Goal: Task Accomplishment & Management: Complete application form

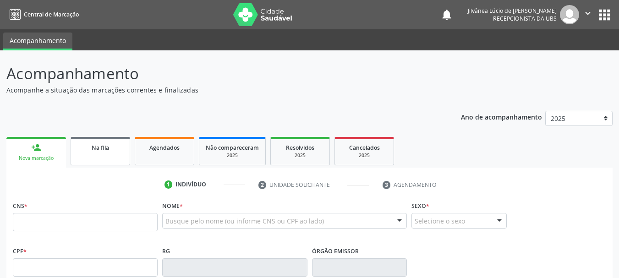
click at [108, 150] on span "Na fila" at bounding box center [100, 148] width 17 height 8
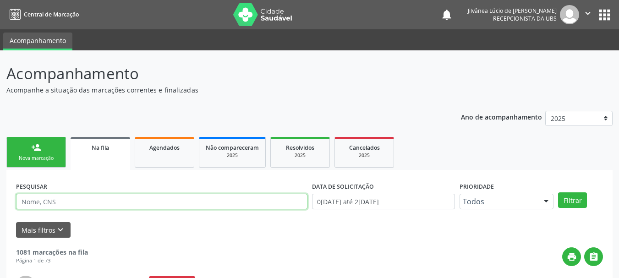
click at [66, 201] on input "text" at bounding box center [162, 202] width 292 height 16
paste input "AGUIDEMAR [PERSON_NAME]"
type input "AGUIDEMAR [PERSON_NAME]"
click at [558, 193] on button "Filtrar" at bounding box center [572, 201] width 29 height 16
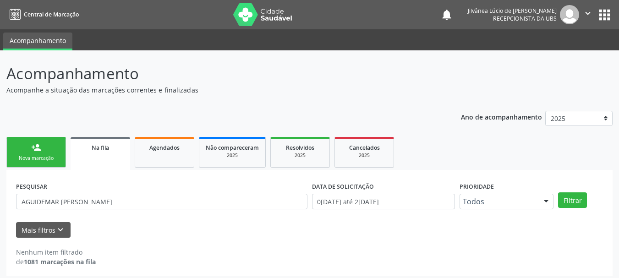
scroll to position [5, 0]
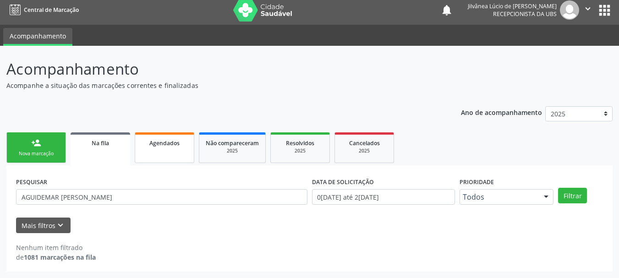
click at [169, 150] on link "Agendados" at bounding box center [165, 147] width 60 height 31
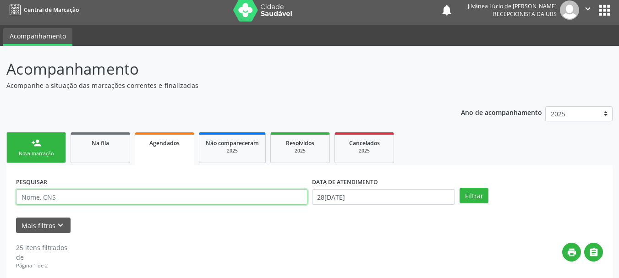
click at [95, 196] on input "text" at bounding box center [162, 197] width 292 height 16
paste input "AGUIDEMAR [PERSON_NAME]"
type input "AGUIDEMAR [PERSON_NAME]"
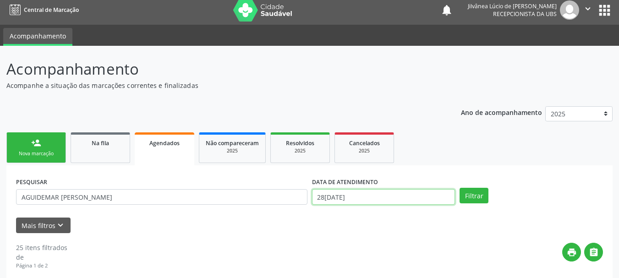
click at [367, 197] on input "28[DATE]" at bounding box center [383, 197] width 143 height 16
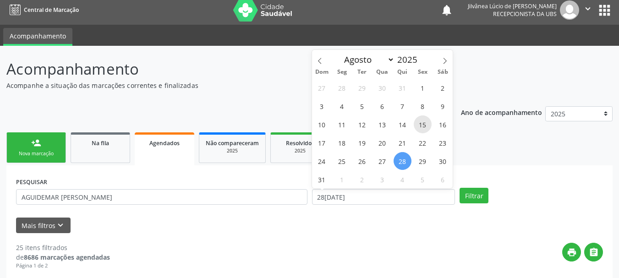
click at [422, 123] on span "15" at bounding box center [423, 125] width 18 height 18
type input "15[DATE]"
click at [498, 155] on ul "person_add Nova marcação Na fila Agendados Não compareceram 2025 Resolvidos 202…" at bounding box center [309, 147] width 606 height 35
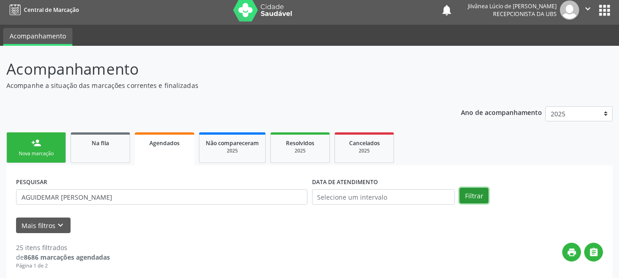
click at [476, 192] on button "Filtrar" at bounding box center [474, 196] width 29 height 16
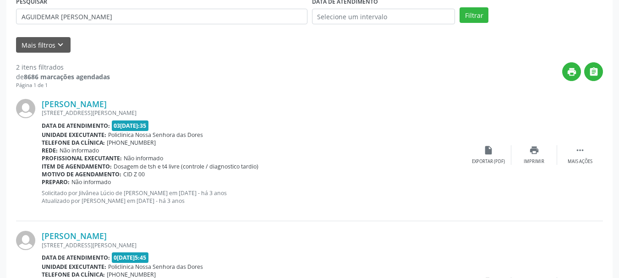
scroll to position [188, 0]
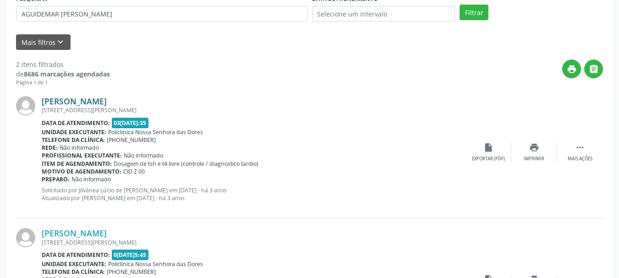
click at [77, 101] on link "[PERSON_NAME]" at bounding box center [74, 101] width 65 height 10
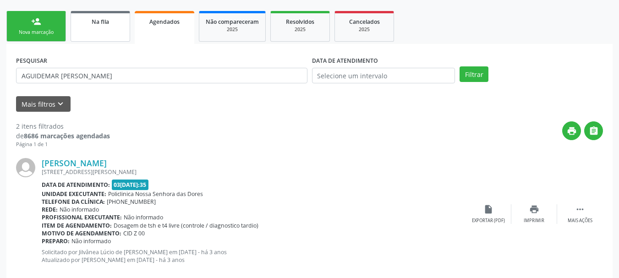
scroll to position [96, 0]
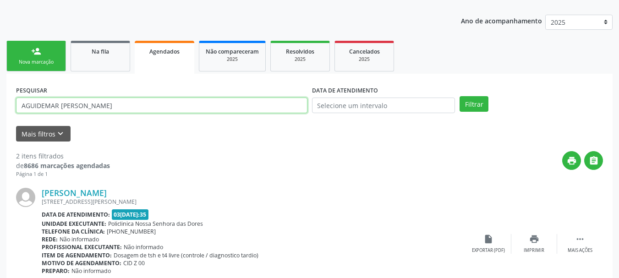
drag, startPoint x: 152, startPoint y: 100, endPoint x: 18, endPoint y: 104, distance: 133.4
click at [22, 104] on input "AGUIDEMAR [PERSON_NAME]" at bounding box center [162, 106] width 292 height 16
paste input "ELENILDE [DEMOGRAPHIC_DATA] DOS SANTOS DA COSTA"
click at [460, 96] on button "Filtrar" at bounding box center [474, 104] width 29 height 16
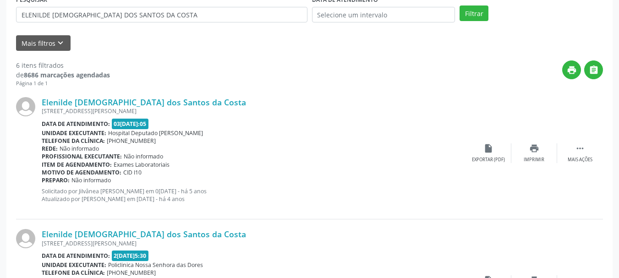
scroll to position [188, 0]
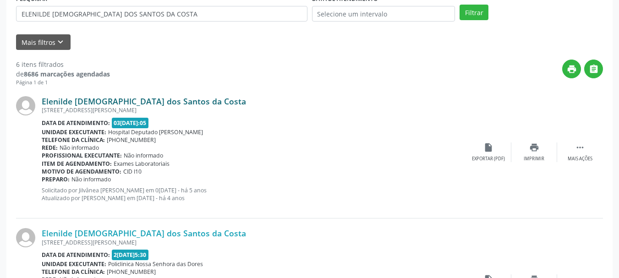
click at [98, 102] on link "Elenilde [DEMOGRAPHIC_DATA] dos Santos da Costa" at bounding box center [144, 101] width 204 height 10
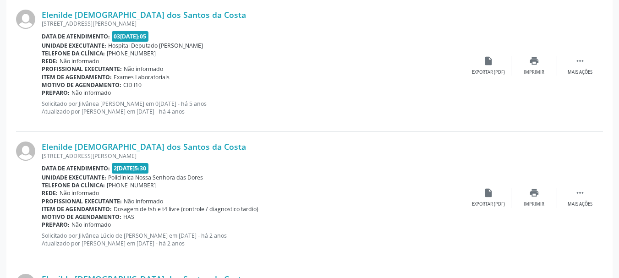
scroll to position [280, 0]
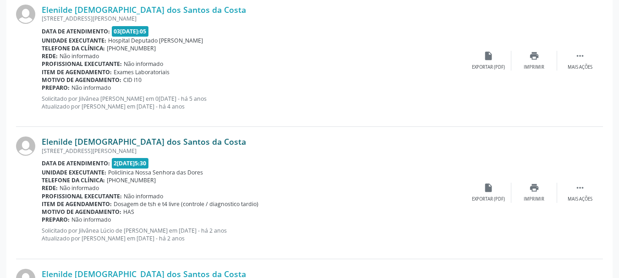
click at [86, 141] on link "Elenilde [DEMOGRAPHIC_DATA] dos Santos da Costa" at bounding box center [144, 142] width 204 height 10
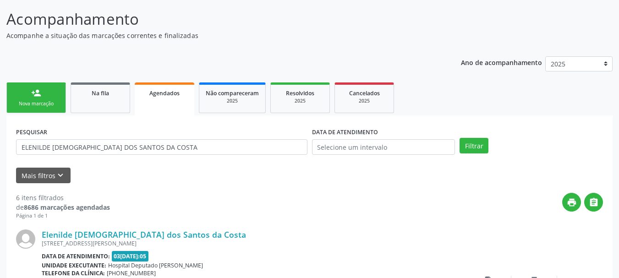
scroll to position [50, 0]
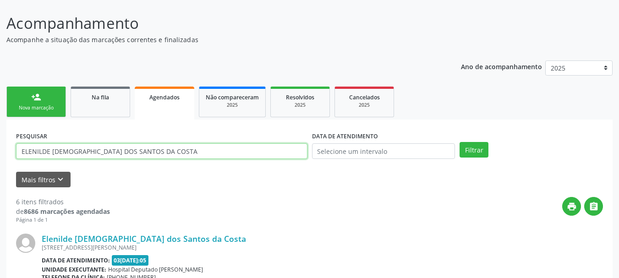
drag, startPoint x: 159, startPoint y: 151, endPoint x: 0, endPoint y: 153, distance: 158.6
paste input "[PERSON_NAME]"
click at [460, 142] on button "Filtrar" at bounding box center [474, 150] width 29 height 16
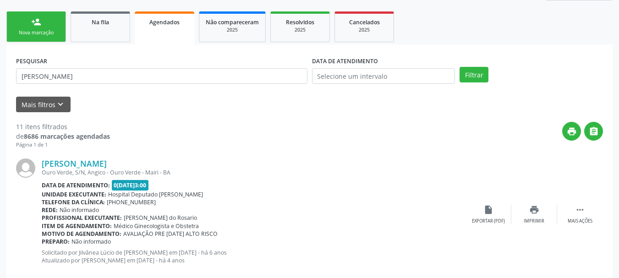
scroll to position [142, 0]
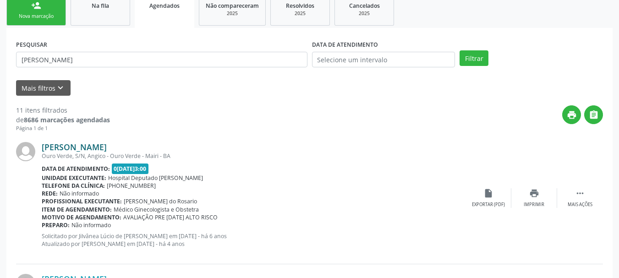
click at [78, 149] on link "[PERSON_NAME]" at bounding box center [74, 147] width 65 height 10
drag, startPoint x: 91, startPoint y: 58, endPoint x: 0, endPoint y: 61, distance: 91.2
paste input "[PERSON_NAME]"
click at [460, 50] on button "Filtrar" at bounding box center [474, 58] width 29 height 16
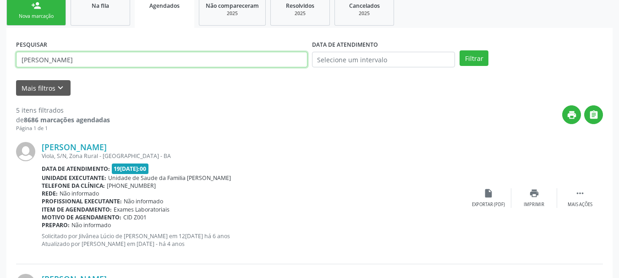
drag, startPoint x: 28, startPoint y: 64, endPoint x: 0, endPoint y: 61, distance: 27.7
paste input "[PERSON_NAME]"
click at [460, 50] on button "Filtrar" at bounding box center [474, 58] width 29 height 16
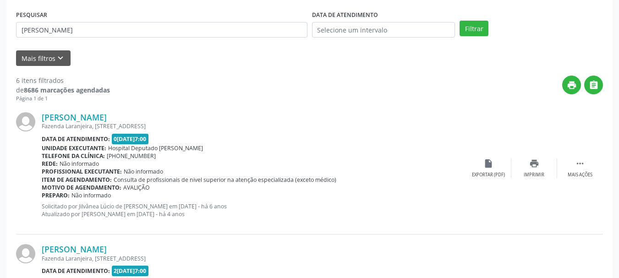
scroll to position [188, 0]
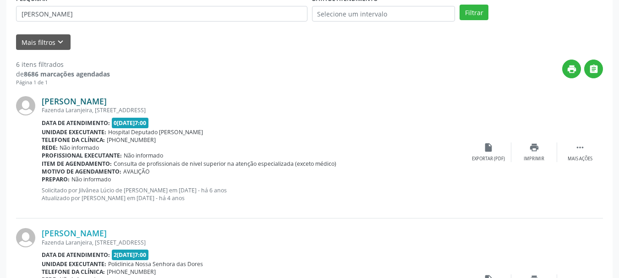
click at [64, 103] on link "[PERSON_NAME]" at bounding box center [74, 101] width 65 height 10
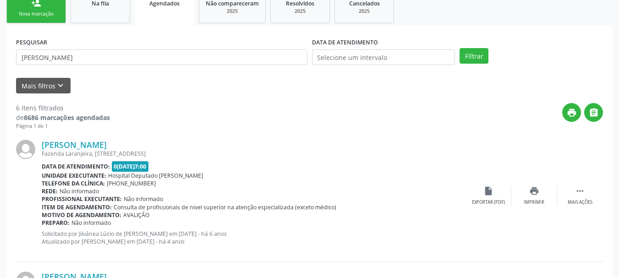
scroll to position [96, 0]
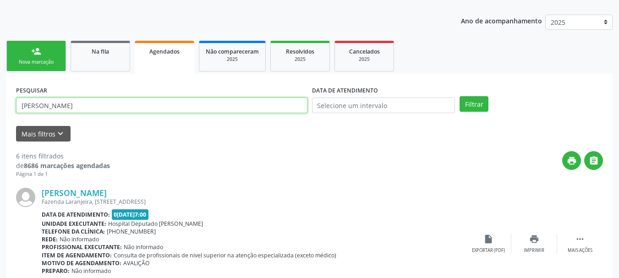
drag, startPoint x: 119, startPoint y: 106, endPoint x: 0, endPoint y: 109, distance: 118.7
paste input "[PERSON_NAME]"
click at [460, 96] on button "Filtrar" at bounding box center [474, 104] width 29 height 16
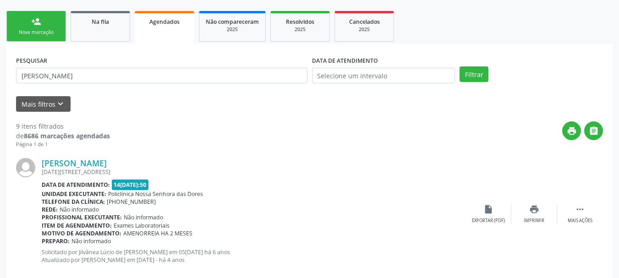
scroll to position [142, 0]
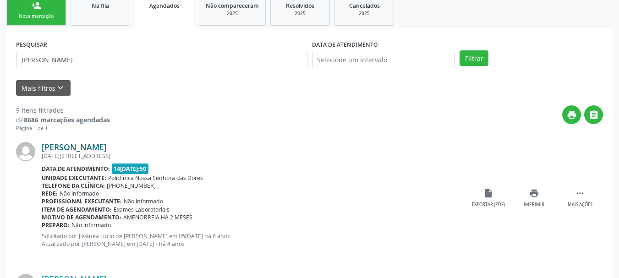
click at [77, 150] on link "[PERSON_NAME]" at bounding box center [74, 147] width 65 height 10
drag, startPoint x: 91, startPoint y: 59, endPoint x: 0, endPoint y: 66, distance: 91.5
paste input "OZENIR [PERSON_NAME]"
click at [460, 50] on button "Filtrar" at bounding box center [474, 58] width 29 height 16
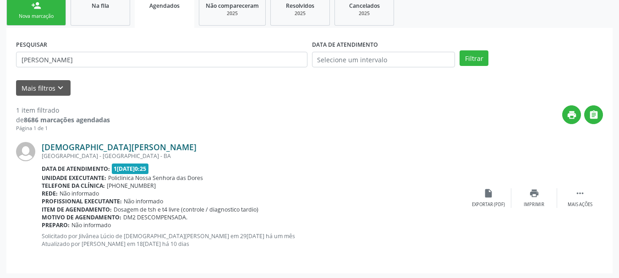
click at [74, 148] on link "[DEMOGRAPHIC_DATA][PERSON_NAME]" at bounding box center [119, 147] width 155 height 10
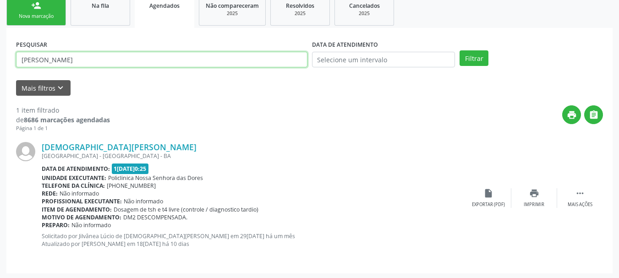
drag, startPoint x: 110, startPoint y: 58, endPoint x: 0, endPoint y: 75, distance: 111.2
click at [0, 75] on div "Acompanhamento Acompanhe a situação das marcações correntes e finalizadas Relat…" at bounding box center [309, 94] width 619 height 372
paste input "[PERSON_NAME]"
click at [460, 50] on button "Filtrar" at bounding box center [474, 58] width 29 height 16
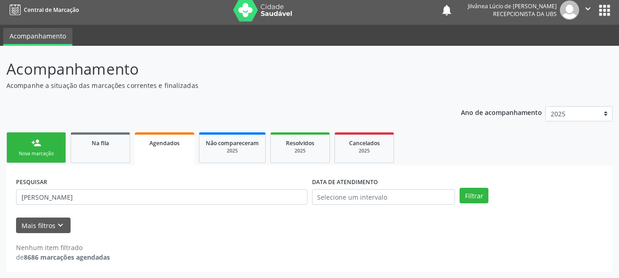
scroll to position [5, 0]
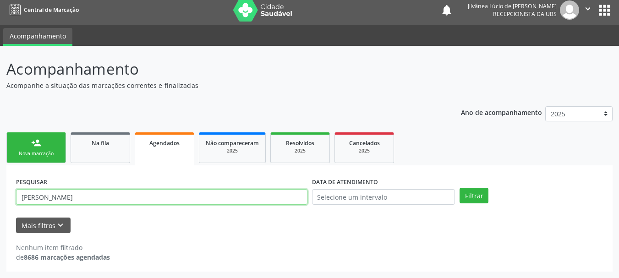
drag, startPoint x: 100, startPoint y: 197, endPoint x: 79, endPoint y: 198, distance: 20.7
click at [79, 198] on input "[PERSON_NAME]" at bounding box center [162, 197] width 292 height 16
click at [460, 188] on button "Filtrar" at bounding box center [474, 196] width 29 height 16
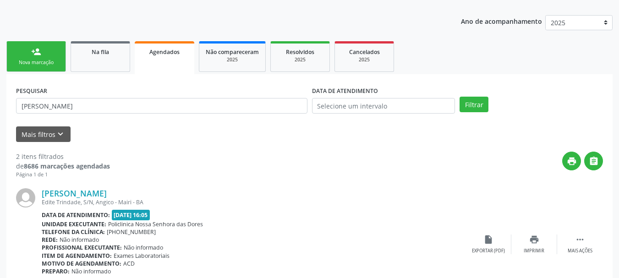
scroll to position [96, 0]
click at [83, 195] on link "[PERSON_NAME]" at bounding box center [74, 193] width 65 height 10
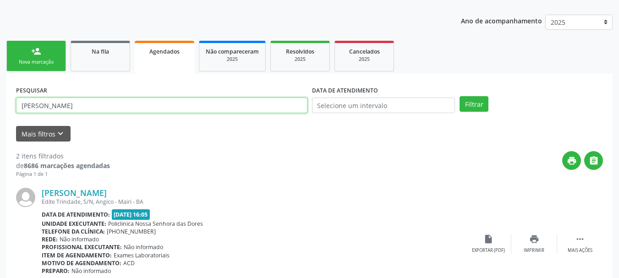
drag, startPoint x: 95, startPoint y: 106, endPoint x: 0, endPoint y: 116, distance: 95.8
click at [0, 116] on div "Acompanhamento Acompanhe a situação das marcações correntes e finalizadas Relat…" at bounding box center [309, 206] width 619 height 504
paste input "[PERSON_NAME]"
click at [460, 96] on button "Filtrar" at bounding box center [474, 104] width 29 height 16
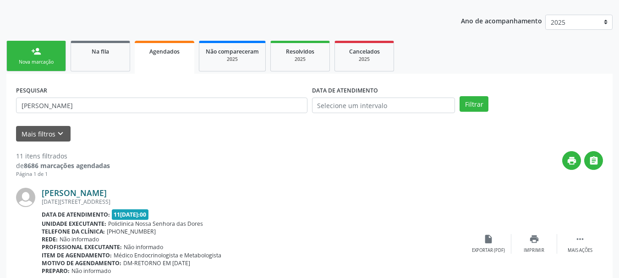
click at [69, 193] on link "[PERSON_NAME]" at bounding box center [74, 193] width 65 height 10
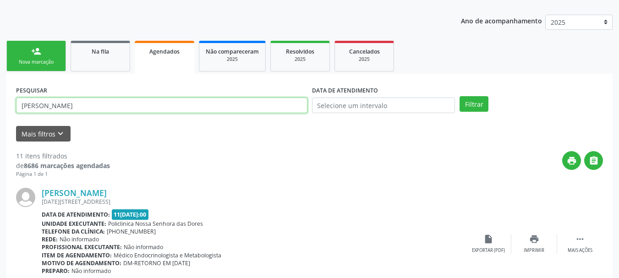
drag, startPoint x: 122, startPoint y: 109, endPoint x: 0, endPoint y: 123, distance: 122.7
paste input "NA DOS [PERSON_NAME]"
click at [460, 96] on button "Filtrar" at bounding box center [474, 104] width 29 height 16
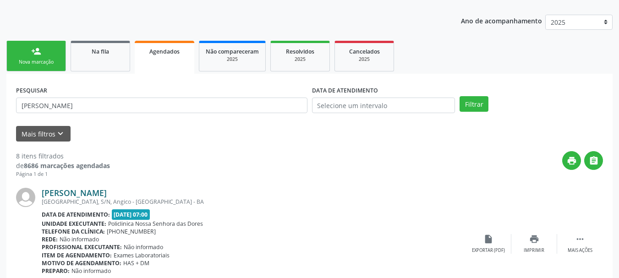
click at [92, 193] on link "[PERSON_NAME]" at bounding box center [74, 193] width 65 height 10
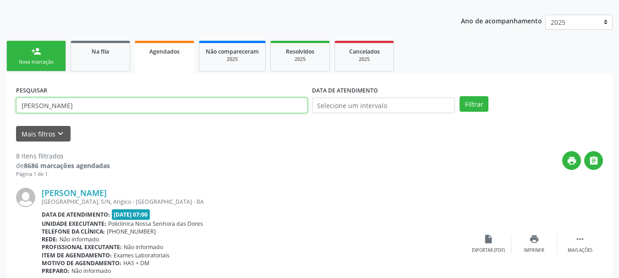
drag, startPoint x: 124, startPoint y: 111, endPoint x: 0, endPoint y: 127, distance: 124.8
paste input "[PERSON_NAME]"
click at [460, 96] on button "Filtrar" at bounding box center [474, 104] width 29 height 16
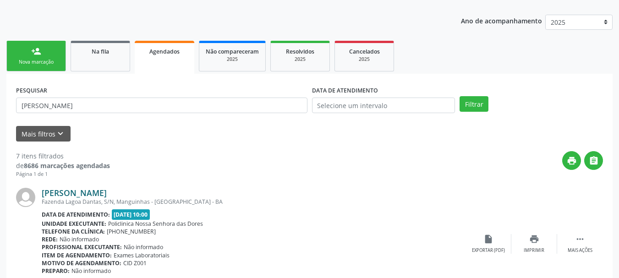
click at [92, 190] on link "[PERSON_NAME]" at bounding box center [74, 193] width 65 height 10
click at [84, 196] on link "[PERSON_NAME]" at bounding box center [74, 193] width 65 height 10
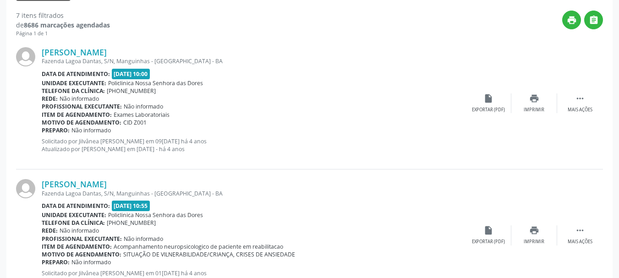
scroll to position [142, 0]
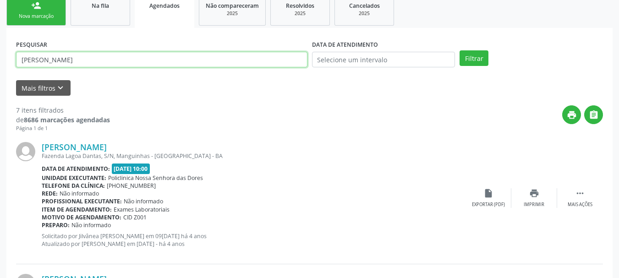
drag, startPoint x: 108, startPoint y: 61, endPoint x: 0, endPoint y: 81, distance: 110.0
paste input "[PERSON_NAME]"
click at [460, 50] on button "Filtrar" at bounding box center [474, 58] width 29 height 16
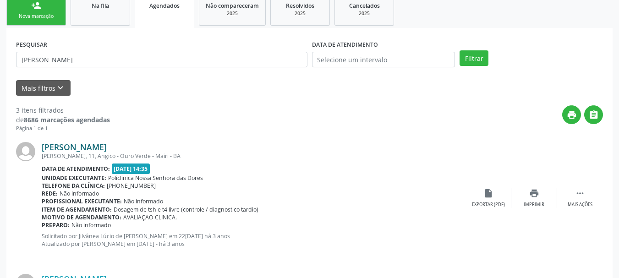
click at [87, 145] on link "[PERSON_NAME]" at bounding box center [74, 147] width 65 height 10
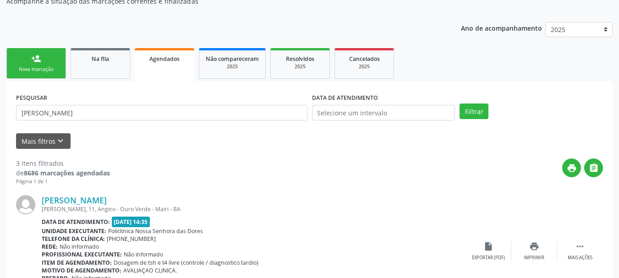
scroll to position [50, 0]
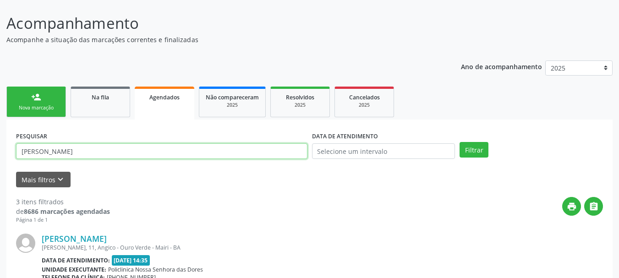
drag, startPoint x: 128, startPoint y: 154, endPoint x: 0, endPoint y: 166, distance: 128.5
paste input "[PERSON_NAME]"
click at [460, 142] on button "Filtrar" at bounding box center [474, 150] width 29 height 16
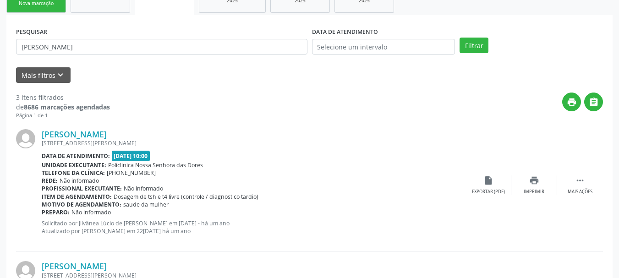
scroll to position [188, 0]
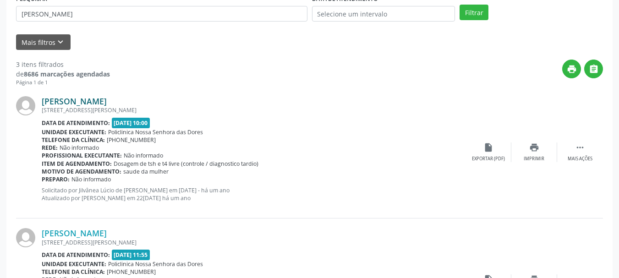
click at [66, 98] on link "[PERSON_NAME]" at bounding box center [74, 101] width 65 height 10
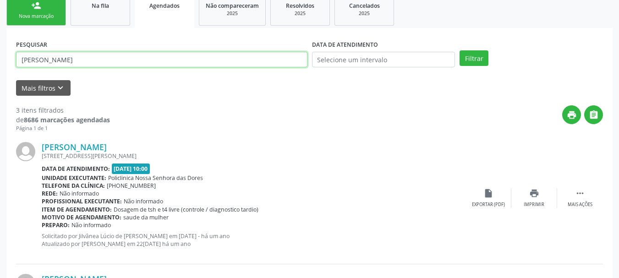
drag, startPoint x: 127, startPoint y: 62, endPoint x: 0, endPoint y: 81, distance: 128.8
click at [0, 81] on div "Acompanhamento Acompanhe a situação das marcações correntes e finalizadas Relat…" at bounding box center [309, 226] width 619 height 636
paste input "[PERSON_NAME]"
click at [460, 50] on button "Filtrar" at bounding box center [474, 58] width 29 height 16
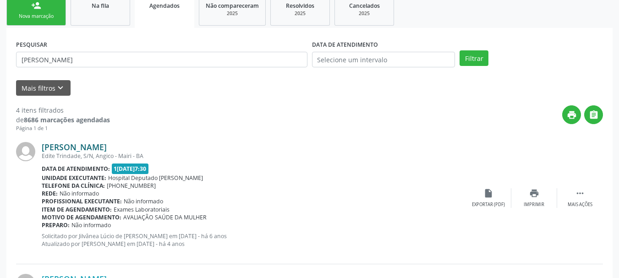
click at [68, 148] on link "[PERSON_NAME]" at bounding box center [74, 147] width 65 height 10
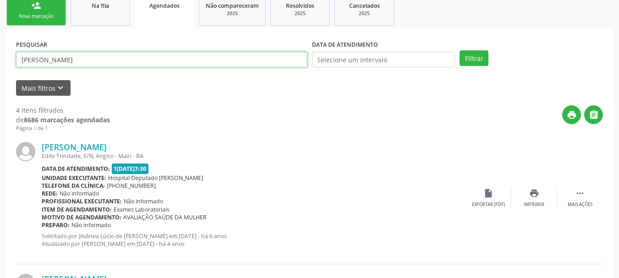
drag, startPoint x: 112, startPoint y: 64, endPoint x: 0, endPoint y: 85, distance: 114.3
paste input "[PERSON_NAME]"
click at [460, 50] on button "Filtrar" at bounding box center [474, 58] width 29 height 16
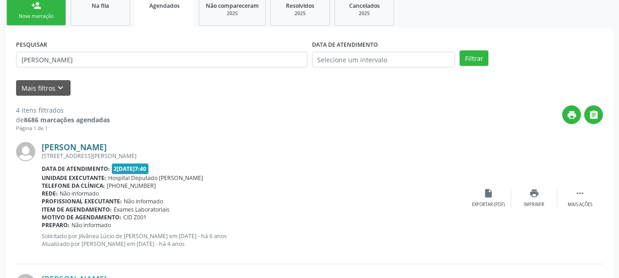
click at [75, 149] on link "[PERSON_NAME]" at bounding box center [74, 147] width 65 height 10
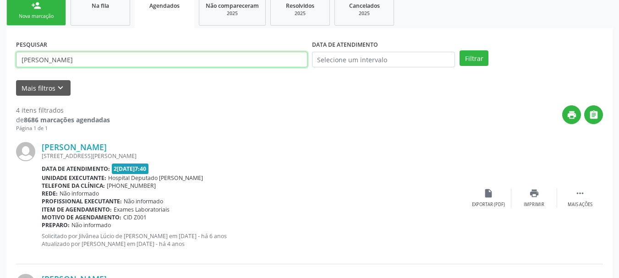
drag, startPoint x: 106, startPoint y: 57, endPoint x: 0, endPoint y: 71, distance: 107.3
paste input "[PERSON_NAME]"
click at [460, 50] on button "Filtrar" at bounding box center [474, 58] width 29 height 16
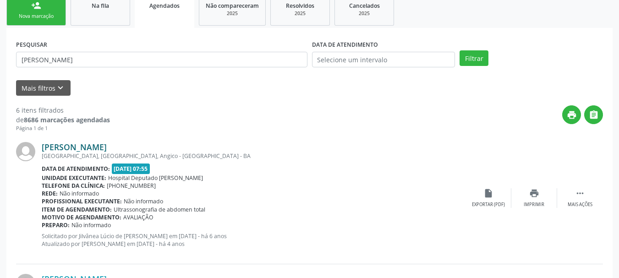
click at [71, 147] on link "[PERSON_NAME]" at bounding box center [74, 147] width 65 height 10
drag, startPoint x: 99, startPoint y: 62, endPoint x: 0, endPoint y: 77, distance: 100.0
paste input "ZENAIDE [PERSON_NAME]"
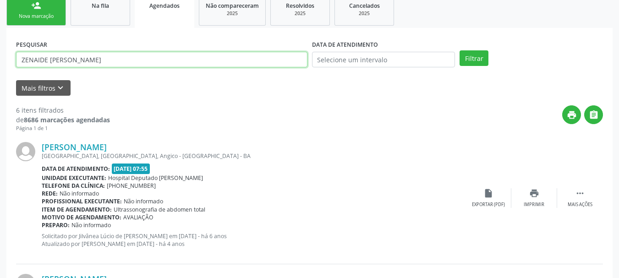
click at [460, 50] on button "Filtrar" at bounding box center [474, 58] width 29 height 16
drag, startPoint x: 128, startPoint y: 58, endPoint x: 2, endPoint y: 70, distance: 126.6
paste input "[PERSON_NAME] DOS ANJOS"
click at [460, 50] on button "Filtrar" at bounding box center [474, 58] width 29 height 16
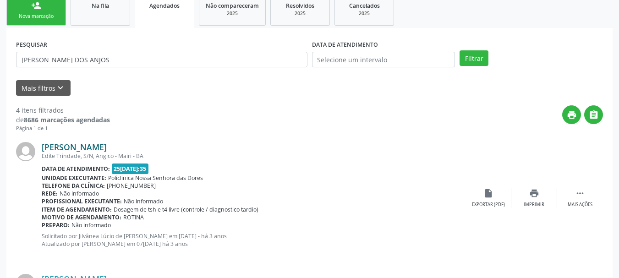
click at [70, 145] on link "[PERSON_NAME]" at bounding box center [74, 147] width 65 height 10
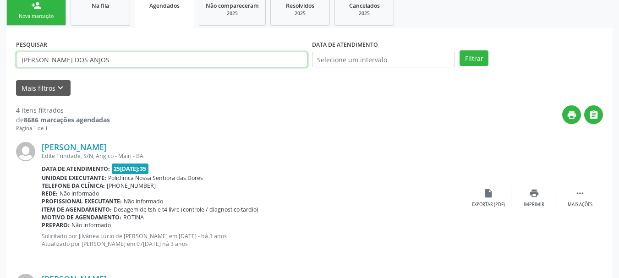
drag, startPoint x: 87, startPoint y: 66, endPoint x: 0, endPoint y: 74, distance: 87.5
paste input "[PERSON_NAME]"
click at [460, 50] on button "Filtrar" at bounding box center [474, 58] width 29 height 16
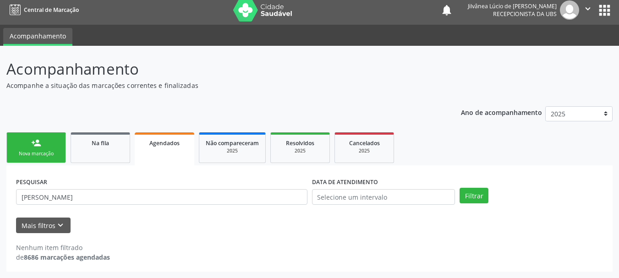
scroll to position [5, 0]
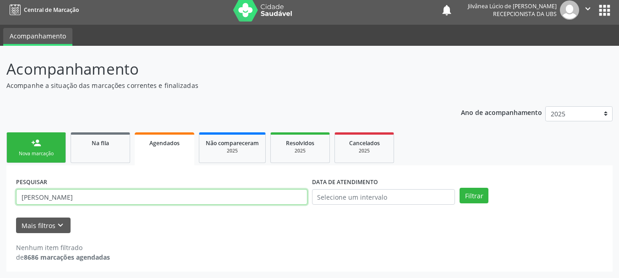
drag, startPoint x: 143, startPoint y: 197, endPoint x: 58, endPoint y: 193, distance: 84.9
click at [58, 193] on input "[PERSON_NAME]" at bounding box center [162, 197] width 292 height 16
click at [460, 188] on button "Filtrar" at bounding box center [474, 196] width 29 height 16
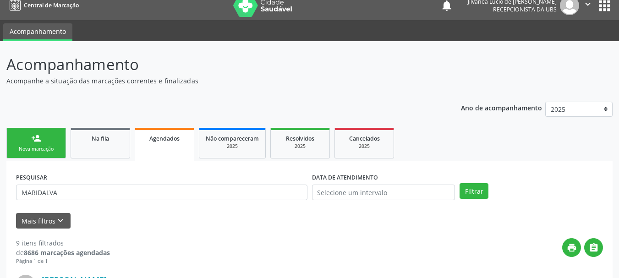
scroll to position [0, 0]
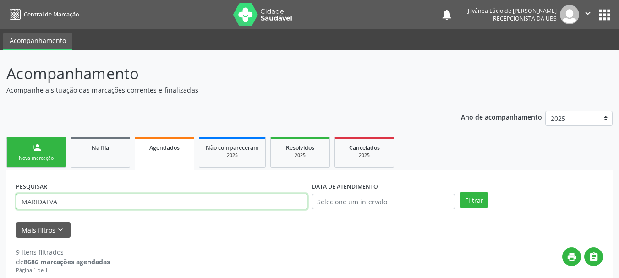
drag, startPoint x: 80, startPoint y: 197, endPoint x: 0, endPoint y: 216, distance: 82.0
paste input "[PERSON_NAME]"
click at [460, 193] on button "Filtrar" at bounding box center [474, 201] width 29 height 16
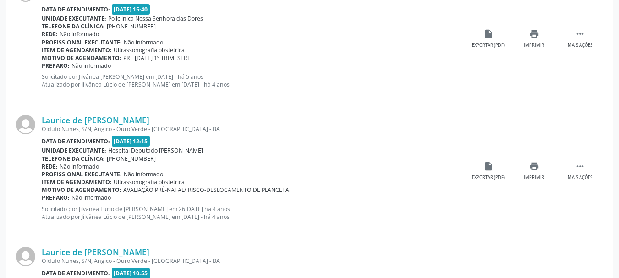
scroll to position [550, 0]
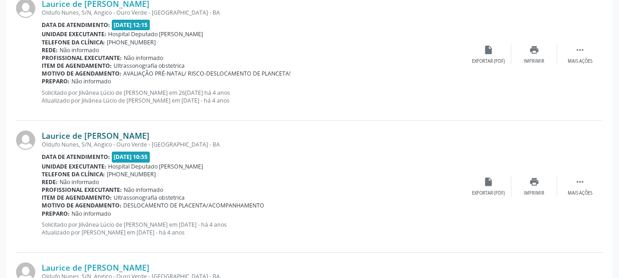
click at [83, 132] on link "Laurice de [PERSON_NAME]" at bounding box center [96, 136] width 108 height 10
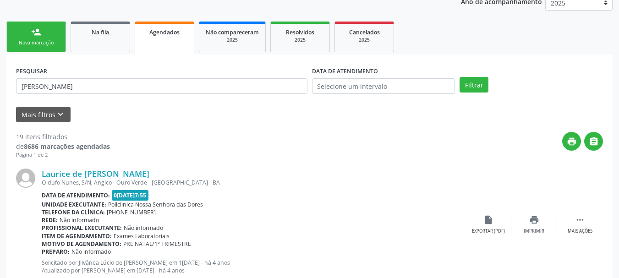
scroll to position [46, 0]
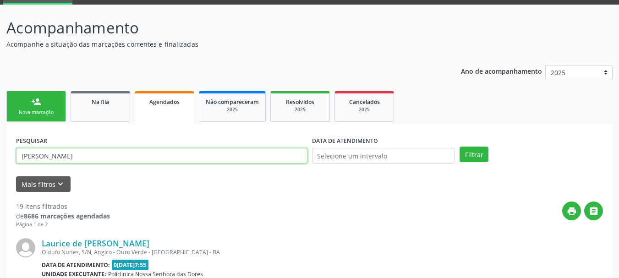
drag, startPoint x: 116, startPoint y: 157, endPoint x: 0, endPoint y: 155, distance: 115.5
paste input "[PERSON_NAME]"
click at [460, 147] on button "Filtrar" at bounding box center [474, 155] width 29 height 16
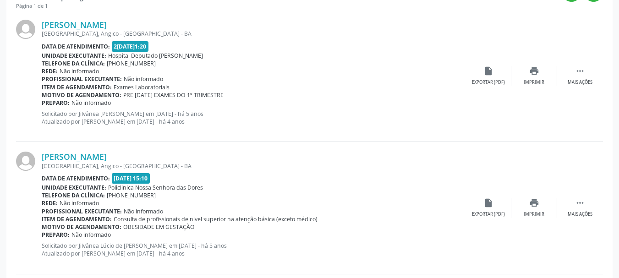
scroll to position [275, 0]
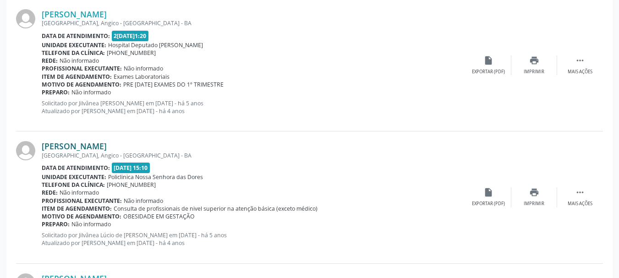
click at [81, 145] on link "[PERSON_NAME]" at bounding box center [74, 146] width 65 height 10
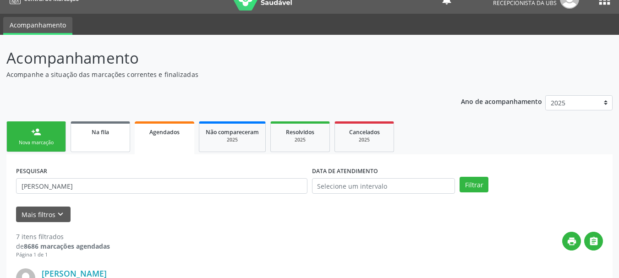
scroll to position [0, 0]
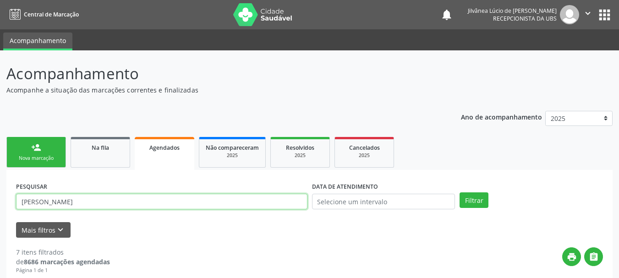
drag, startPoint x: 134, startPoint y: 204, endPoint x: 0, endPoint y: 189, distance: 134.6
paste input "[DEMOGRAPHIC_DATA][PERSON_NAME]"
click at [460, 193] on button "Filtrar" at bounding box center [474, 201] width 29 height 16
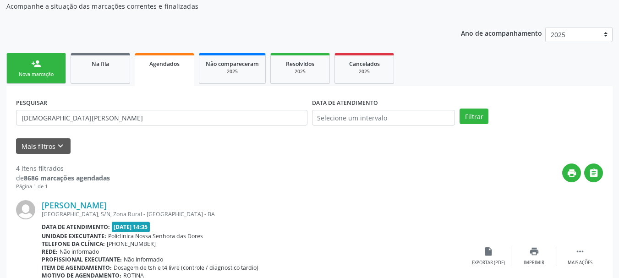
scroll to position [171, 0]
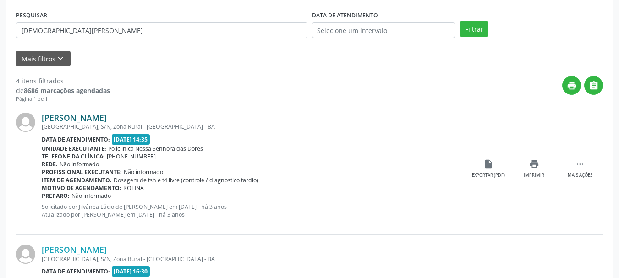
click at [72, 117] on link "[PERSON_NAME]" at bounding box center [74, 118] width 65 height 10
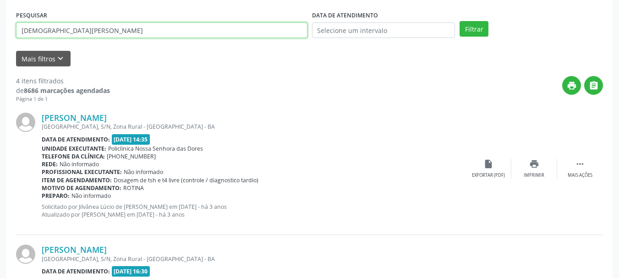
drag, startPoint x: 143, startPoint y: 29, endPoint x: 0, endPoint y: 27, distance: 142.6
click at [0, 27] on div "Acompanhamento Acompanhe a situação das marcações correntes e finalizadas Relat…" at bounding box center [309, 263] width 619 height 768
paste input "[PERSON_NAME]"
click at [460, 21] on button "Filtrar" at bounding box center [474, 29] width 29 height 16
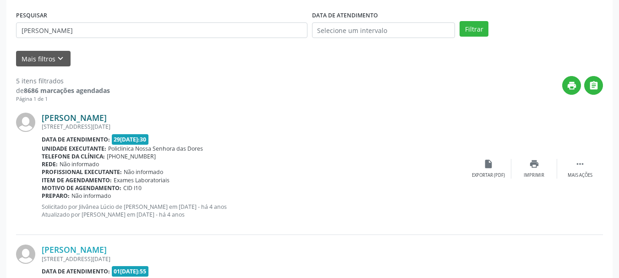
click at [100, 120] on link "[PERSON_NAME]" at bounding box center [74, 118] width 65 height 10
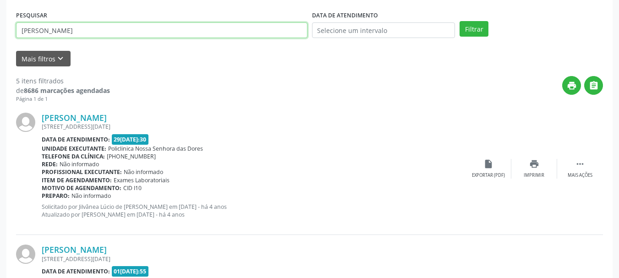
drag, startPoint x: 142, startPoint y: 31, endPoint x: 11, endPoint y: 47, distance: 132.5
paste input "[PERSON_NAME]"
click at [460, 21] on button "Filtrar" at bounding box center [474, 29] width 29 height 16
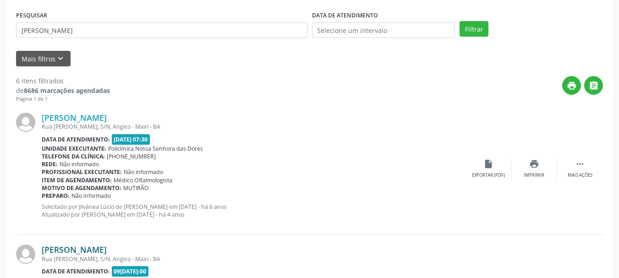
click at [74, 245] on link "[PERSON_NAME]" at bounding box center [74, 250] width 65 height 10
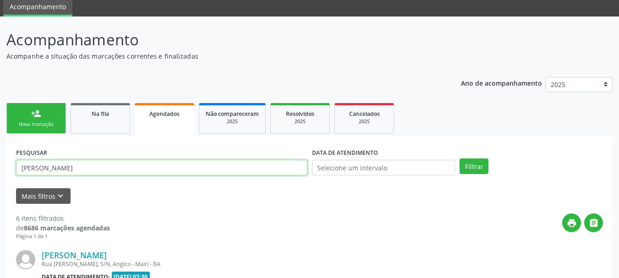
drag, startPoint x: 143, startPoint y: 171, endPoint x: 0, endPoint y: 187, distance: 144.4
paste input "[PERSON_NAME]"
click at [460, 159] on button "Filtrar" at bounding box center [474, 167] width 29 height 16
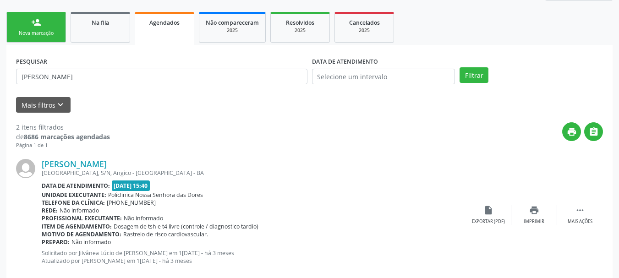
scroll to position [126, 0]
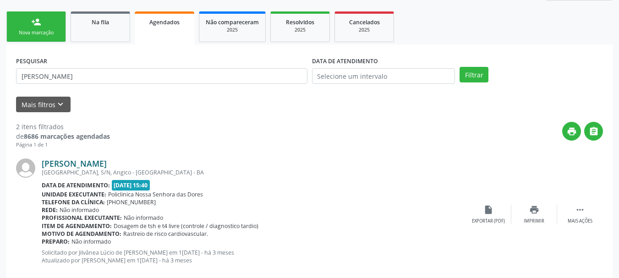
click at [46, 162] on link "[PERSON_NAME]" at bounding box center [74, 164] width 65 height 10
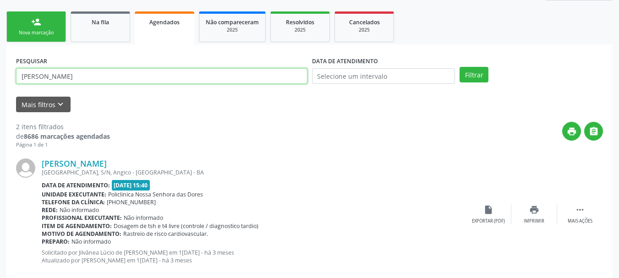
drag, startPoint x: 101, startPoint y: 78, endPoint x: 0, endPoint y: 89, distance: 101.8
click at [0, 89] on div "Acompanhamento Acompanhe a situação das marcações correntes e finalizadas Relat…" at bounding box center [309, 177] width 619 height 504
paste input "[PERSON_NAME]"
click at [460, 67] on button "Filtrar" at bounding box center [474, 75] width 29 height 16
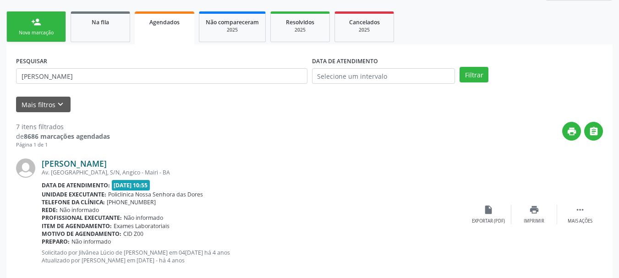
click at [90, 163] on link "[PERSON_NAME]" at bounding box center [74, 164] width 65 height 10
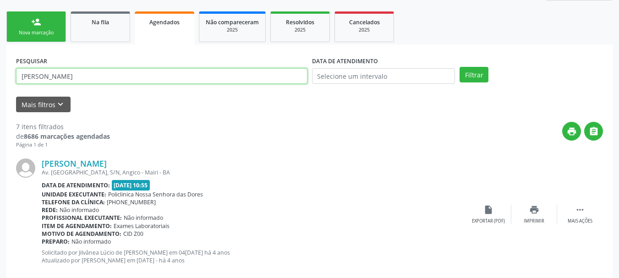
drag, startPoint x: 132, startPoint y: 83, endPoint x: 0, endPoint y: 98, distance: 132.4
paste input "[PERSON_NAME]"
click at [460, 67] on button "Filtrar" at bounding box center [474, 75] width 29 height 16
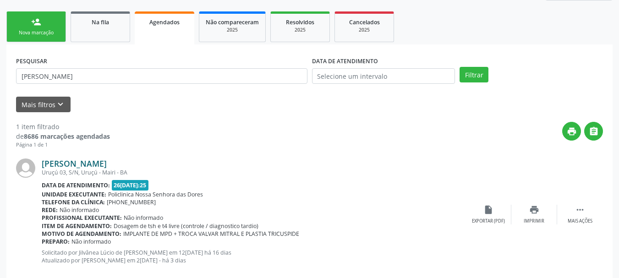
click at [63, 167] on link "[PERSON_NAME]" at bounding box center [74, 164] width 65 height 10
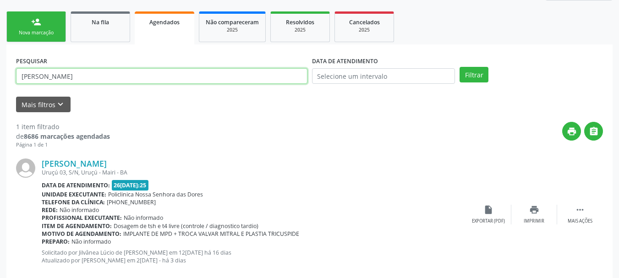
drag, startPoint x: 94, startPoint y: 80, endPoint x: 0, endPoint y: 86, distance: 94.1
click at [0, 86] on div "Acompanhamento Acompanhe a situação das marcações correntes e finalizadas Relat…" at bounding box center [309, 111] width 619 height 372
paste input "[PERSON_NAME]"
type input "[PERSON_NAME]"
click at [460, 67] on button "Filtrar" at bounding box center [474, 75] width 29 height 16
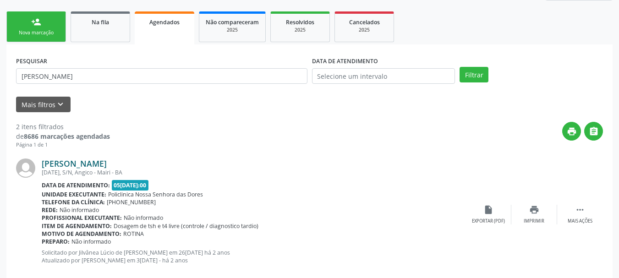
click at [76, 163] on link "[PERSON_NAME]" at bounding box center [74, 164] width 65 height 10
click at [36, 28] on link "person_add Nova marcação" at bounding box center [36, 26] width 60 height 31
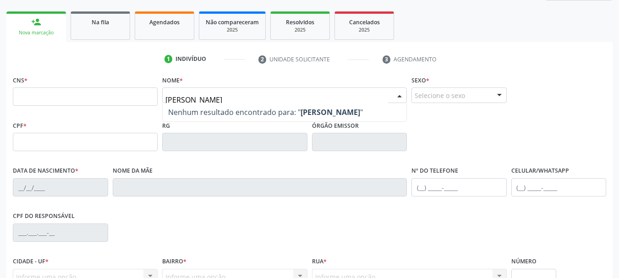
type input "[PERSON_NAME]"
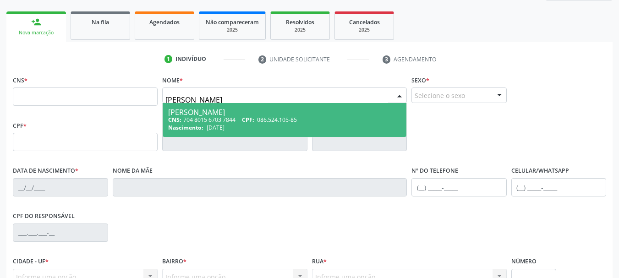
click at [225, 124] on span "[DATE]" at bounding box center [216, 128] width 18 height 8
type input "704 8015 6703 7844"
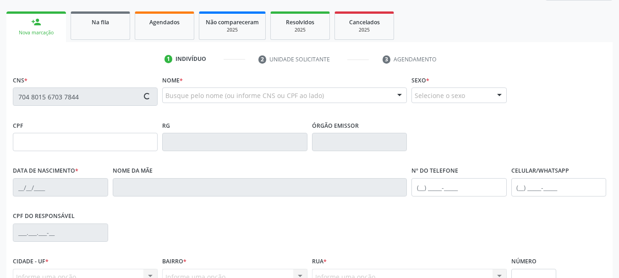
type input "086.524.105-85"
type input "[DATE]"
type input "[PERSON_NAME]"
type input "[PHONE_NUMBER]"
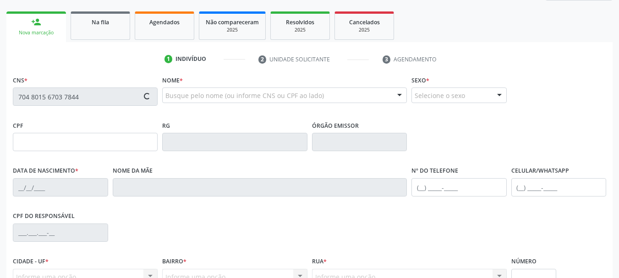
type input "017.593.385-59"
type input "S/N"
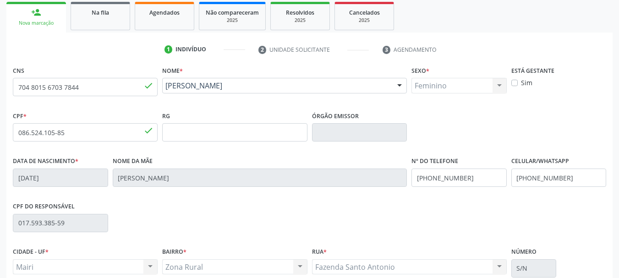
scroll to position [35, 0]
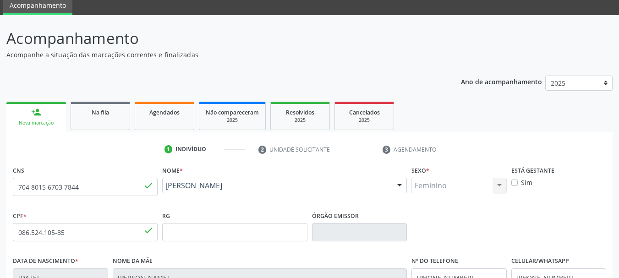
click at [521, 184] on label "Sim" at bounding box center [526, 183] width 11 height 10
click at [513, 184] on input "Sim" at bounding box center [515, 182] width 6 height 8
checkbox input "true"
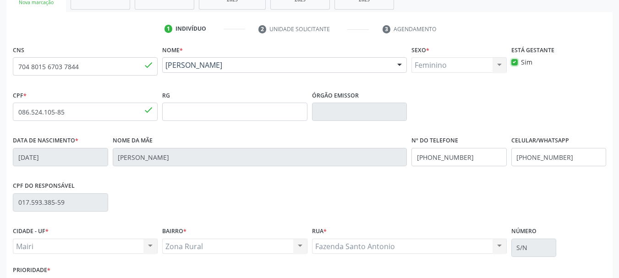
scroll to position [219, 0]
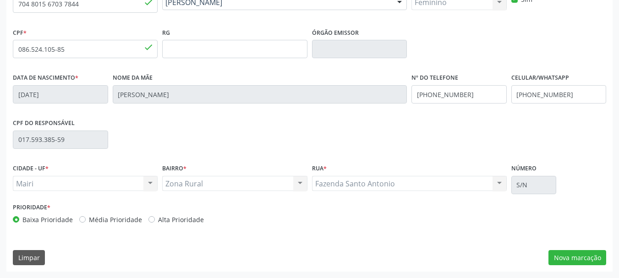
click at [158, 220] on label "Alta Prioridade" at bounding box center [181, 220] width 46 height 10
click at [149, 220] on input "Alta Prioridade" at bounding box center [152, 219] width 6 height 8
radio input "true"
click at [567, 256] on button "Nova marcação" at bounding box center [578, 258] width 58 height 16
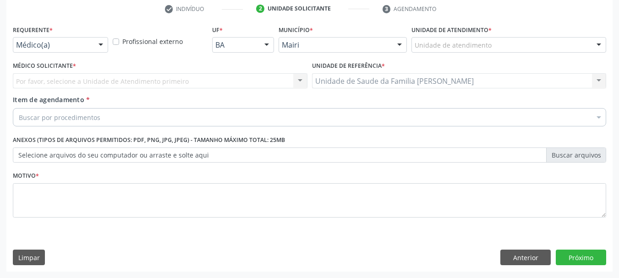
scroll to position [176, 0]
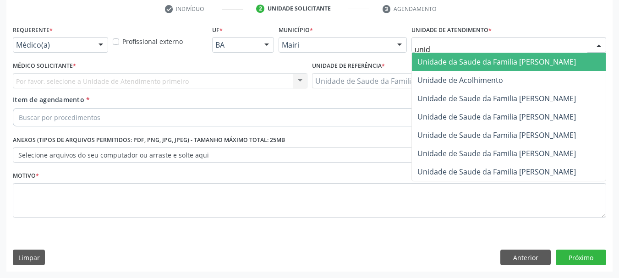
type input "unida"
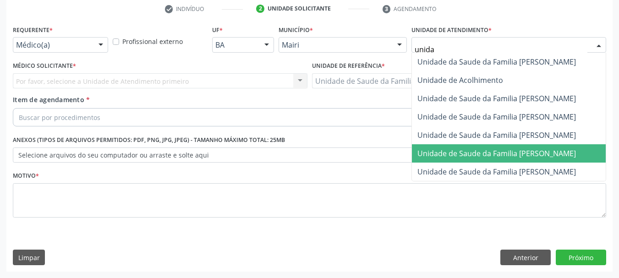
click at [553, 152] on span "Unidade de Saude da Familia [PERSON_NAME]" at bounding box center [497, 154] width 159 height 10
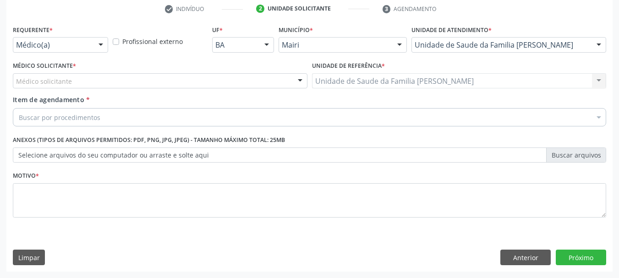
click at [122, 43] on label "Profissional externo" at bounding box center [152, 42] width 61 height 10
click at [113, 43] on input "Profissional externo" at bounding box center [116, 41] width 6 height 8
checkbox input "true"
click at [122, 83] on div "Médico solicitante" at bounding box center [160, 81] width 295 height 16
type input "d"
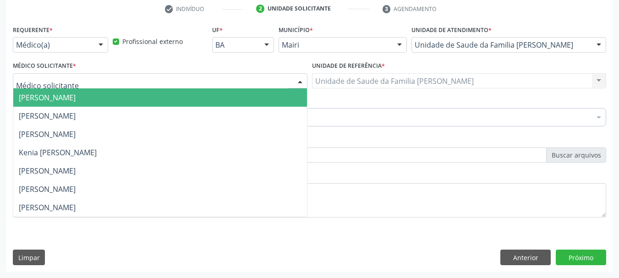
click at [122, 39] on label "Profissional externo" at bounding box center [152, 42] width 61 height 10
click at [116, 39] on input "Profissional externo" at bounding box center [116, 41] width 6 height 8
checkbox input "false"
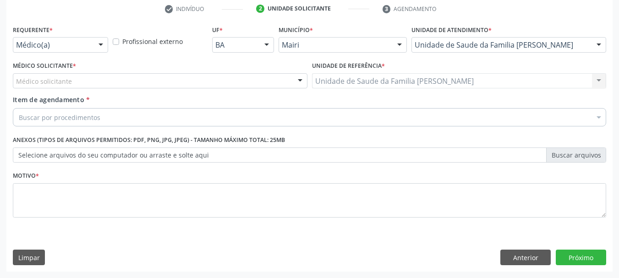
click at [88, 83] on div "Médico solicitante" at bounding box center [160, 81] width 295 height 16
type input "d"
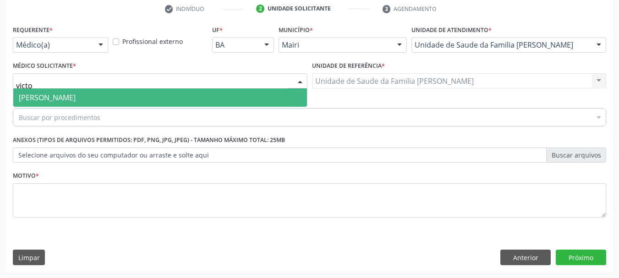
type input "victor"
click at [99, 98] on span "[PERSON_NAME]" at bounding box center [160, 97] width 294 height 18
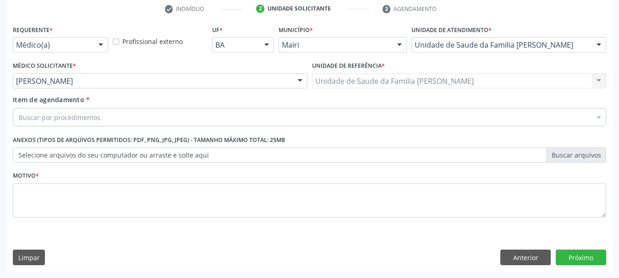
click at [132, 114] on div "Buscar por procedimentos" at bounding box center [310, 117] width 594 height 18
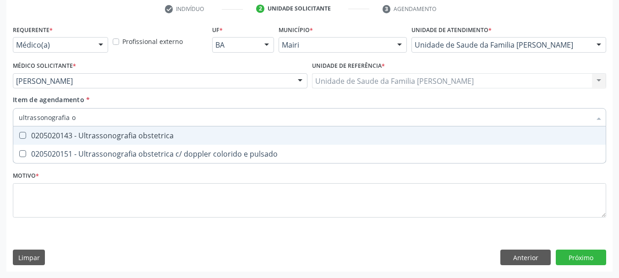
type input "ultrassonografia ob"
click at [164, 136] on div "0205020143 - Ultrassonografia obstetrica" at bounding box center [310, 135] width 582 height 7
checkbox obstetrica "true"
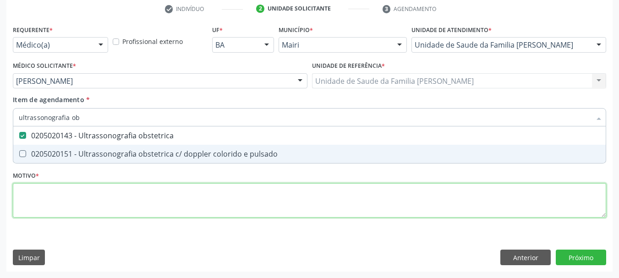
click at [128, 204] on div "Requerente * Médico(a) Médico(a) Enfermeiro(a) Paciente Nenhum resultado encont…" at bounding box center [310, 127] width 594 height 208
checkbox pulsado "true"
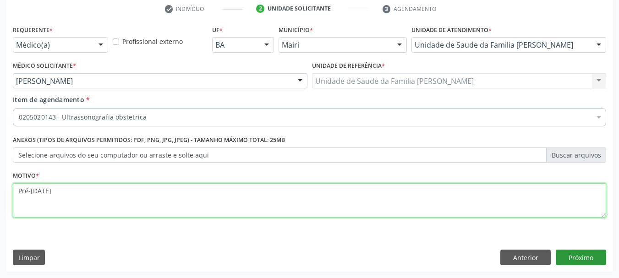
type textarea "Pré-[DATE]"
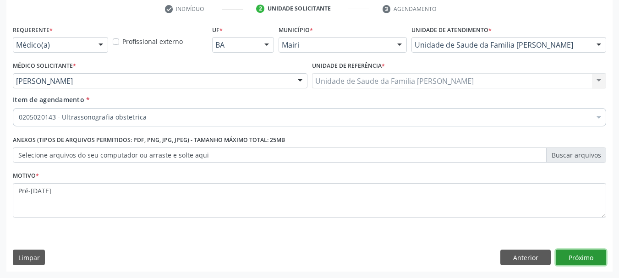
click at [585, 256] on button "Próximo" at bounding box center [581, 258] width 50 height 16
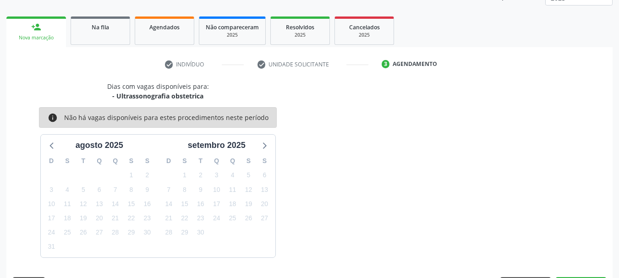
scroll to position [148, 0]
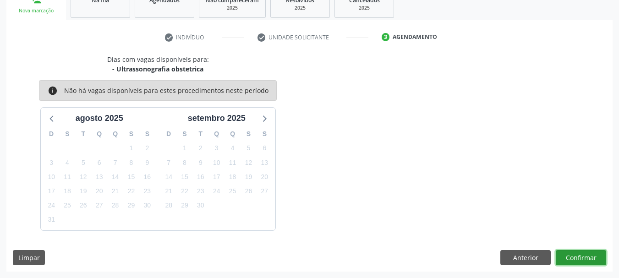
click at [593, 255] on button "Confirmar" at bounding box center [581, 258] width 50 height 16
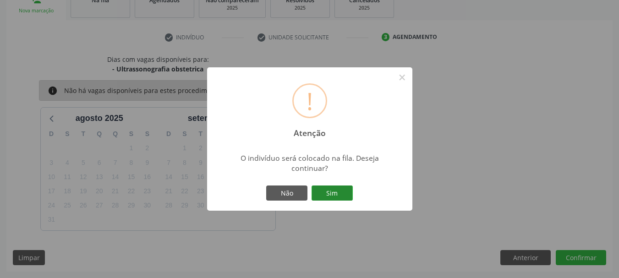
click at [350, 192] on button "Sim" at bounding box center [332, 194] width 41 height 16
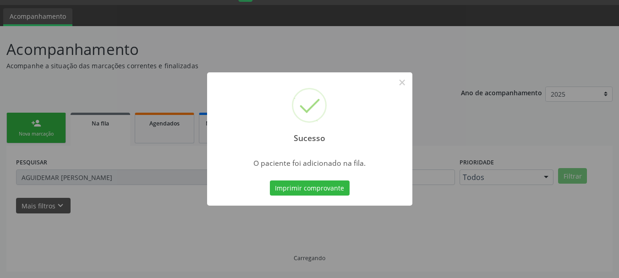
scroll to position [5, 0]
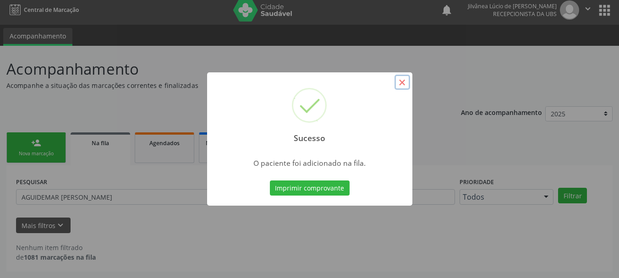
click at [401, 84] on button "×" at bounding box center [403, 83] width 16 height 16
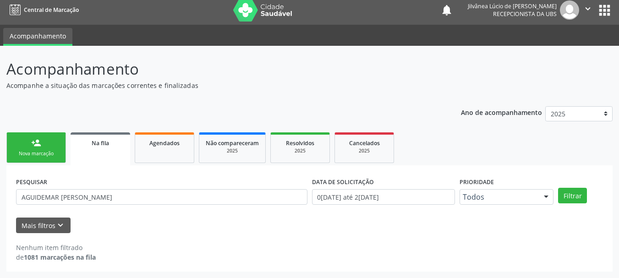
click at [23, 151] on div "Nova marcação" at bounding box center [36, 153] width 46 height 7
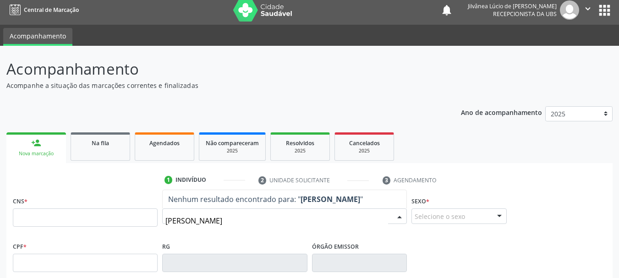
type input "[PERSON_NAME]"
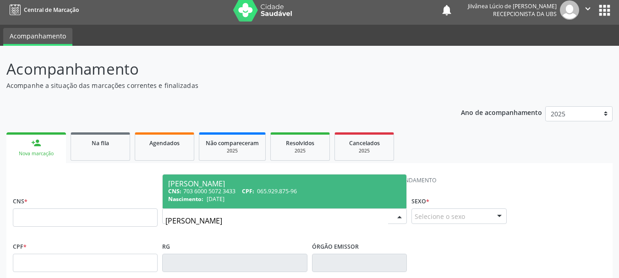
click at [259, 198] on div "Nascimento: [DATE]" at bounding box center [284, 199] width 233 height 8
type input "703 6000 5072 3433"
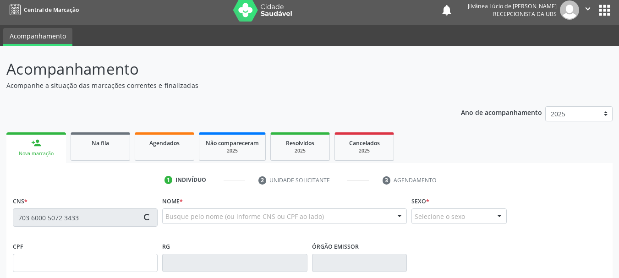
type input "065.929.875-96"
type input "[DATE]"
type input "Flolrisete [PERSON_NAME]"
type input "[PHONE_NUMBER]"
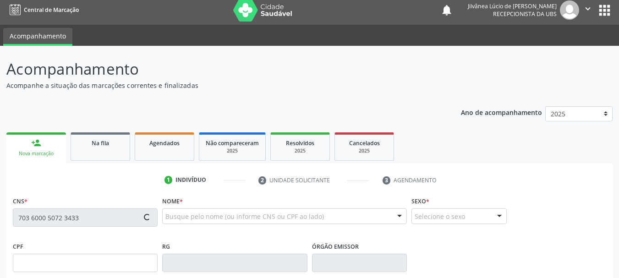
type input "021.744.515-22"
type input "5535"
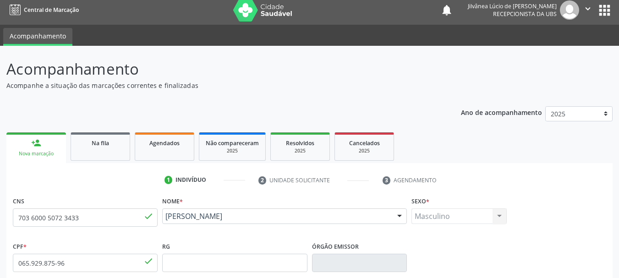
scroll to position [219, 0]
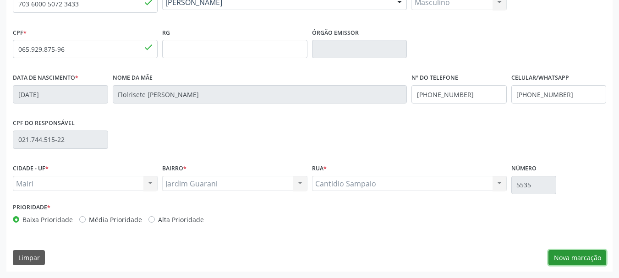
click at [571, 253] on button "Nova marcação" at bounding box center [578, 258] width 58 height 16
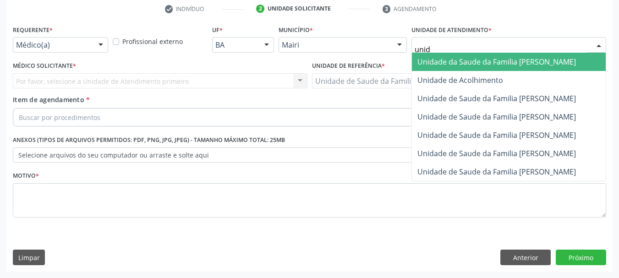
type input "unida"
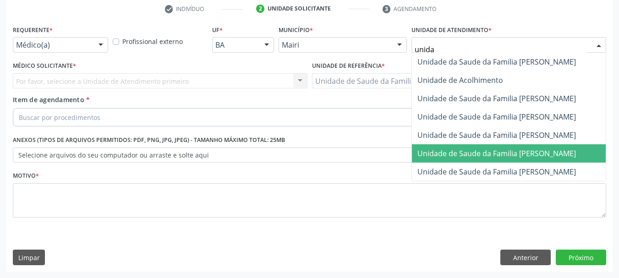
click at [502, 152] on span "Unidade de Saude da Familia [PERSON_NAME]" at bounding box center [497, 154] width 159 height 10
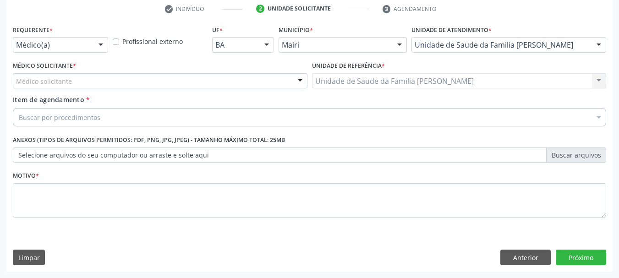
click at [171, 83] on div "Médico solicitante" at bounding box center [160, 81] width 295 height 16
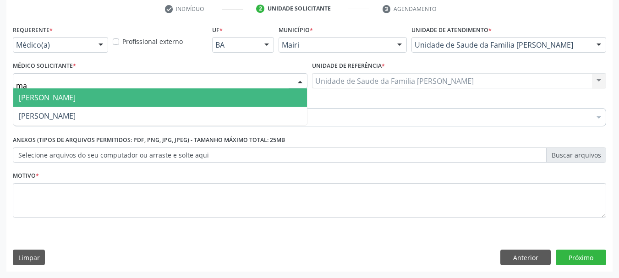
type input "m"
type input "victo"
click at [154, 96] on span "[PERSON_NAME]" at bounding box center [160, 97] width 294 height 18
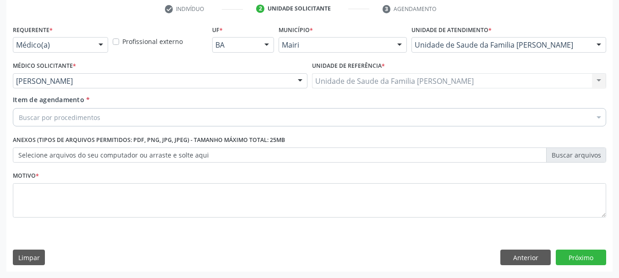
click at [161, 118] on div "Buscar por procedimentos" at bounding box center [310, 117] width 594 height 18
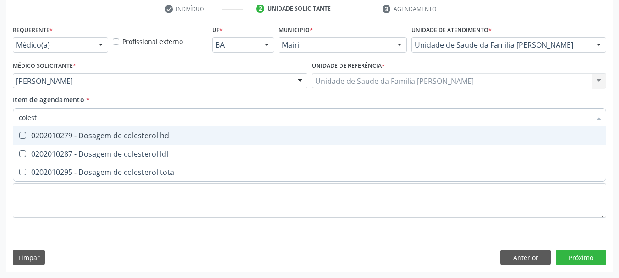
type input "coleste"
click at [151, 134] on div "0202010279 - Dosagem de colesterol hdl" at bounding box center [310, 135] width 582 height 7
checkbox hdl "true"
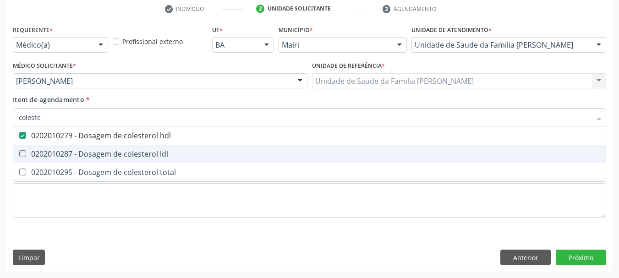
click at [161, 158] on div "0202010287 - Dosagem de colesterol ldl" at bounding box center [310, 153] width 582 height 7
checkbox ldl "true"
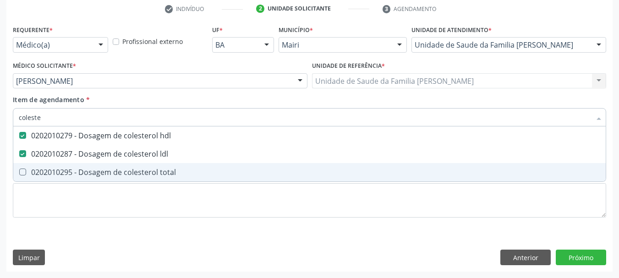
click at [171, 170] on div "0202010295 - Dosagem de colesterol total" at bounding box center [310, 172] width 582 height 7
checkbox total "true"
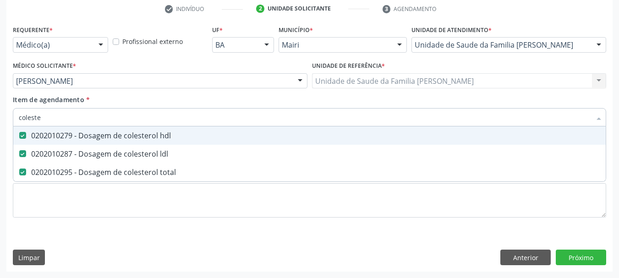
drag, startPoint x: 51, startPoint y: 119, endPoint x: 0, endPoint y: 118, distance: 51.3
click at [0, 118] on div "Acompanhamento Acompanhe a situação das marcações correntes e finalizadas Relat…" at bounding box center [309, 76] width 619 height 404
type input "tr"
checkbox hdl "false"
checkbox ldl "false"
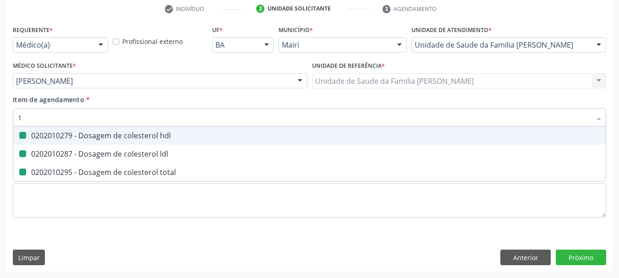
checkbox total "false"
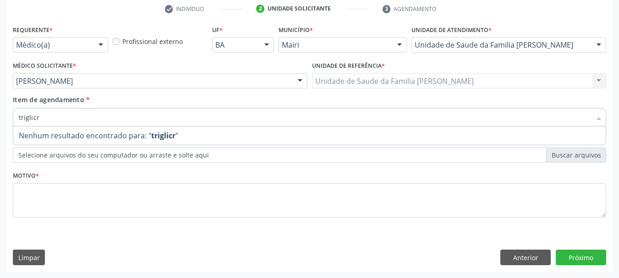
type input "triglic"
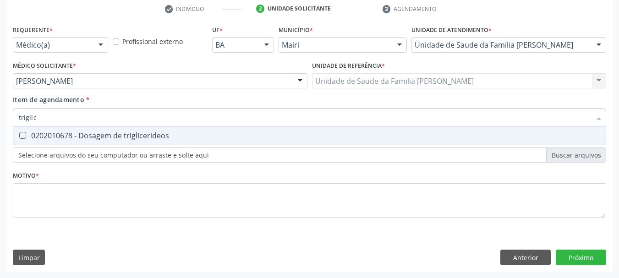
click at [51, 133] on div "0202010678 - Dosagem de triglicerideos" at bounding box center [310, 135] width 582 height 7
checkbox triglicerideos "true"
drag, startPoint x: 51, startPoint y: 121, endPoint x: 0, endPoint y: 119, distance: 50.9
click at [0, 119] on div "Acompanhamento Acompanhe a situação das marcações correntes e finalizadas Relat…" at bounding box center [309, 76] width 619 height 404
type input "gl"
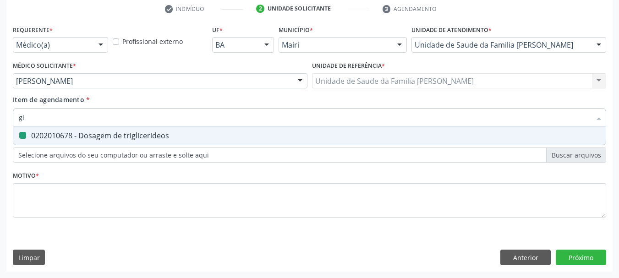
checkbox triglicerideos "false"
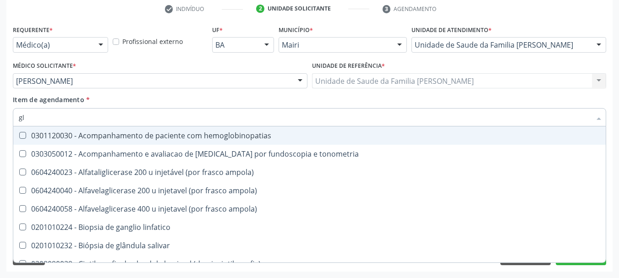
type input "gli"
checkbox globular "true"
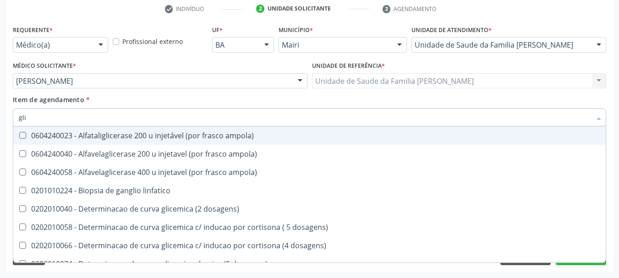
type input "glic"
checkbox glicosilada "true"
checkbox triglicerideos "false"
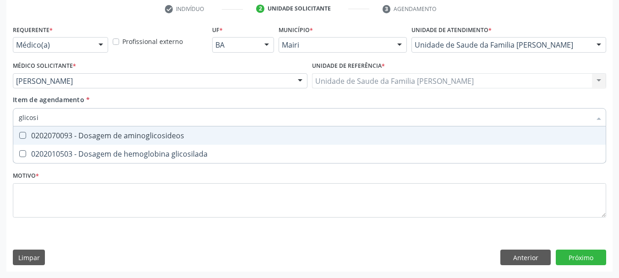
type input "glicosil"
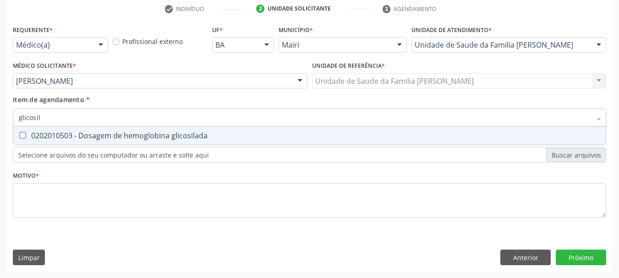
click at [66, 127] on span "0202010503 - Dosagem de hemoglobina glicosilada" at bounding box center [309, 136] width 593 height 18
checkbox glicosilada "true"
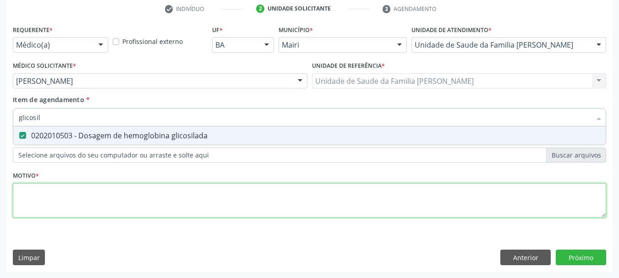
click at [90, 189] on div "Requerente * Médico(a) Médico(a) Enfermeiro(a) Paciente Nenhum resultado encont…" at bounding box center [310, 127] width 594 height 208
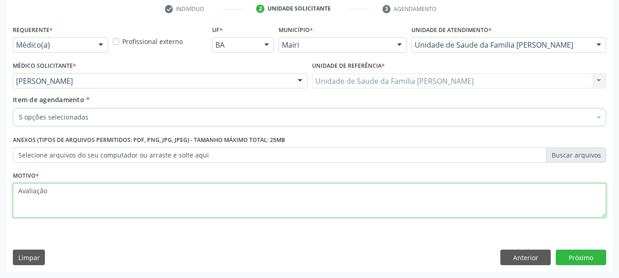
type textarea "Avaliação."
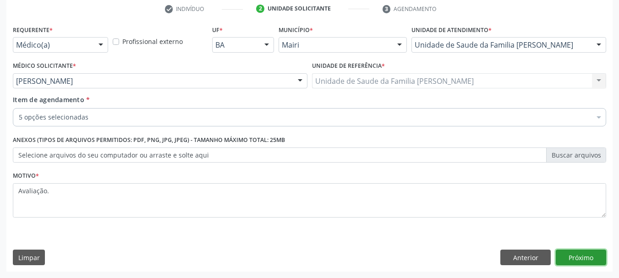
click at [585, 261] on button "Próximo" at bounding box center [581, 258] width 50 height 16
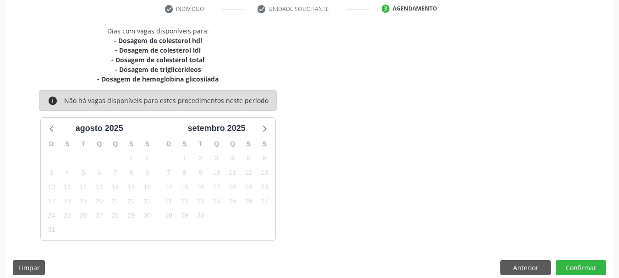
scroll to position [186, 0]
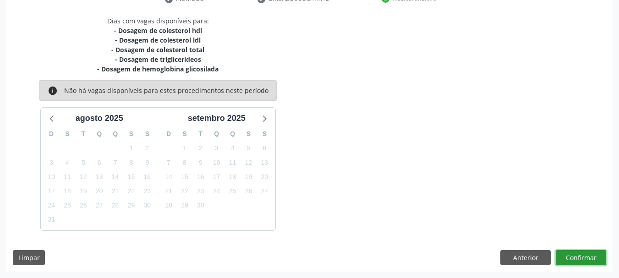
click at [583, 261] on button "Confirmar" at bounding box center [581, 258] width 50 height 16
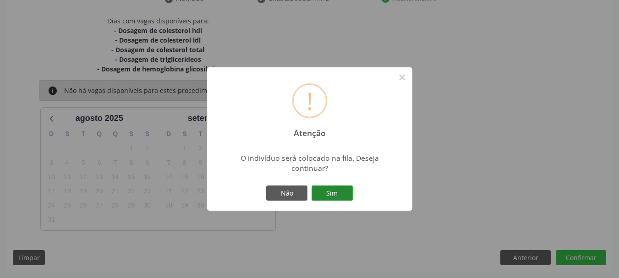
click at [326, 197] on button "Sim" at bounding box center [332, 194] width 41 height 16
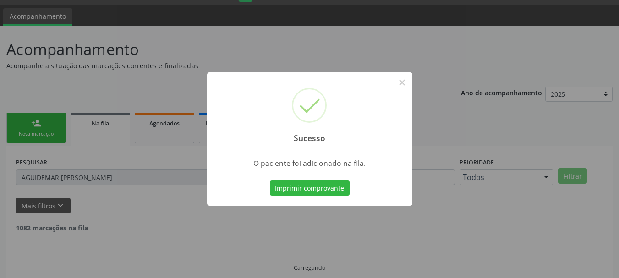
scroll to position [5, 0]
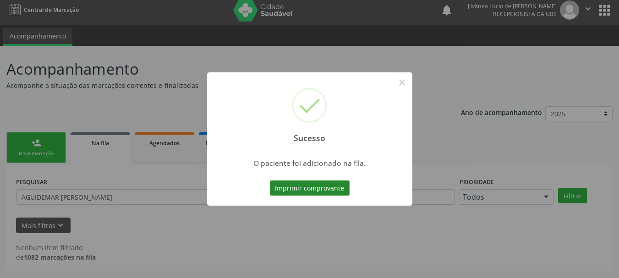
click at [324, 190] on button "Imprimir comprovante" at bounding box center [310, 189] width 80 height 16
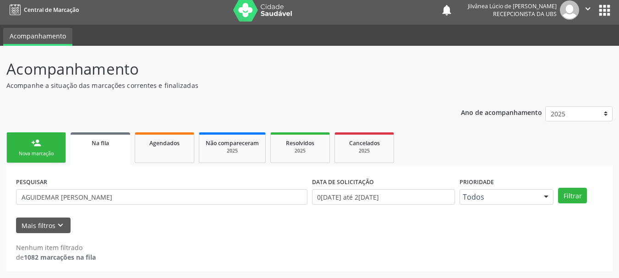
click at [40, 141] on div "person_add" at bounding box center [36, 143] width 10 height 10
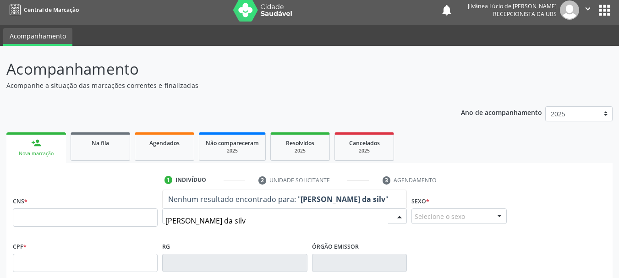
type input "[PERSON_NAME]"
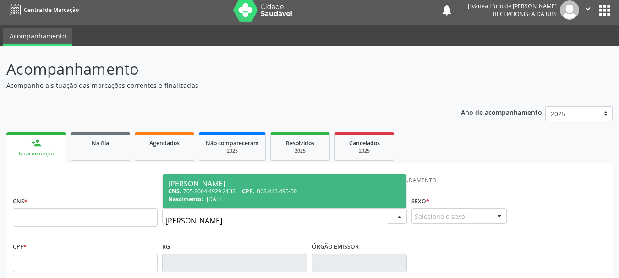
click at [220, 201] on span "[DATE]" at bounding box center [216, 199] width 18 height 8
type input "705 8064 4929 2138"
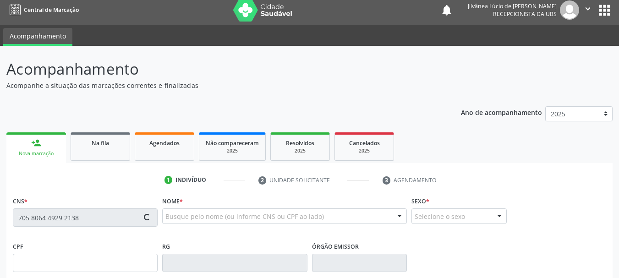
type input "068.412.495-50"
type input "[DATE]"
type input "[PERSON_NAME]"
type input "[PHONE_NUMBER]"
type input "858.749.815-00"
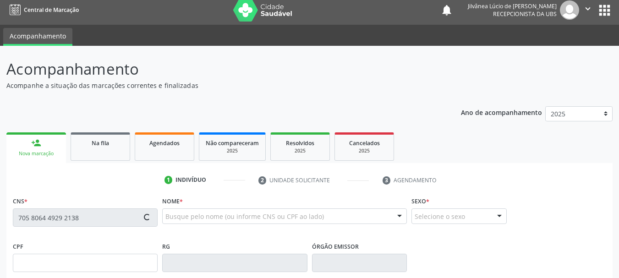
type input "48"
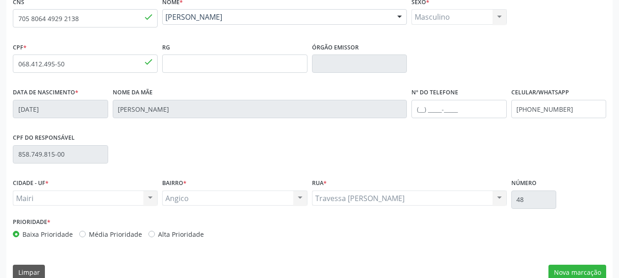
scroll to position [219, 0]
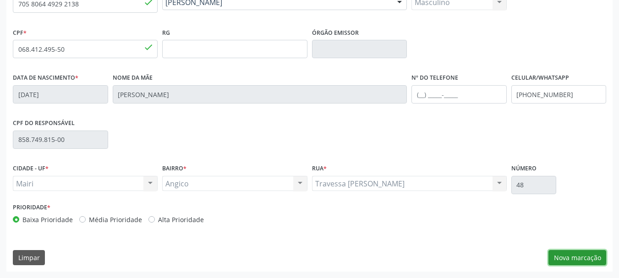
click at [565, 255] on button "Nova marcação" at bounding box center [578, 258] width 58 height 16
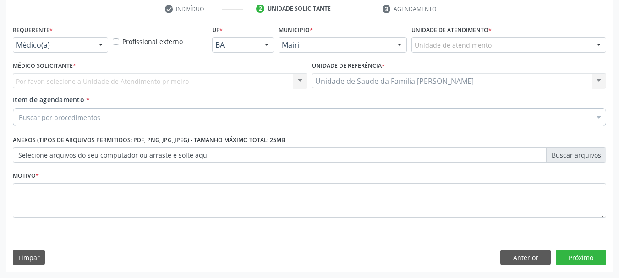
scroll to position [176, 0]
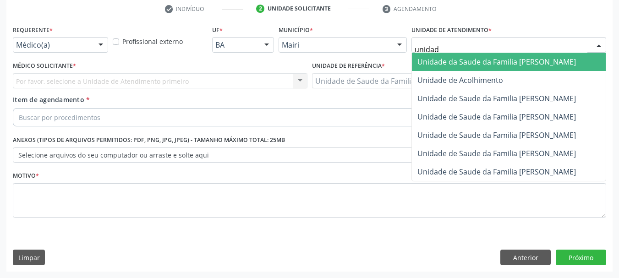
type input "unidade"
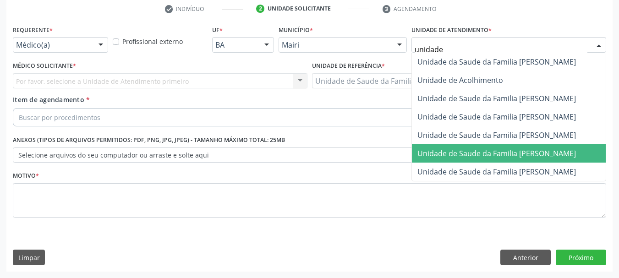
click at [499, 151] on span "Unidade de Saude da Familia [PERSON_NAME]" at bounding box center [497, 154] width 159 height 10
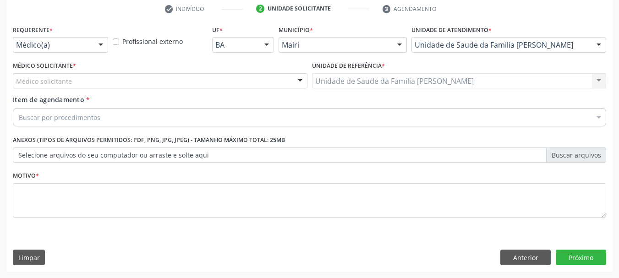
click at [79, 80] on div "Médico solicitante" at bounding box center [160, 81] width 295 height 16
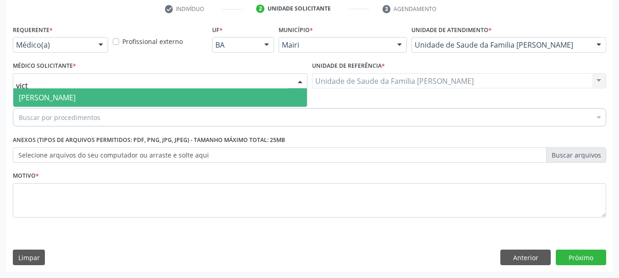
type input "victo"
click at [76, 100] on span "[PERSON_NAME]" at bounding box center [47, 98] width 57 height 10
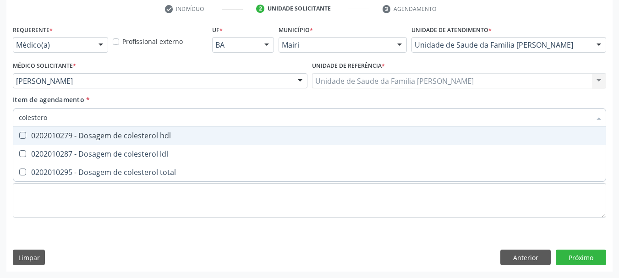
type input "colesterol"
click at [88, 139] on div "0202010279 - Dosagem de colesterol hdl" at bounding box center [310, 135] width 582 height 7
checkbox hdl "true"
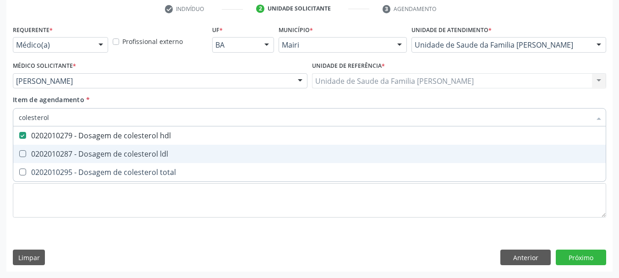
click at [93, 150] on div "0202010287 - Dosagem de colesterol ldl" at bounding box center [310, 153] width 582 height 7
checkbox ldl "true"
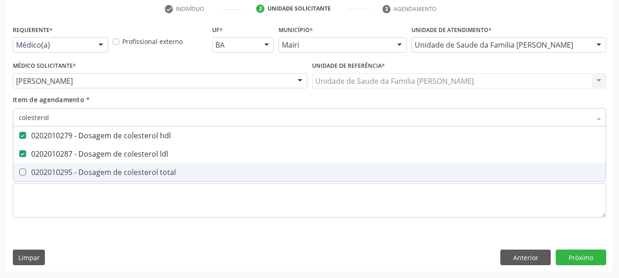
click at [110, 169] on div "0202010295 - Dosagem de colesterol total" at bounding box center [310, 172] width 582 height 7
checkbox total "true"
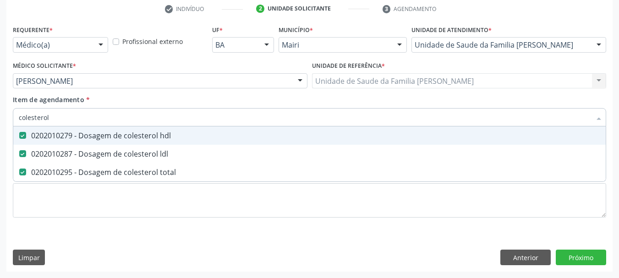
drag, startPoint x: 66, startPoint y: 116, endPoint x: 0, endPoint y: 111, distance: 66.2
click at [0, 111] on div "Acompanhamento Acompanhe a situação das marcações correntes e finalizadas Relat…" at bounding box center [309, 76] width 619 height 404
type input "cr"
checkbox hdl "false"
checkbox ldl "false"
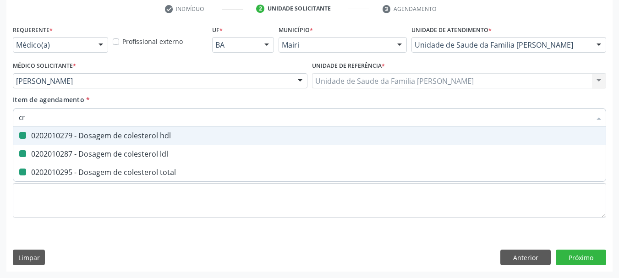
checkbox total "false"
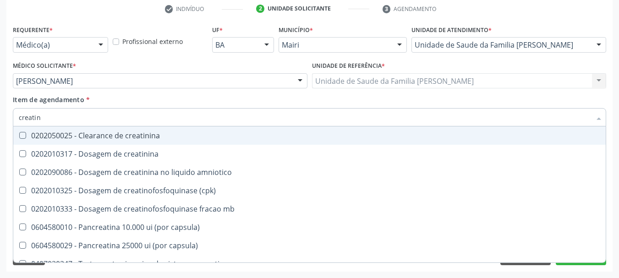
type input "creatini"
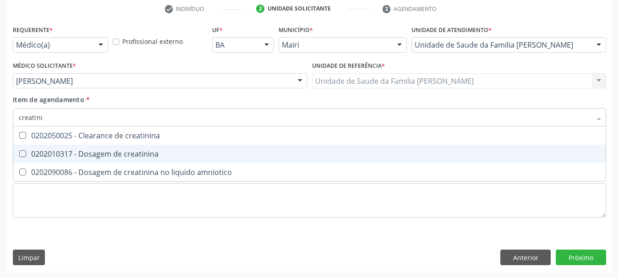
click at [38, 151] on div "0202010317 - Dosagem de creatinina" at bounding box center [310, 153] width 582 height 7
checkbox creatinina "true"
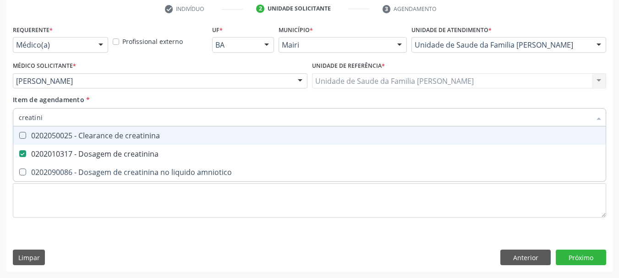
drag, startPoint x: 50, startPoint y: 119, endPoint x: 0, endPoint y: 118, distance: 49.5
click at [0, 118] on div "Acompanhamento Acompanhe a situação das marcações correntes e finalizadas Relat…" at bounding box center [309, 76] width 619 height 404
type input "o"
checkbox creatinina "false"
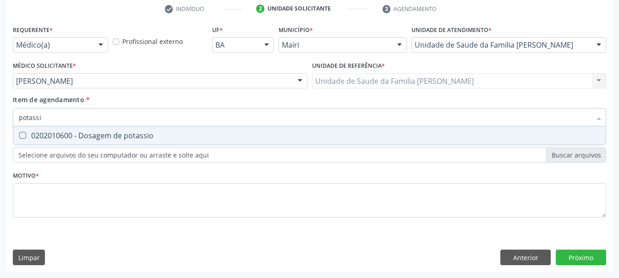
type input "potassio"
click at [34, 137] on div "0202010600 - Dosagem de potassio" at bounding box center [310, 135] width 582 height 7
checkbox potassio "true"
drag, startPoint x: 55, startPoint y: 118, endPoint x: 0, endPoint y: 104, distance: 57.1
click at [0, 104] on div "Acompanhamento Acompanhe a situação das marcações correntes e finalizadas Relat…" at bounding box center [309, 76] width 619 height 404
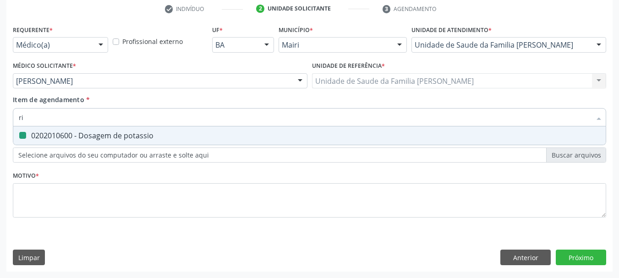
type input "rig"
checkbox potassio "false"
type input "rigliceride"
click at [23, 138] on triglicerideos at bounding box center [22, 135] width 7 height 7
click at [19, 138] on triglicerideos "checkbox" at bounding box center [16, 135] width 6 height 6
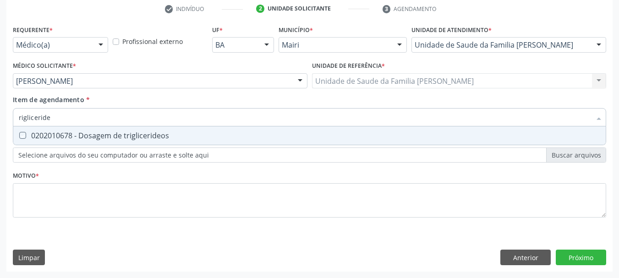
checkbox triglicerideos "true"
drag, startPoint x: 78, startPoint y: 117, endPoint x: 0, endPoint y: 118, distance: 77.9
click at [0, 118] on div "Acompanhamento Acompanhe a situação das marcações correntes e finalizadas Relat…" at bounding box center [309, 76] width 619 height 404
type input "uri"
checkbox triglicerideos "false"
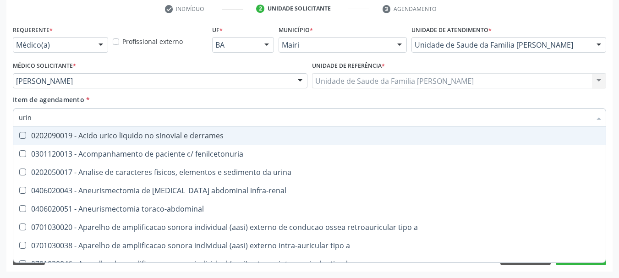
type input "urina"
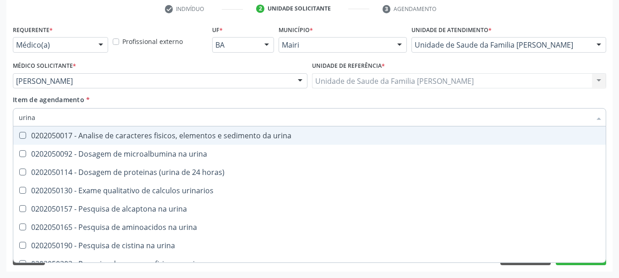
click at [30, 140] on span "0202050017 - Analise de caracteres fisicos, elementos e sedimento da urina" at bounding box center [309, 136] width 593 height 18
checkbox urina "true"
drag, startPoint x: 44, startPoint y: 115, endPoint x: 0, endPoint y: 107, distance: 44.6
click at [0, 108] on div "Acompanhamento Acompanhe a situação das marcações correntes e finalizadas Relat…" at bounding box center [309, 76] width 619 height 404
type input "gl"
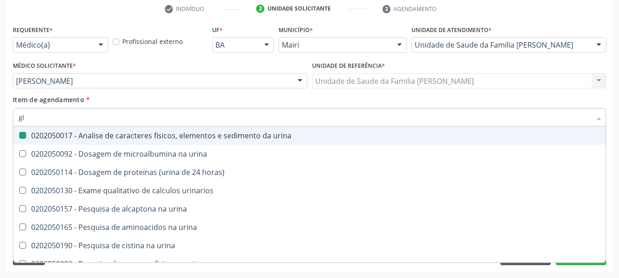
checkbox urina "false"
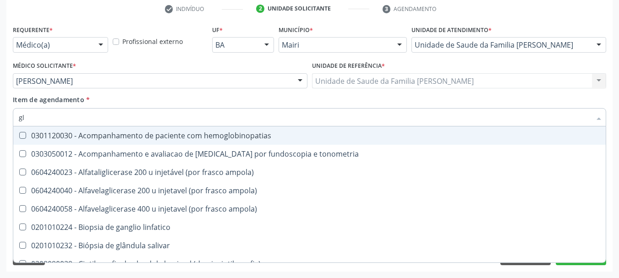
type input "gli"
checkbox globular "true"
type input "glic"
checkbox \(confirmatorio\) "true"
checkbox globular "false"
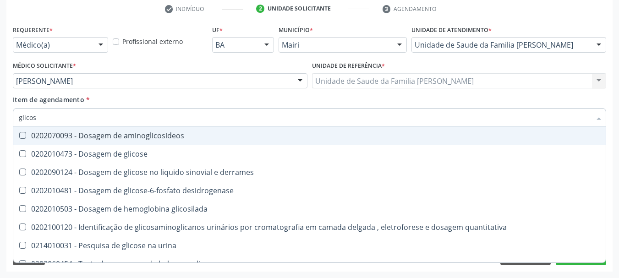
type input "glicose"
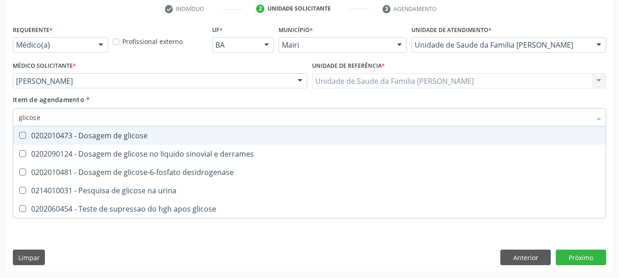
click at [28, 135] on div "0202010473 - Dosagem de glicose" at bounding box center [310, 135] width 582 height 7
checkbox glicose "true"
drag, startPoint x: 45, startPoint y: 120, endPoint x: 0, endPoint y: 120, distance: 45.4
click at [0, 120] on div "Acompanhamento Acompanhe a situação das marcações correntes e finalizadas Relat…" at bounding box center [309, 76] width 619 height 404
type input "gl"
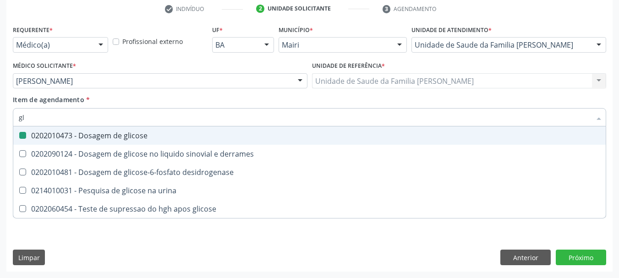
checkbox glicose "false"
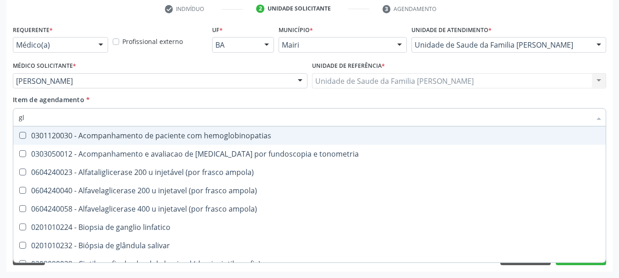
type input "gli"
checkbox campimetria\) "true"
checkbox globular "true"
type input "glic"
checkbox glenoidal "true"
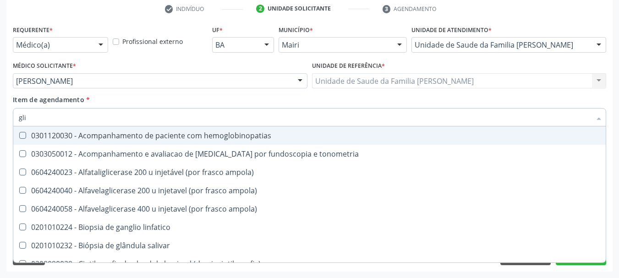
checkbox campimetria\) "false"
checkbox \(confirmatorio\) "true"
checkbox globular "false"
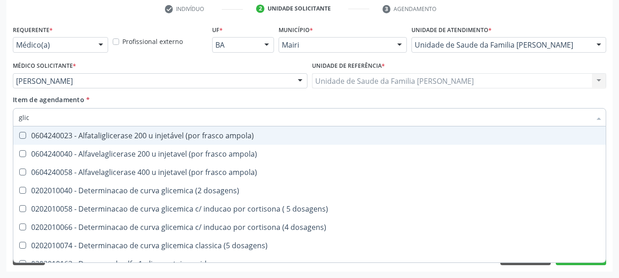
type input "glico"
checkbox ampola\) "true"
type input "glicos"
checkbox ampola\) "true"
checkbox ampola\) "false"
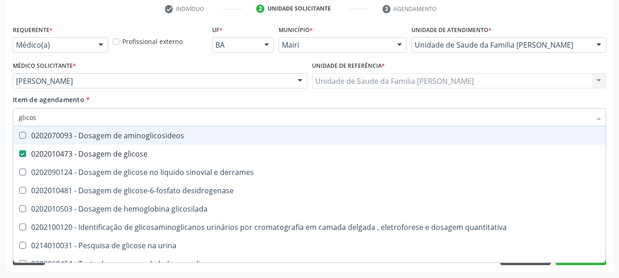
type input "glicosi"
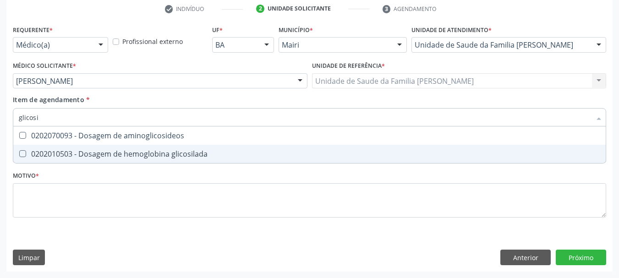
click at [38, 160] on span "0202010503 - Dosagem de hemoglobina glicosilada" at bounding box center [309, 154] width 593 height 18
checkbox glicosilada "true"
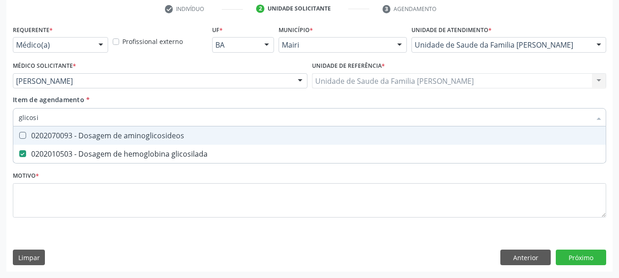
drag, startPoint x: 14, startPoint y: 119, endPoint x: 6, endPoint y: 119, distance: 8.7
click at [6, 119] on div "Acompanhamento Acompanhe a situação das marcações correntes e finalizadas Relat…" at bounding box center [309, 76] width 619 height 404
type input "co"
checkbox glicosilada "false"
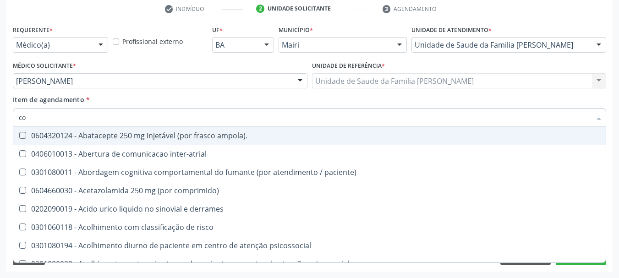
type input "com"
checkbox urina "false"
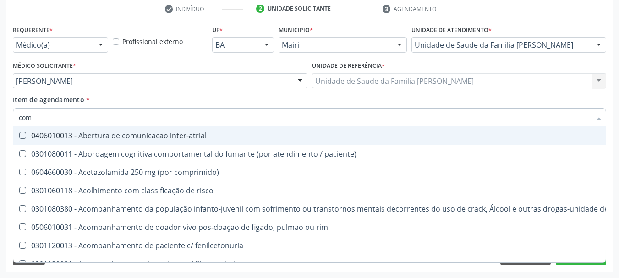
type input "co"
checkbox infusao "true"
type input "c"
checkbox infusao "false"
checkbox primario "true"
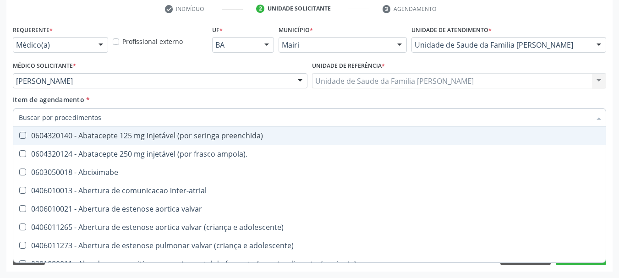
checkbox urina "false"
checkbox porto-cava "true"
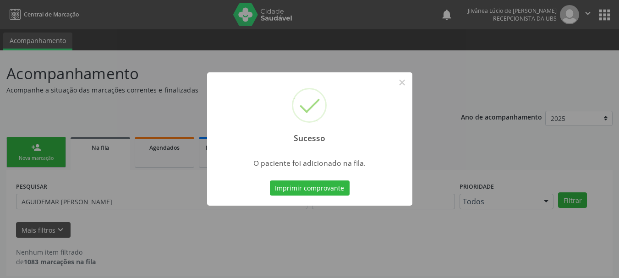
scroll to position [5, 0]
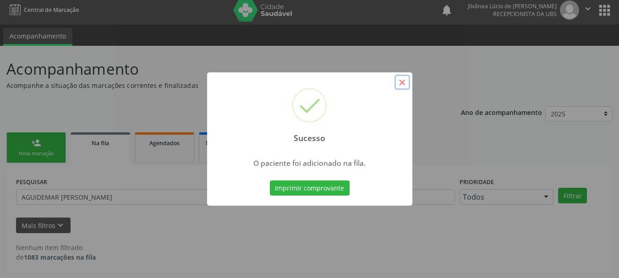
click at [405, 80] on button "×" at bounding box center [403, 83] width 16 height 16
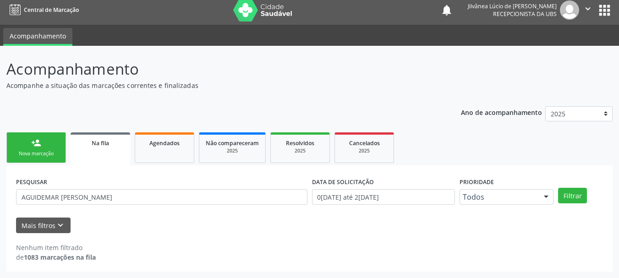
click at [26, 153] on div "Nova marcação" at bounding box center [36, 153] width 46 height 7
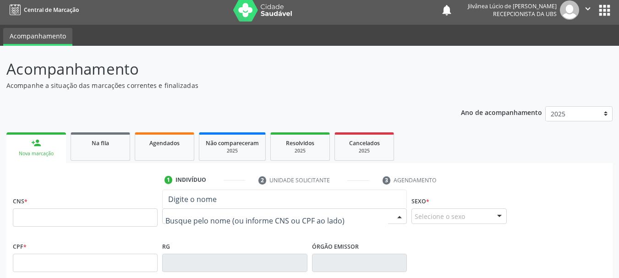
click at [221, 218] on input "text" at bounding box center [276, 221] width 223 height 18
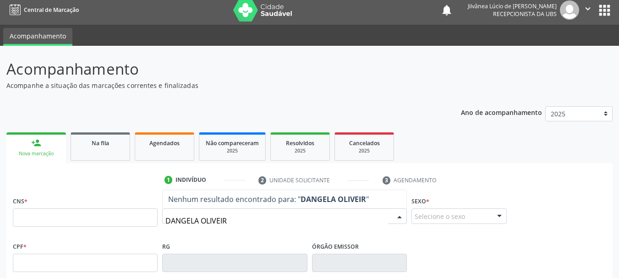
type input "DANGELA OLIVEIRA"
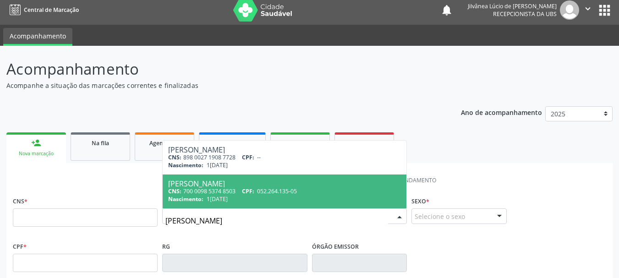
click at [230, 189] on div "CNS: 700 0098 5374 8503 CPF: 052.264.135-05" at bounding box center [284, 191] width 233 height 8
type input "700 0098 5374 8503"
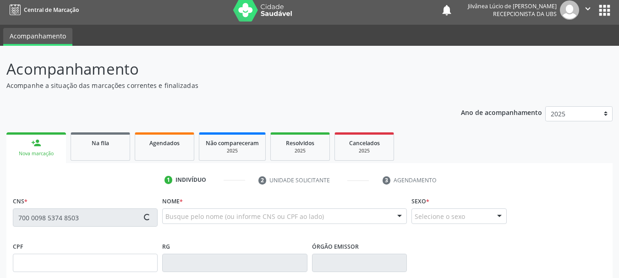
type input "052.264.135-05"
type input "12/07/1988"
type input "Noemia Oliveira da Silva"
type input "(74) 99920-8762"
type input "S/N"
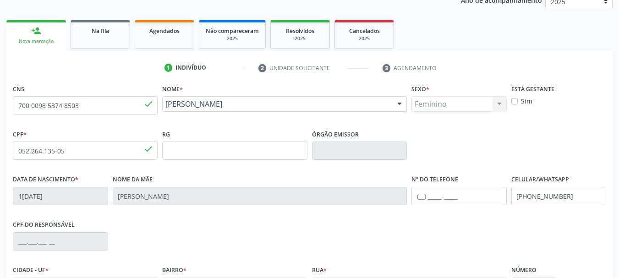
scroll to position [219, 0]
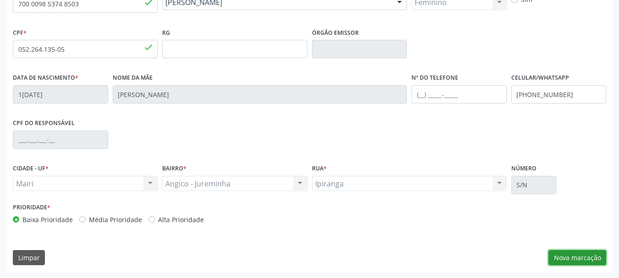
click at [600, 259] on button "Nova marcação" at bounding box center [578, 258] width 58 height 16
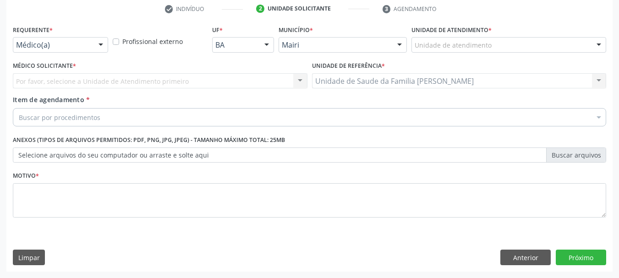
scroll to position [176, 0]
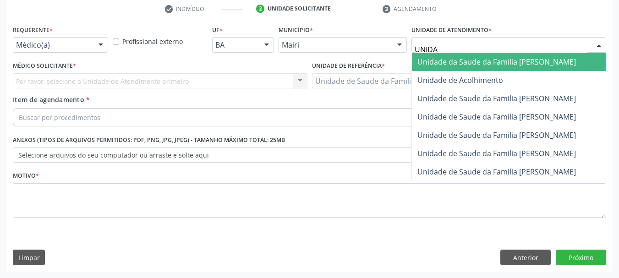
type input "UNIDAD"
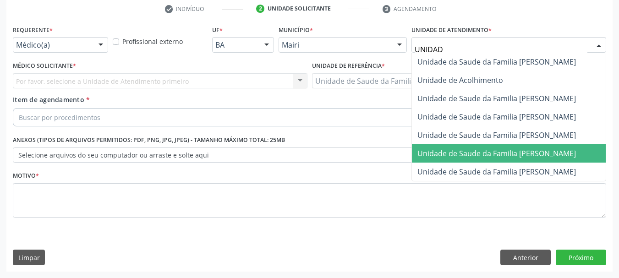
click at [481, 150] on span "Unidade de Saude da Familia [PERSON_NAME]" at bounding box center [497, 154] width 159 height 10
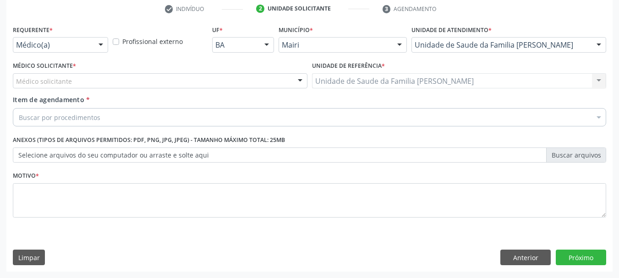
click at [128, 79] on div "Médico solicitante" at bounding box center [160, 81] width 295 height 16
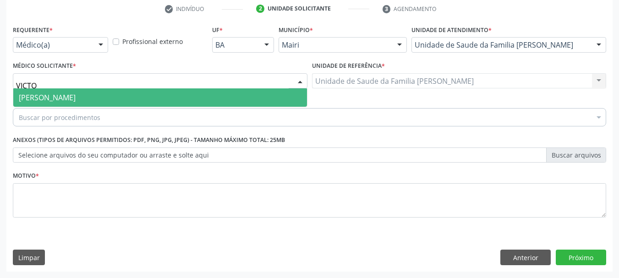
type input "VICTOR"
click at [86, 90] on span "[PERSON_NAME]" at bounding box center [160, 97] width 294 height 18
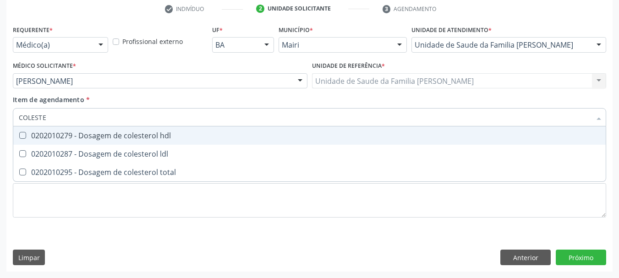
type input "COLESTER"
click at [198, 134] on div "0202010279 - Dosagem de colesterol hdl" at bounding box center [310, 135] width 582 height 7
checkbox hdl "true"
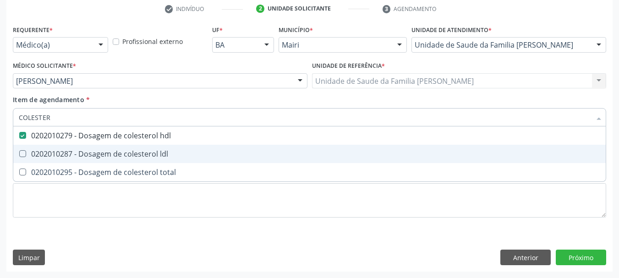
click at [149, 156] on div "0202010287 - Dosagem de colesterol ldl" at bounding box center [310, 153] width 582 height 7
checkbox ldl "true"
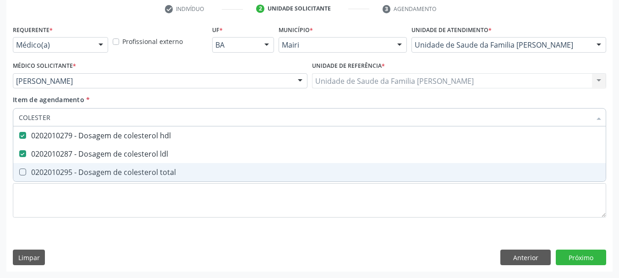
click at [150, 167] on span "0202010295 - Dosagem de colesterol total" at bounding box center [309, 172] width 593 height 18
checkbox total "true"
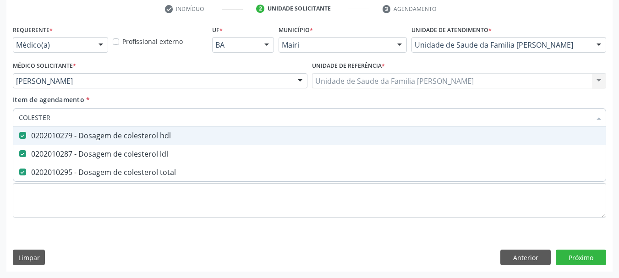
drag, startPoint x: 54, startPoint y: 113, endPoint x: 0, endPoint y: 121, distance: 54.6
click at [0, 121] on div "Acompanhamento Acompanhe a situação das marcações correntes e finalizadas Relat…" at bounding box center [309, 76] width 619 height 404
type input "CR"
checkbox hdl "false"
checkbox ldl "false"
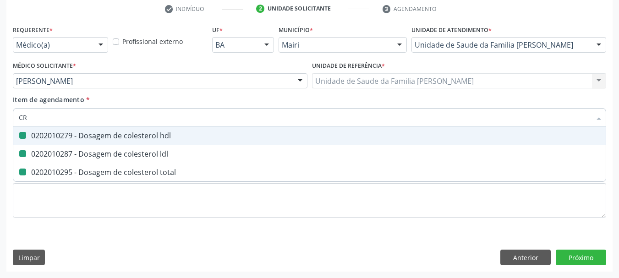
checkbox total "false"
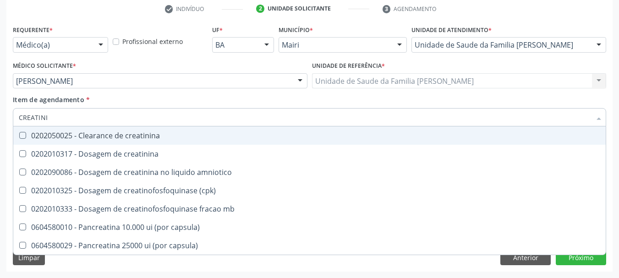
type input "CREATININ"
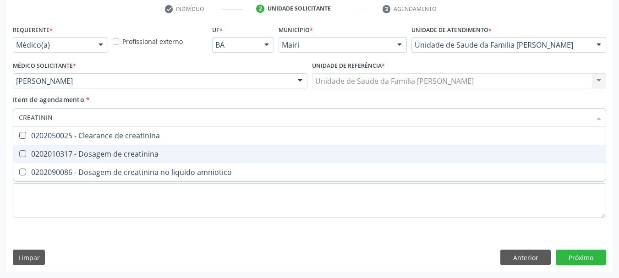
click at [109, 157] on div "0202010317 - Dosagem de creatinina" at bounding box center [310, 153] width 582 height 7
checkbox creatinina "true"
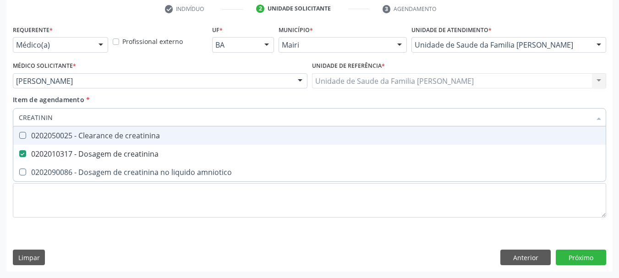
click at [0, 127] on div "Acompanhamento Acompanhe a situação das marcações correntes e finalizadas Relat…" at bounding box center [309, 76] width 619 height 404
type input "POT"
checkbox creatinina "false"
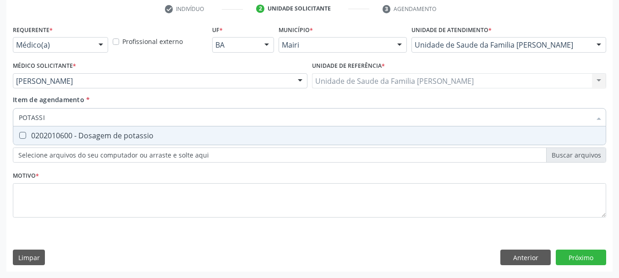
type input "POTASSIO"
click at [30, 134] on div "0202010600 - Dosagem de potassio" at bounding box center [310, 135] width 582 height 7
checkbox potassio "true"
drag, startPoint x: 60, startPoint y: 116, endPoint x: 0, endPoint y: 119, distance: 59.6
click at [11, 119] on div "Item de agendamento * POTASSIO Desfazer seleção 0202010600 - Dosagem de potassi…" at bounding box center [310, 112] width 598 height 35
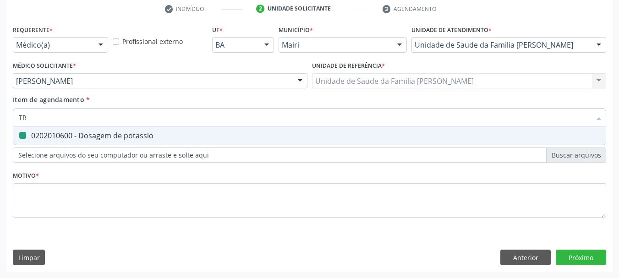
type input "TRI"
checkbox potassio "false"
type input "TRIGLICERIDE"
click at [26, 135] on div "0202010678 - Dosagem de triglicerideos" at bounding box center [310, 135] width 582 height 7
checkbox triglicerideos "true"
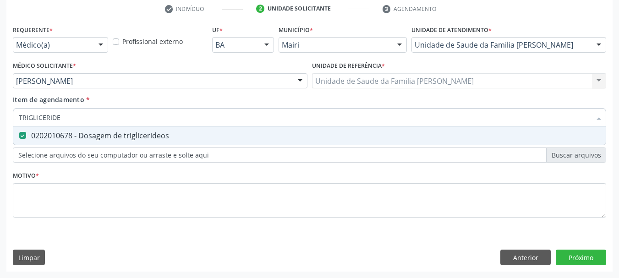
drag, startPoint x: 63, startPoint y: 122, endPoint x: 0, endPoint y: 121, distance: 62.8
click at [0, 121] on div "Acompanhamento Acompanhe a situação das marcações correntes e finalizadas Relat…" at bounding box center [309, 76] width 619 height 404
type input "URI"
checkbox triglicerideos "false"
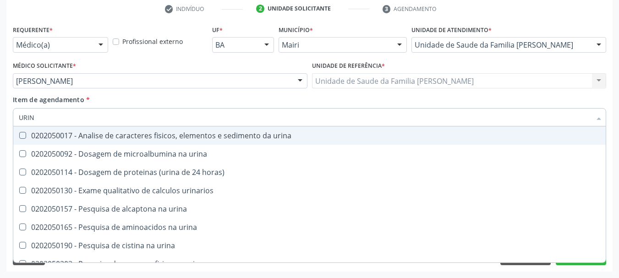
type input "URINA"
click at [32, 139] on div "0202050017 - Analise de caracteres fisicos, elementos e sedimento da urina" at bounding box center [310, 135] width 582 height 7
checkbox urina "true"
drag, startPoint x: 45, startPoint y: 115, endPoint x: 0, endPoint y: 120, distance: 45.2
click at [0, 120] on div "Acompanhamento Acompanhe a situação das marcações correntes e finalizadas Relat…" at bounding box center [309, 76] width 619 height 404
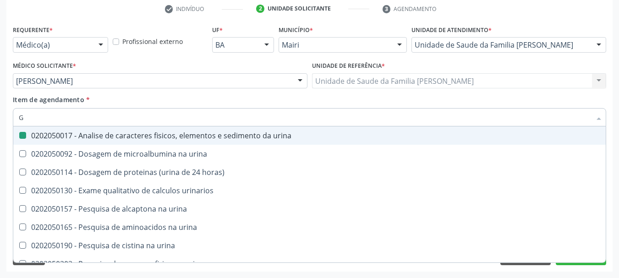
type input "GL"
checkbox urina "false"
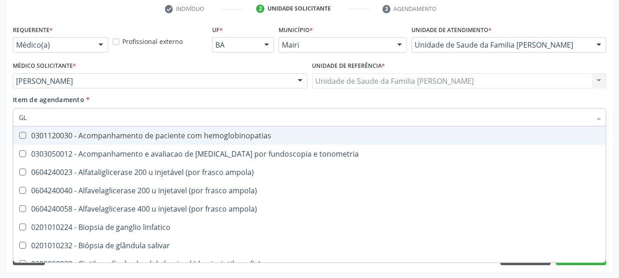
type input "GLI"
checkbox globular "true"
type input "GLIC"
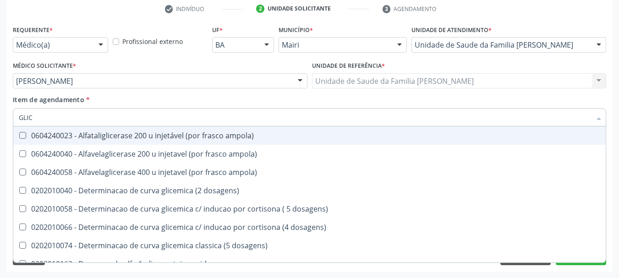
checkbox triglicerideos "true"
checkbox capilar "false"
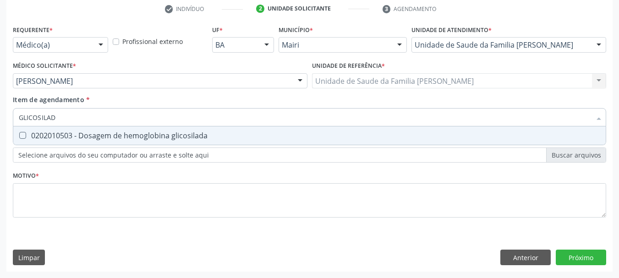
type input "GLICOSILADA"
click at [34, 134] on div "0202010503 - Dosagem de hemoglobina glicosilada" at bounding box center [310, 135] width 582 height 7
checkbox glicosilada "true"
drag, startPoint x: 63, startPoint y: 123, endPoint x: 0, endPoint y: 115, distance: 63.3
click at [0, 116] on div "Acompanhamento Acompanhe a situação das marcações correntes e finalizadas Relat…" at bounding box center [309, 76] width 619 height 404
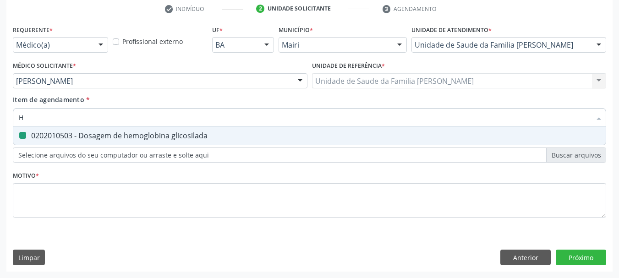
type input "HE"
checkbox glicosilada "false"
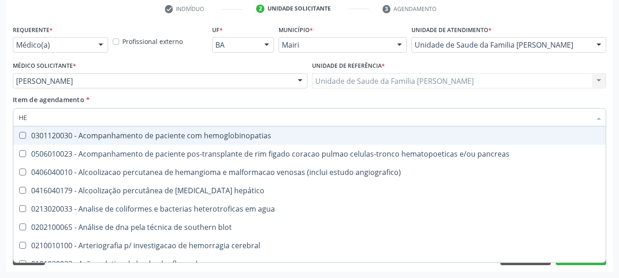
type input "HEM"
checkbox radiosotopos\) "true"
checkbox glicosilada "false"
type input "HEMO"
checkbox transplante "true"
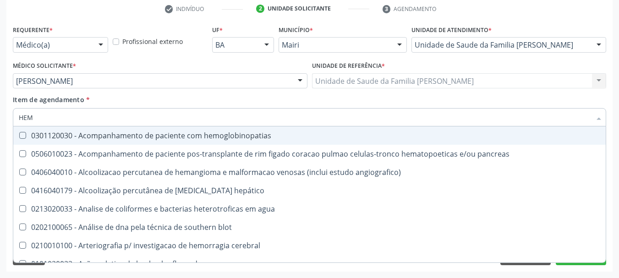
checkbox radiosotopos\) "false"
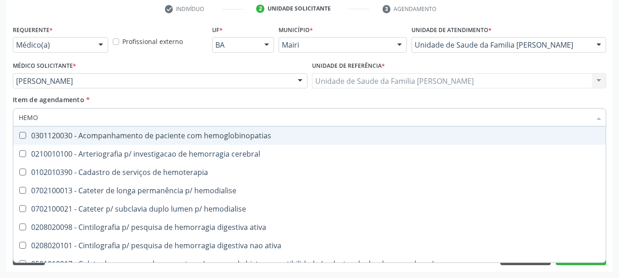
type input "HEMOG"
checkbox tardio\) "true"
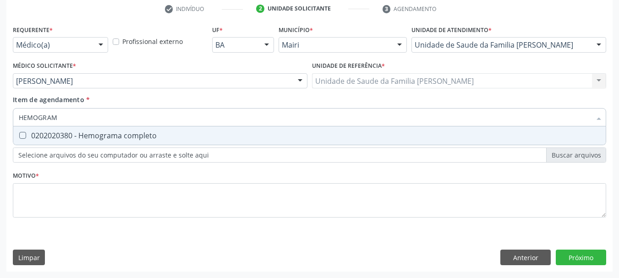
type input "HEMOGRAMA"
click at [34, 135] on div "0202020380 - Hemograma completo" at bounding box center [310, 135] width 582 height 7
checkbox completo "true"
drag, startPoint x: 70, startPoint y: 121, endPoint x: 0, endPoint y: 109, distance: 70.6
click at [0, 109] on div "Acompanhamento Acompanhe a situação das marcações correntes e finalizadas Relat…" at bounding box center [309, 76] width 619 height 404
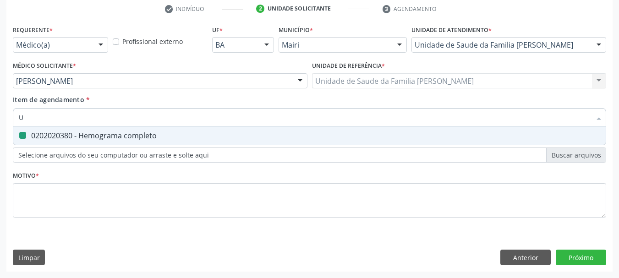
type input "UR"
checkbox completo "false"
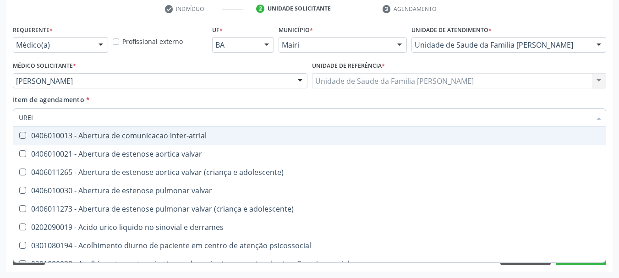
type input "UREIA"
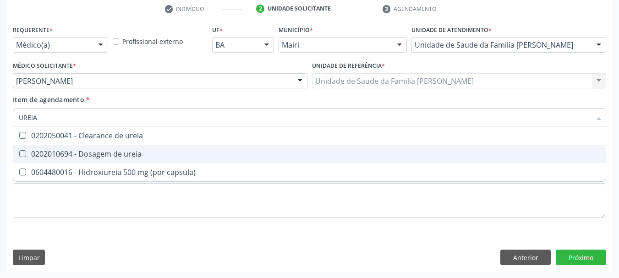
click at [56, 158] on div "0202010694 - Dosagem de ureia" at bounding box center [310, 153] width 582 height 7
checkbox ureia "true"
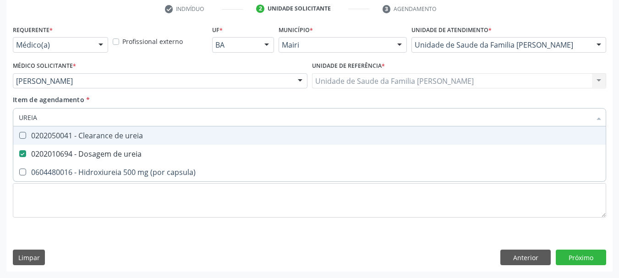
drag, startPoint x: 52, startPoint y: 115, endPoint x: 0, endPoint y: 111, distance: 51.9
click at [0, 111] on div "Acompanhamento Acompanhe a situação das marcações correntes e finalizadas Relat…" at bounding box center [309, 76] width 619 height 404
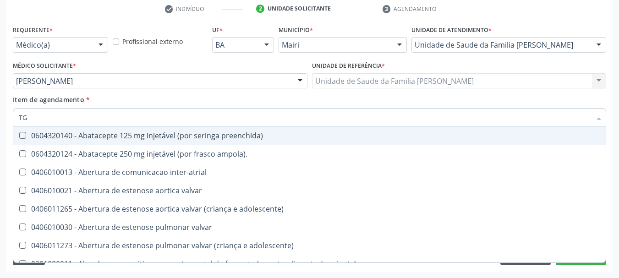
type input "TGO"
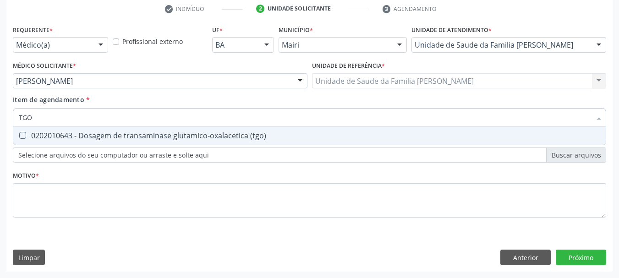
click at [31, 134] on div "0202010643 - Dosagem de transaminase glutamico-oxalacetica (tgo)" at bounding box center [310, 135] width 582 height 7
checkbox \(tgo\) "true"
drag, startPoint x: 34, startPoint y: 127, endPoint x: 0, endPoint y: 132, distance: 34.4
click at [0, 132] on div "Acompanhamento Acompanhe a situação das marcações correntes e finalizadas Relat…" at bounding box center [309, 76] width 619 height 404
type input "TG"
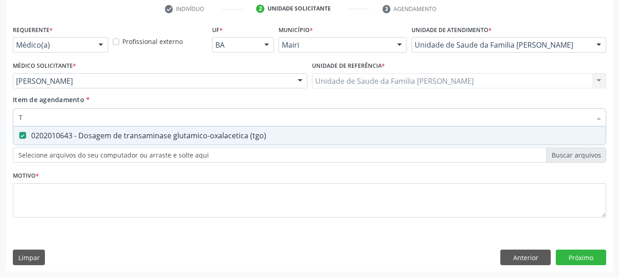
checkbox \(tgo\) "true"
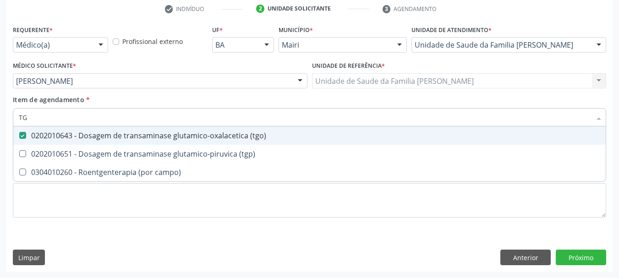
type input "TGP"
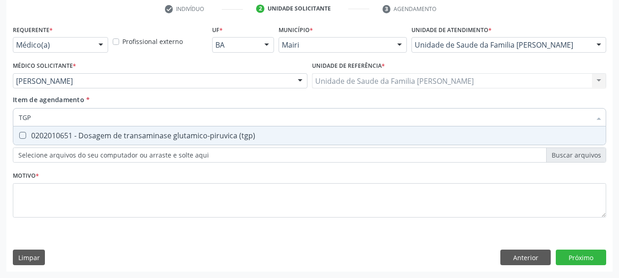
click at [23, 136] on \(tgp\) at bounding box center [22, 135] width 7 height 7
click at [19, 136] on \(tgp\) "checkbox" at bounding box center [16, 135] width 6 height 6
checkbox \(tgp\) "true"
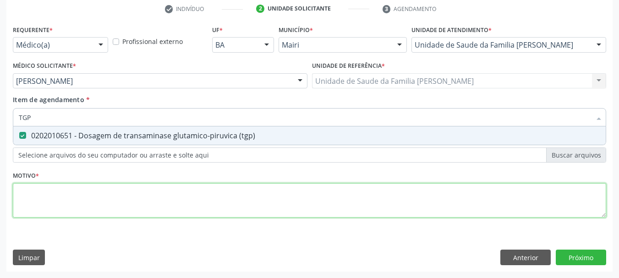
click at [45, 200] on div "Requerente * Médico(a) Médico(a) Enfermeiro(a) Paciente Nenhum resultado encont…" at bounding box center [310, 127] width 594 height 208
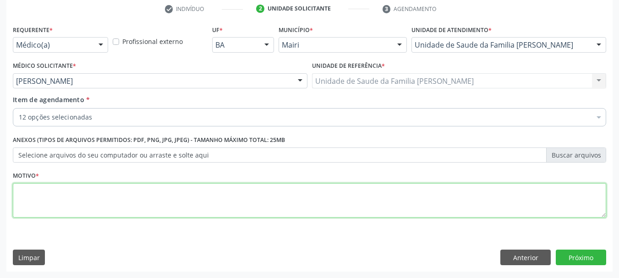
type textarea "t"
type textarea "r"
type textarea "Rastreio de risco cardiovascular"
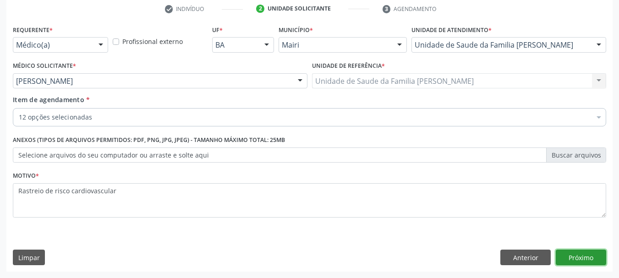
click at [584, 251] on button "Próximo" at bounding box center [581, 258] width 50 height 16
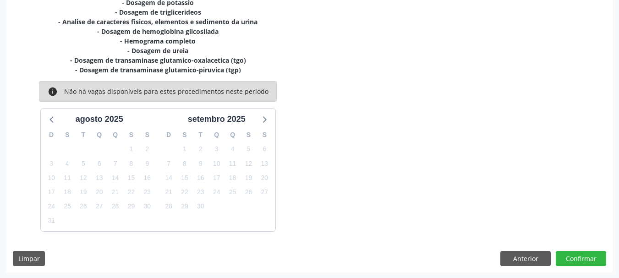
scroll to position [253, 0]
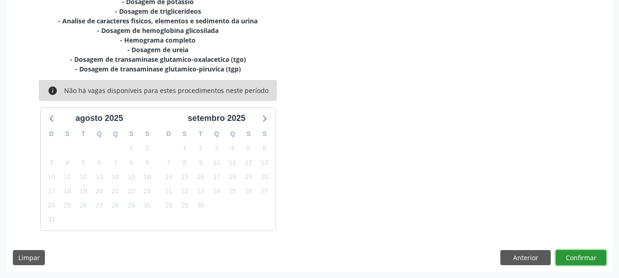
click at [569, 257] on button "Confirmar" at bounding box center [581, 258] width 50 height 16
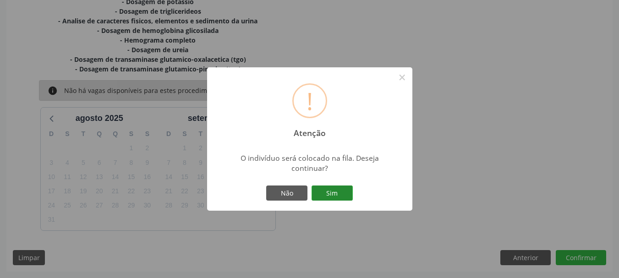
click at [339, 193] on button "Sim" at bounding box center [332, 194] width 41 height 16
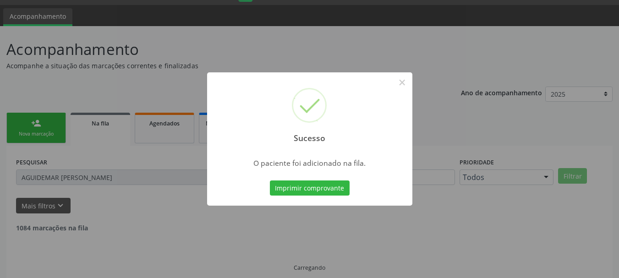
scroll to position [5, 0]
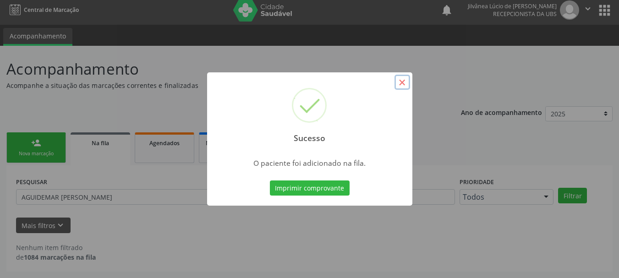
click at [401, 84] on button "×" at bounding box center [403, 83] width 16 height 16
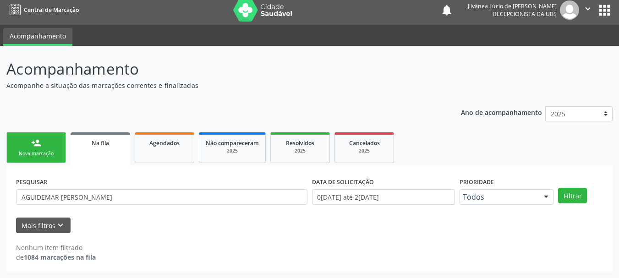
click at [44, 155] on div "Nova marcação" at bounding box center [36, 153] width 46 height 7
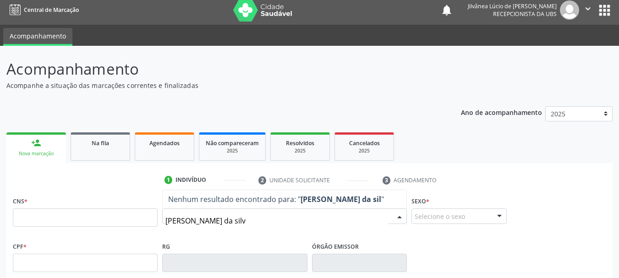
type input "dangela oliveira da silva"
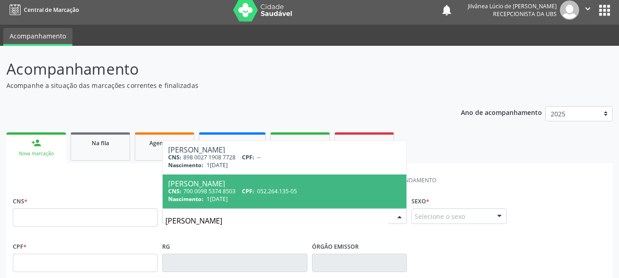
click at [269, 197] on div "Nascimento: 12/07/1988" at bounding box center [284, 199] width 233 height 8
type input "700 0098 5374 8503"
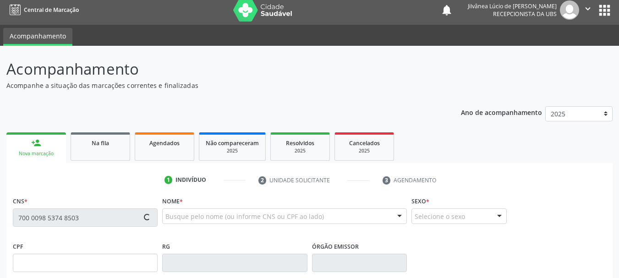
type input "052.264.135-05"
type input "12/07/1988"
type input "Noemia Oliveira da Silva"
type input "(74) 99920-8762"
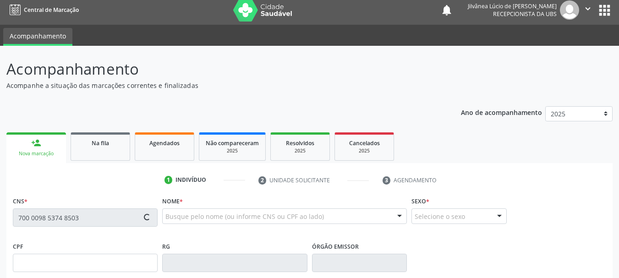
type input "S/N"
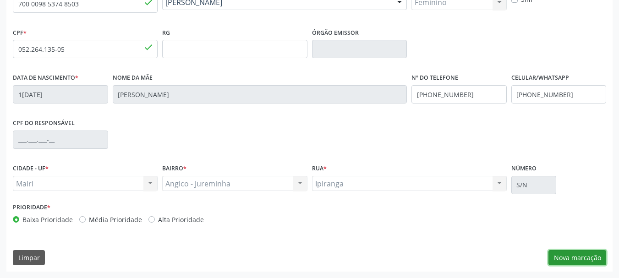
click at [571, 256] on button "Nova marcação" at bounding box center [578, 258] width 58 height 16
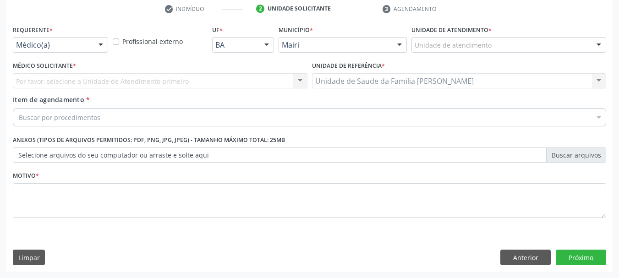
scroll to position [176, 0]
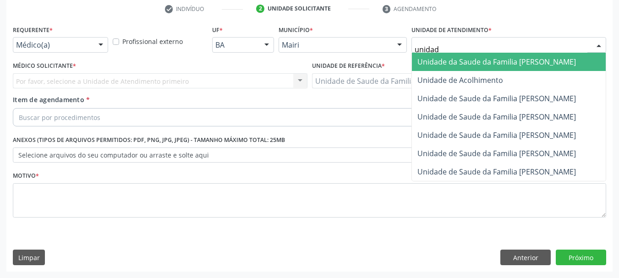
type input "unidade"
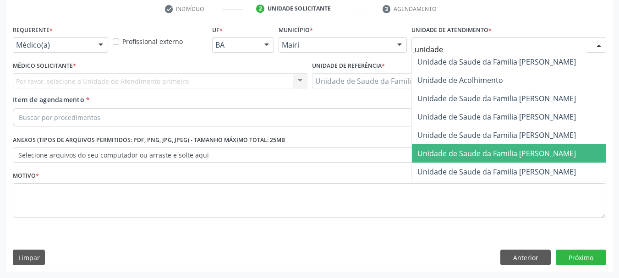
click at [525, 151] on span "Unidade de Saude da Familia [PERSON_NAME]" at bounding box center [497, 154] width 159 height 10
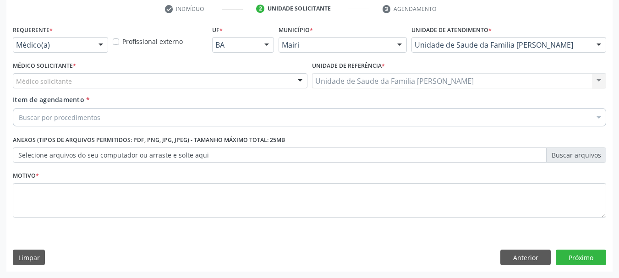
click at [193, 85] on div "Médico solicitante" at bounding box center [160, 81] width 295 height 16
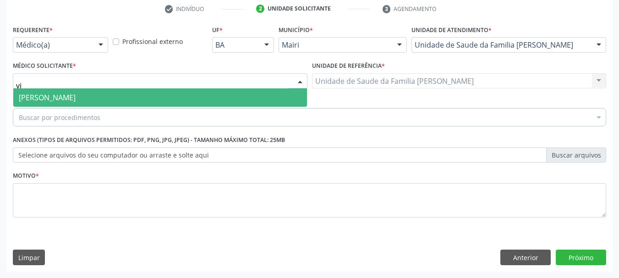
type input "vic"
click at [139, 97] on span "[PERSON_NAME]" at bounding box center [160, 97] width 294 height 18
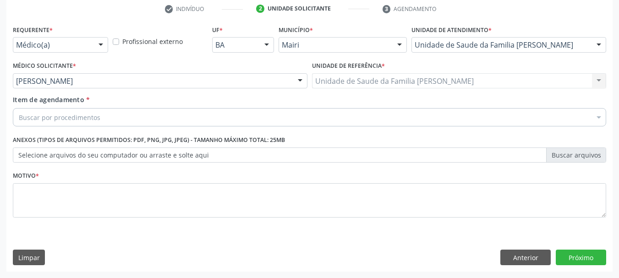
click at [107, 116] on div "Buscar por procedimentos" at bounding box center [310, 117] width 594 height 18
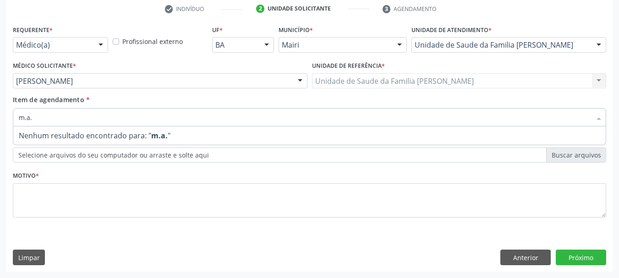
drag, startPoint x: 48, startPoint y: 112, endPoint x: 0, endPoint y: 121, distance: 48.5
click at [0, 121] on div "Acompanhamento Acompanhe a situação das marcações correntes e finalizadas Relat…" at bounding box center [309, 76] width 619 height 404
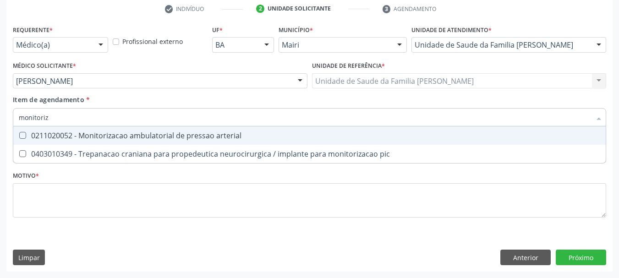
type input "monitoriza"
click at [68, 138] on div "0211020052 - Monitorizacao ambulatorial de pressao arterial" at bounding box center [310, 135] width 582 height 7
checkbox arterial "true"
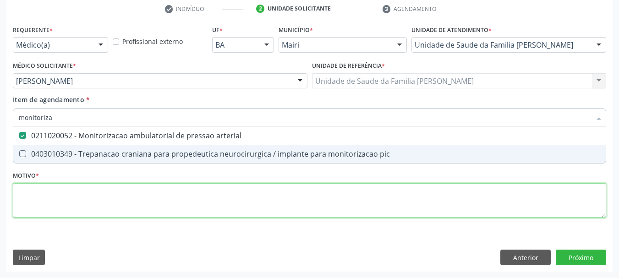
click at [68, 195] on div "Requerente * Médico(a) Médico(a) Enfermeiro(a) Paciente Nenhum resultado encont…" at bounding box center [310, 127] width 594 height 208
checkbox pic "true"
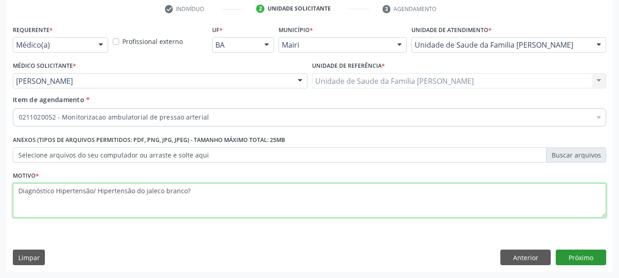
type textarea "Diagnóstico Hipertensão/ Hipertensão do jaleco branco?"
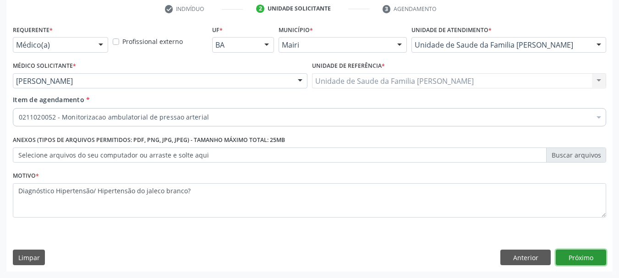
click at [572, 262] on button "Próximo" at bounding box center [581, 258] width 50 height 16
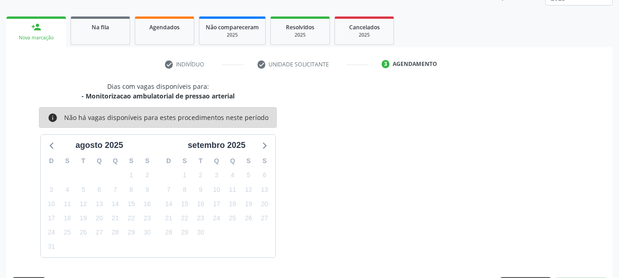
scroll to position [148, 0]
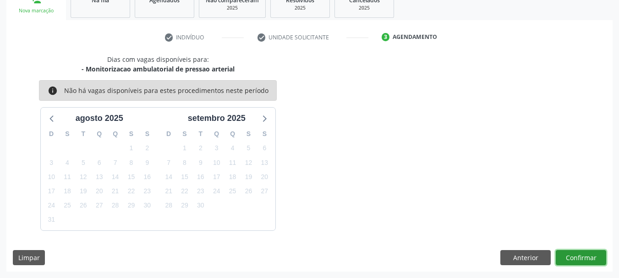
click at [591, 255] on button "Confirmar" at bounding box center [581, 258] width 50 height 16
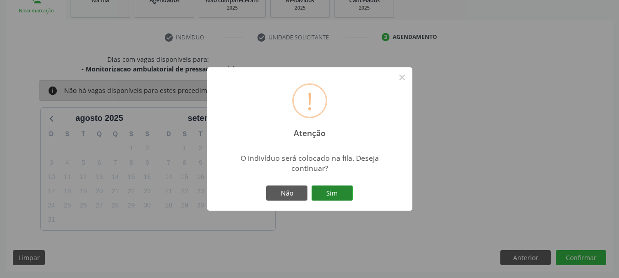
click at [341, 190] on button "Sim" at bounding box center [332, 194] width 41 height 16
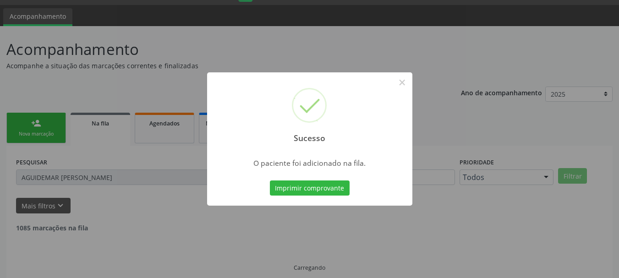
scroll to position [5, 0]
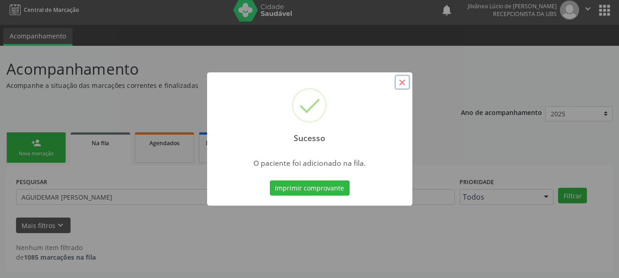
click at [400, 80] on button "×" at bounding box center [403, 83] width 16 height 16
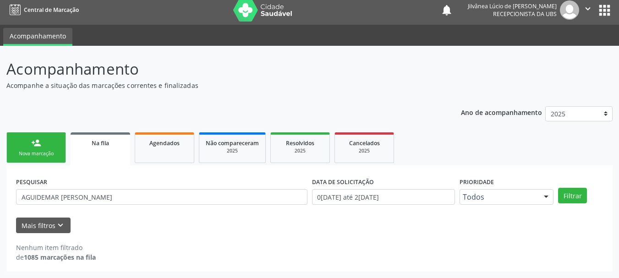
click at [43, 143] on link "person_add Nova marcação" at bounding box center [36, 147] width 60 height 31
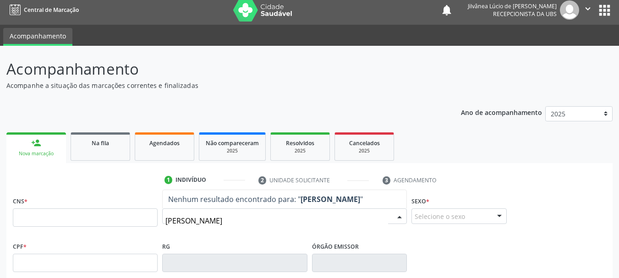
type input "edivaldo trindade"
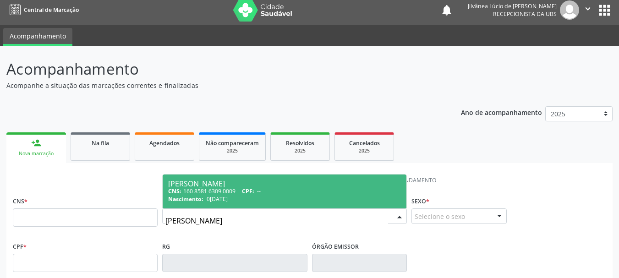
click at [248, 186] on div "Edivaldo Trindade de Oliveira" at bounding box center [284, 183] width 233 height 7
type input "160 8581 6309 0009"
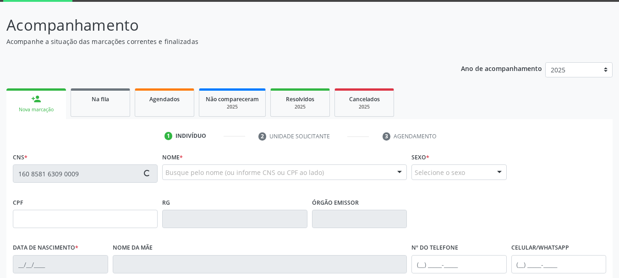
scroll to position [96, 0]
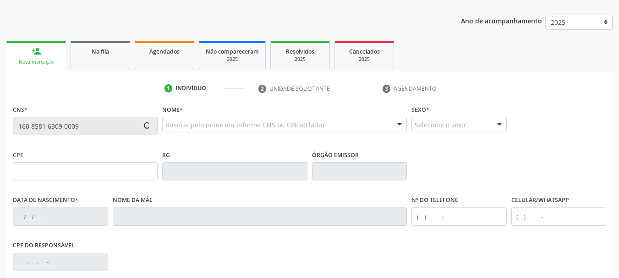
type input "02/07/1946"
type input "Edite Trindade de Oliveira"
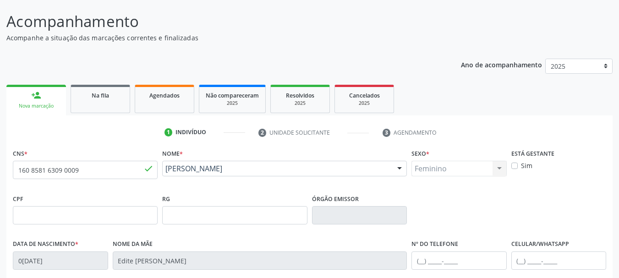
scroll to position [0, 0]
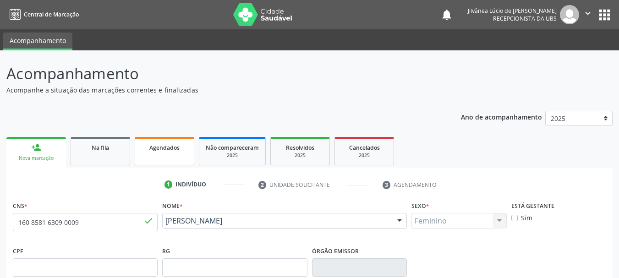
click at [139, 154] on link "Agendados" at bounding box center [165, 151] width 60 height 28
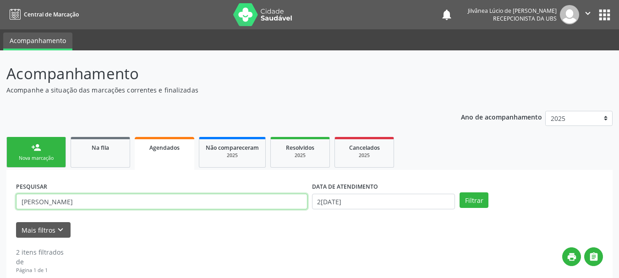
drag, startPoint x: 114, startPoint y: 199, endPoint x: 0, endPoint y: 200, distance: 113.7
type input "edivaldo trindade"
click at [460, 193] on button "Filtrar" at bounding box center [474, 201] width 29 height 16
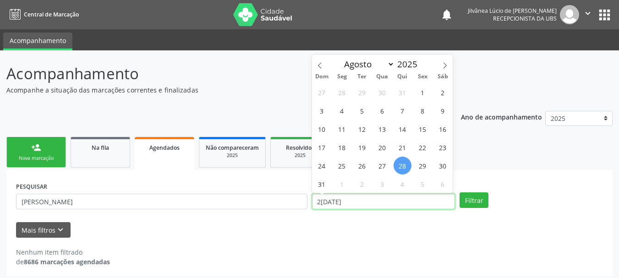
click at [393, 207] on input "28[DATE]" at bounding box center [383, 202] width 143 height 16
click at [398, 143] on span "21" at bounding box center [403, 147] width 18 height 18
type input "21/08/2025"
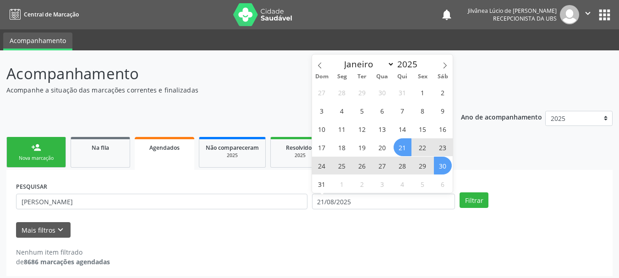
click at [463, 170] on div "PESQUISAR edivaldo trindade DATA DE ATENDIMENTO 21/08/2025 Filtrar UNIDADE EXEC…" at bounding box center [309, 223] width 606 height 106
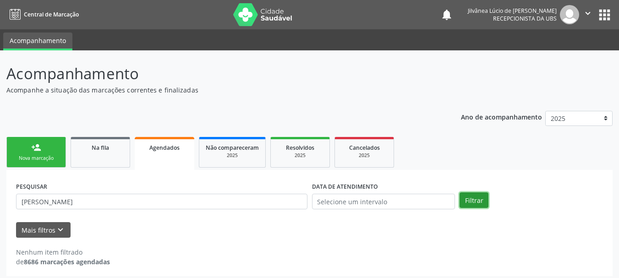
click at [473, 198] on button "Filtrar" at bounding box center [474, 201] width 29 height 16
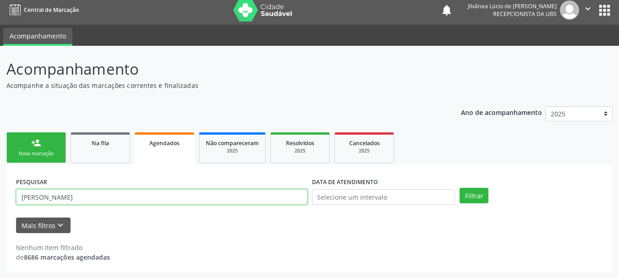
drag, startPoint x: 88, startPoint y: 195, endPoint x: 0, endPoint y: 206, distance: 89.1
click at [0, 206] on div "Acompanhamento Acompanhe a situação das marcações correntes e finalizadas Relat…" at bounding box center [309, 162] width 619 height 232
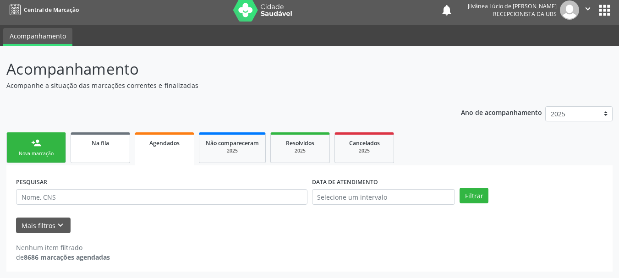
click at [105, 151] on link "Na fila" at bounding box center [101, 147] width 60 height 31
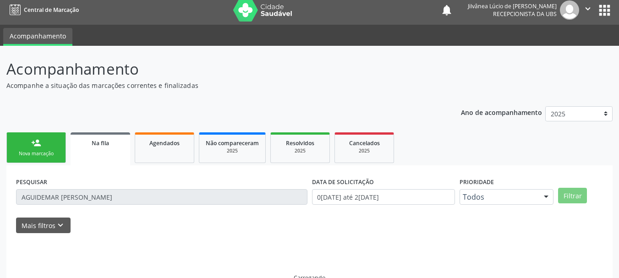
click at [94, 149] on link "Na fila" at bounding box center [101, 148] width 60 height 33
click at [133, 197] on input "AGUIDEMAR [PERSON_NAME]" at bounding box center [162, 197] width 292 height 16
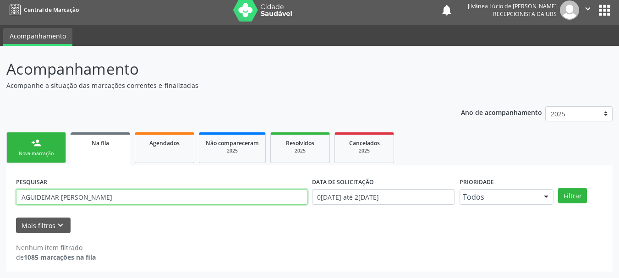
drag, startPoint x: 133, startPoint y: 197, endPoint x: 0, endPoint y: 201, distance: 133.4
click at [0, 201] on div "Acompanhamento Acompanhe a situação das marcações correntes e finalizadas Relat…" at bounding box center [309, 162] width 619 height 232
paste input "edivaldo trindade"
type input "edivaldo trindade"
click at [558, 188] on button "Filtrar" at bounding box center [572, 196] width 29 height 16
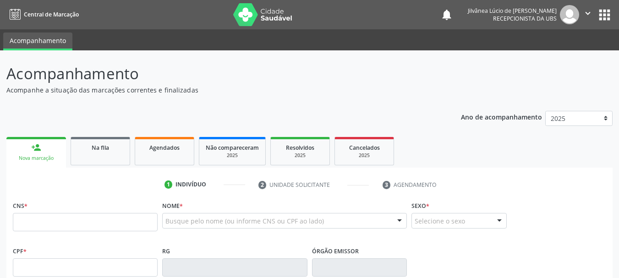
scroll to position [92, 0]
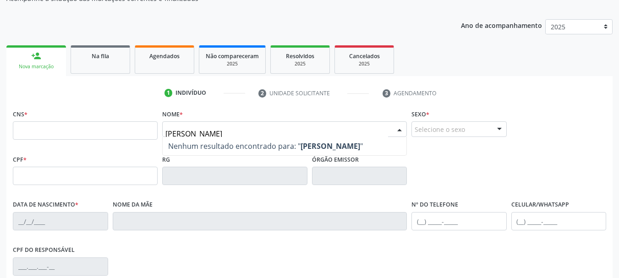
type input "[PERSON_NAME]"
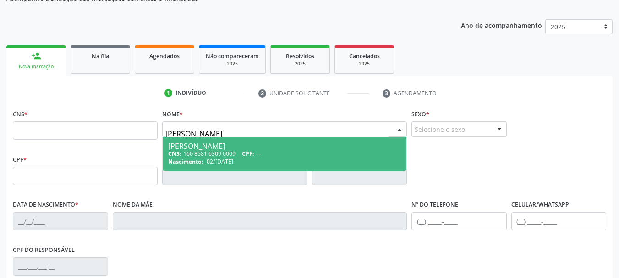
click at [228, 154] on div "CNS: 160 8581 6309 0009 CPF: --" at bounding box center [284, 154] width 233 height 8
type input "160 8581 6309 0009"
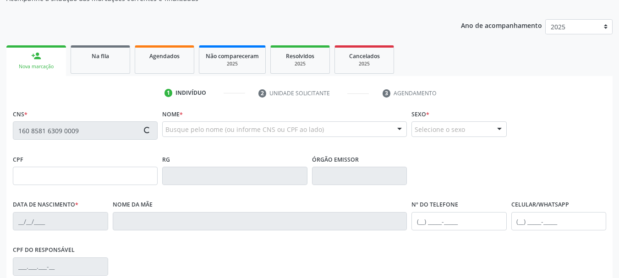
type input "02/07/1946"
type input "Edite Trindade de Oliveira"
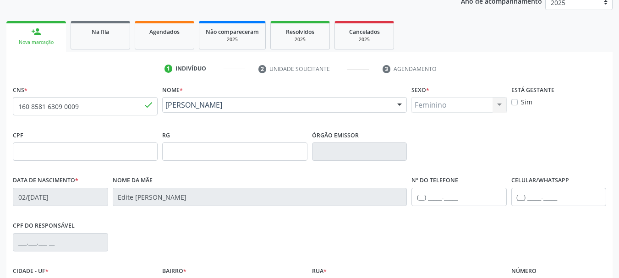
scroll to position [0, 0]
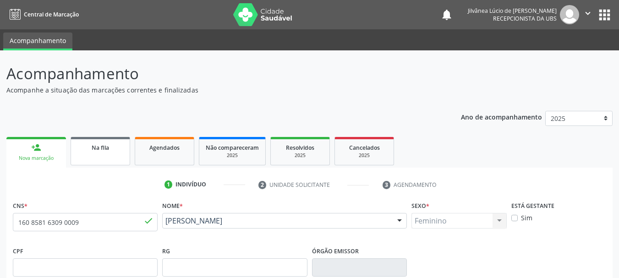
click at [103, 157] on link "Na fila" at bounding box center [101, 151] width 60 height 28
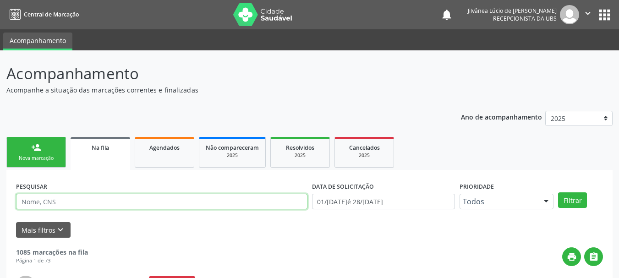
click at [70, 200] on input "text" at bounding box center [162, 202] width 292 height 16
click at [558, 193] on button "Filtrar" at bounding box center [572, 201] width 29 height 16
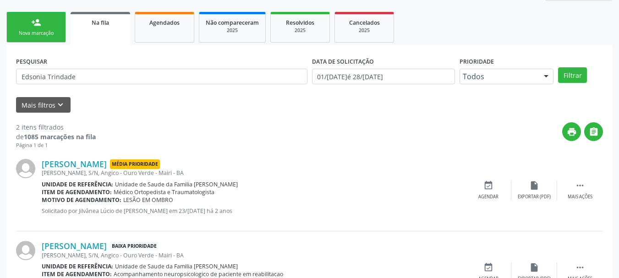
scroll to position [138, 0]
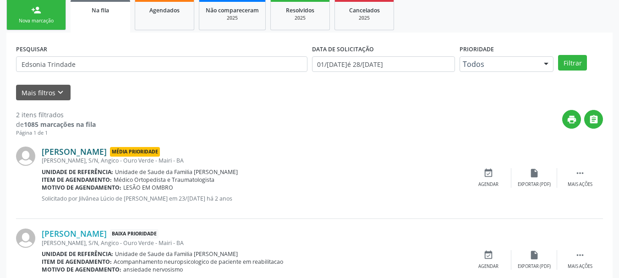
click at [107, 149] on link "Edsonia Trindade Santos Oliveira" at bounding box center [74, 152] width 65 height 10
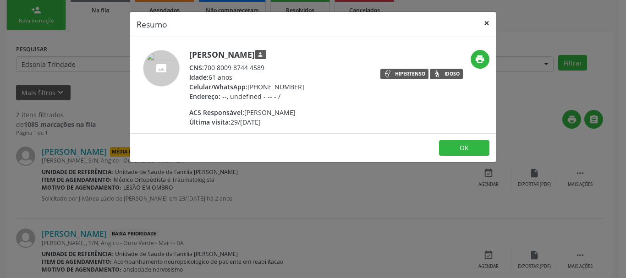
click at [486, 26] on button "×" at bounding box center [487, 23] width 18 height 22
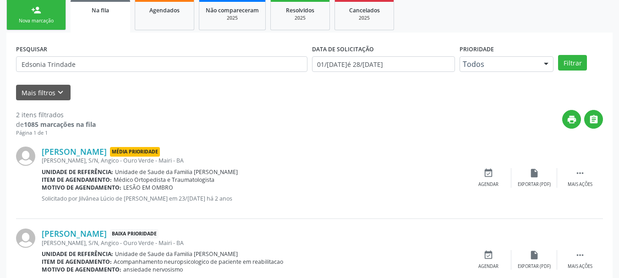
scroll to position [176, 0]
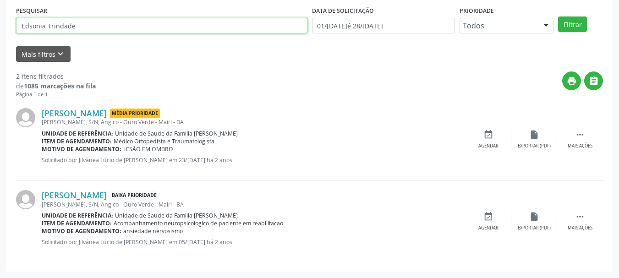
drag, startPoint x: 77, startPoint y: 22, endPoint x: 0, endPoint y: 37, distance: 79.0
click at [0, 37] on div "Acompanhamento Acompanhe a situação das marcações correntes e finalizadas Relat…" at bounding box center [309, 76] width 619 height 404
type input "dailza"
click at [558, 17] on button "Filtrar" at bounding box center [572, 25] width 29 height 16
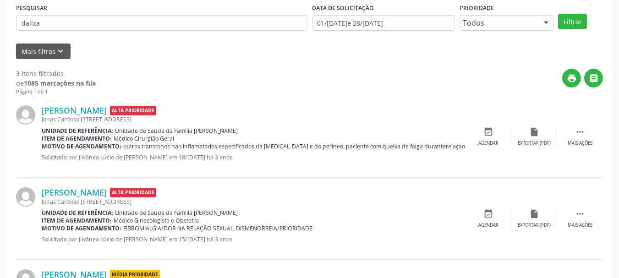
scroll to position [29, 0]
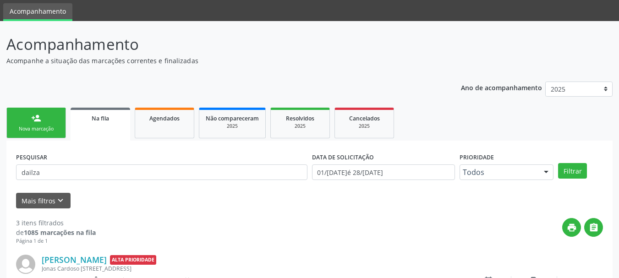
click at [43, 114] on link "person_add Nova marcação" at bounding box center [36, 123] width 60 height 31
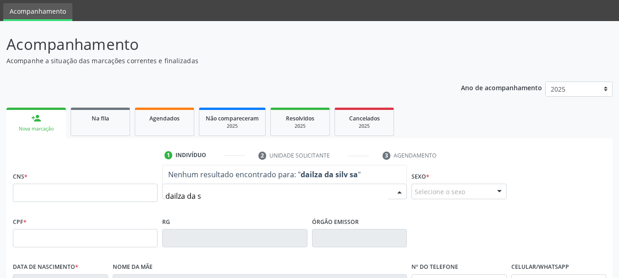
type input "dailza da"
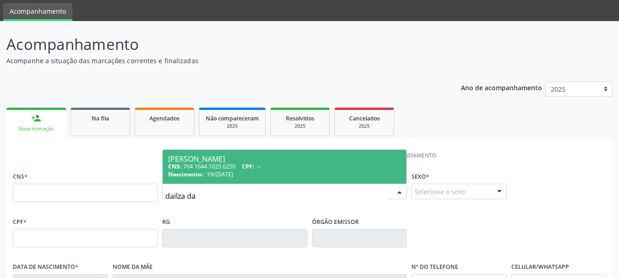
click at [237, 167] on div "CNS: 704 1044 1025 6250 CPF: --" at bounding box center [284, 167] width 233 height 8
type input "704 1044 1025 6250"
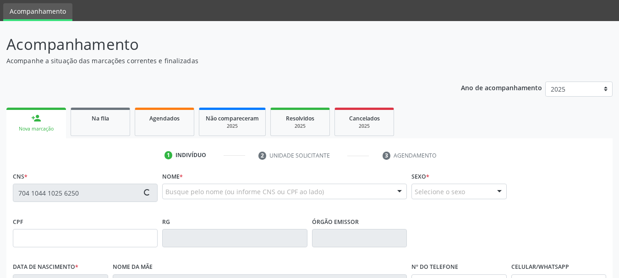
type input "19/06/1996"
type input "Arlete Senhorinha da Silva"
type input "(74) 99808-6768"
type input "S/N"
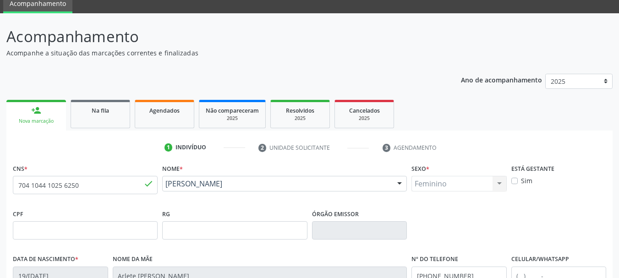
scroll to position [219, 0]
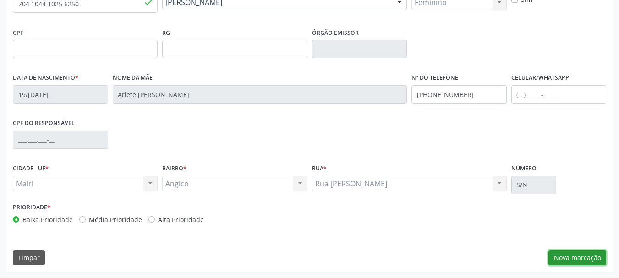
click at [585, 256] on button "Nova marcação" at bounding box center [578, 258] width 58 height 16
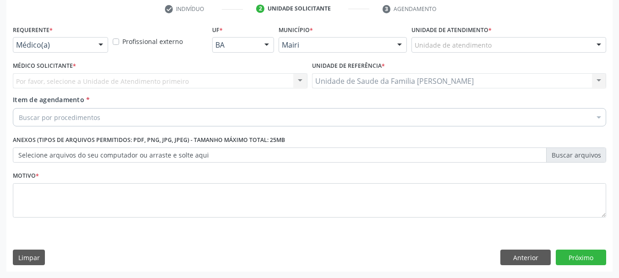
scroll to position [176, 0]
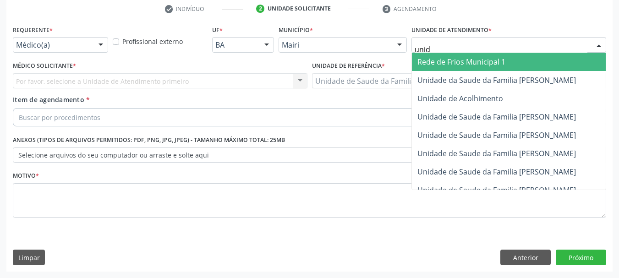
type input "unida"
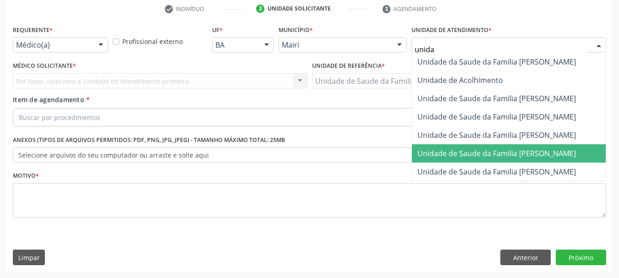
click at [527, 155] on span "Unidade de Saude da Familia [PERSON_NAME]" at bounding box center [497, 154] width 159 height 10
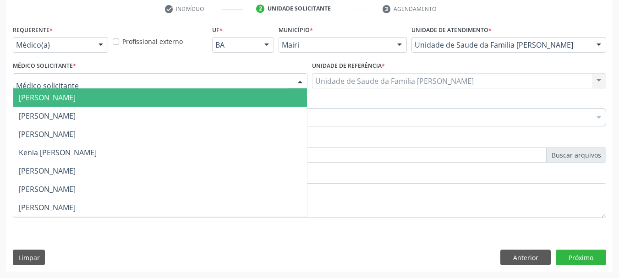
click at [93, 80] on div at bounding box center [160, 81] width 295 height 16
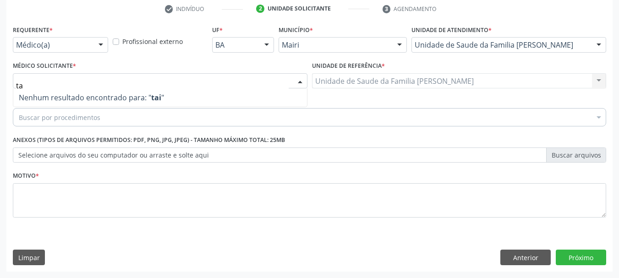
type input "t"
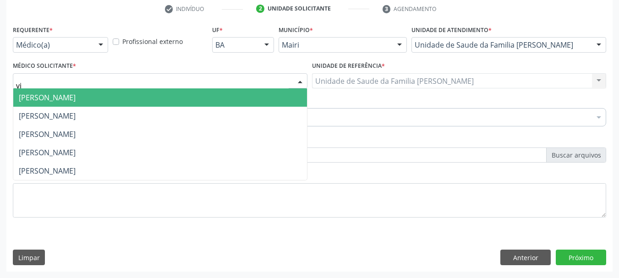
type input "vic"
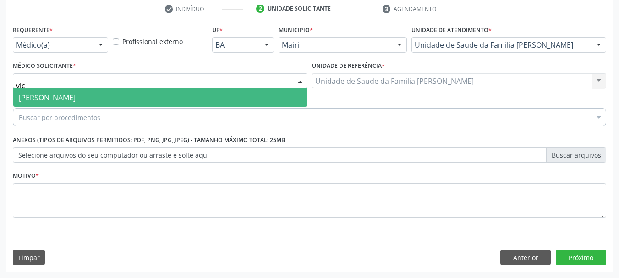
click at [64, 92] on span "[PERSON_NAME]" at bounding box center [160, 97] width 294 height 18
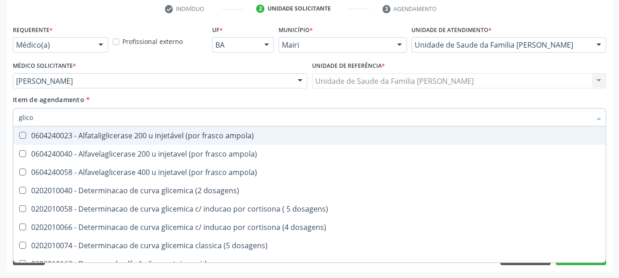
type input "glicos"
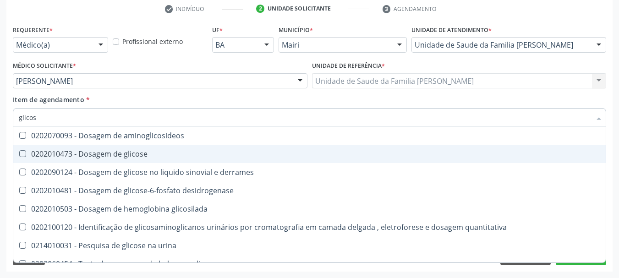
click at [102, 151] on div "0202010473 - Dosagem de glicose" at bounding box center [310, 153] width 582 height 7
checkbox glicose "true"
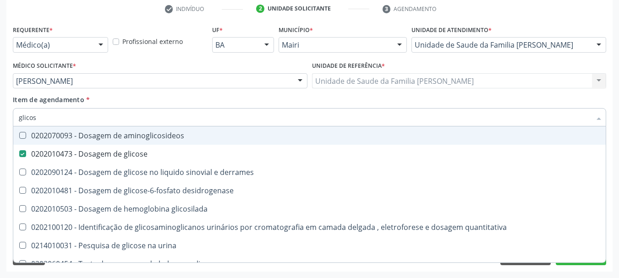
drag, startPoint x: 47, startPoint y: 110, endPoint x: 0, endPoint y: 115, distance: 47.5
click at [0, 115] on div "Acompanhamento Acompanhe a situação das marcações correntes e finalizadas Relat…" at bounding box center [309, 76] width 619 height 404
type input "ur"
checkbox glicose "false"
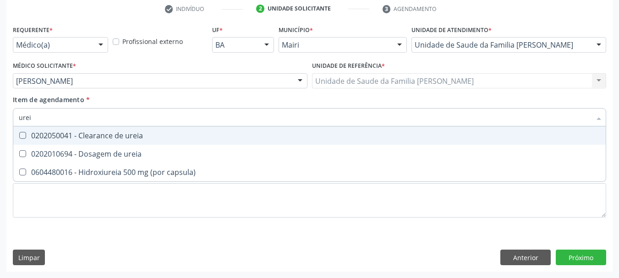
type input "ureia"
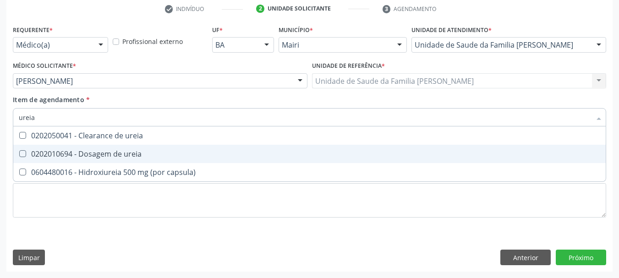
click at [26, 157] on div "0202010694 - Dosagem de ureia" at bounding box center [310, 153] width 582 height 7
checkbox ureia "true"
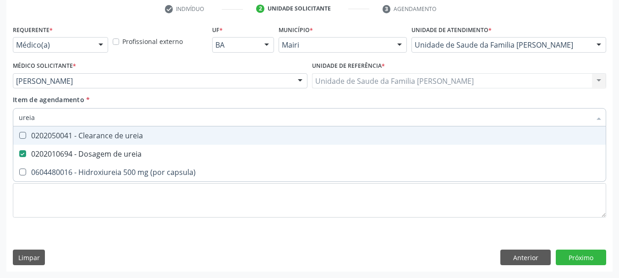
drag, startPoint x: 22, startPoint y: 117, endPoint x: 0, endPoint y: 121, distance: 22.4
click at [0, 121] on div "Acompanhamento Acompanhe a situação das marcações correntes e finalizadas Relat…" at bounding box center [309, 76] width 619 height 404
type input "c"
checkbox ureia "false"
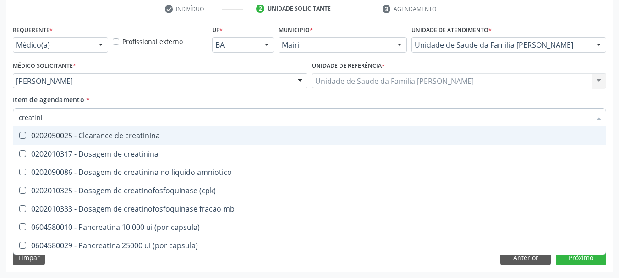
type input "creatinin"
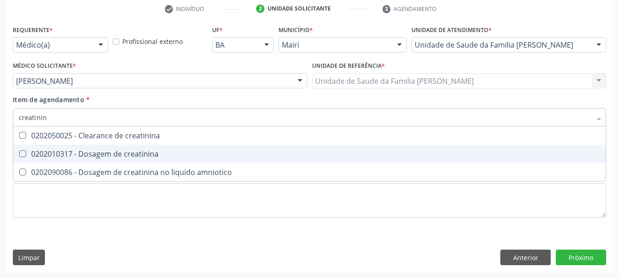
click at [37, 150] on div "0202010317 - Dosagem de creatinina" at bounding box center [310, 153] width 582 height 7
checkbox creatinina "true"
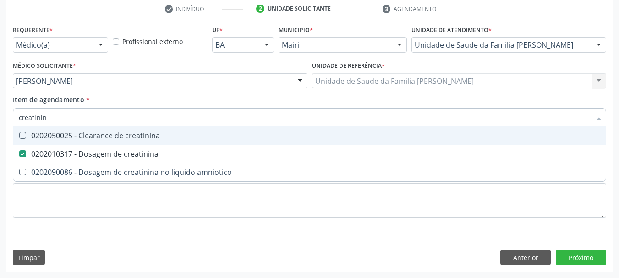
drag, startPoint x: 52, startPoint y: 119, endPoint x: 0, endPoint y: 122, distance: 52.3
click at [0, 123] on div "Acompanhamento Acompanhe a situação das marcações correntes e finalizadas Relat…" at bounding box center [309, 76] width 619 height 404
type input "s"
checkbox creatinina "false"
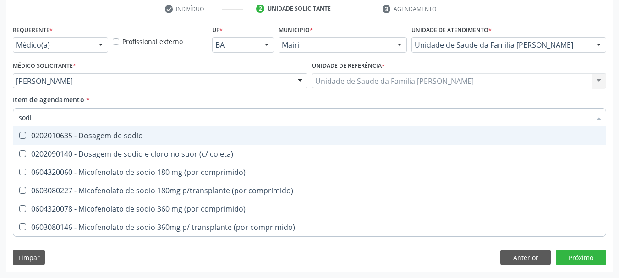
type input "sodio"
click at [23, 130] on span "0202010635 - Dosagem de sodio" at bounding box center [309, 136] width 593 height 18
checkbox sodio "true"
drag, startPoint x: 38, startPoint y: 122, endPoint x: 0, endPoint y: 122, distance: 38.0
click at [0, 122] on div "Acompanhamento Acompanhe a situação das marcações correntes e finalizadas Relat…" at bounding box center [309, 76] width 619 height 404
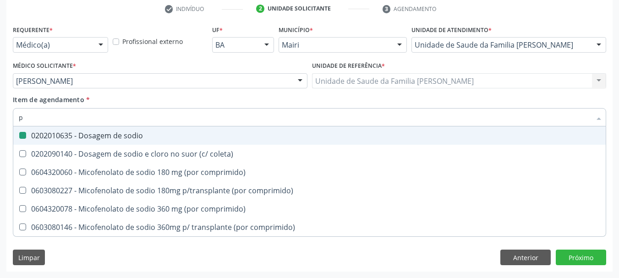
type input "po"
checkbox sodio "false"
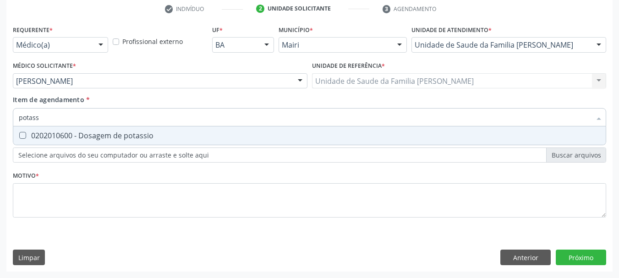
type input "potassi"
click at [37, 130] on span "0202010600 - Dosagem de potassio" at bounding box center [309, 136] width 593 height 18
checkbox potassio "true"
drag, startPoint x: 46, startPoint y: 118, endPoint x: 0, endPoint y: 119, distance: 45.8
click at [0, 119] on div "Acompanhamento Acompanhe a situação das marcações correntes e finalizadas Relat…" at bounding box center [309, 76] width 619 height 404
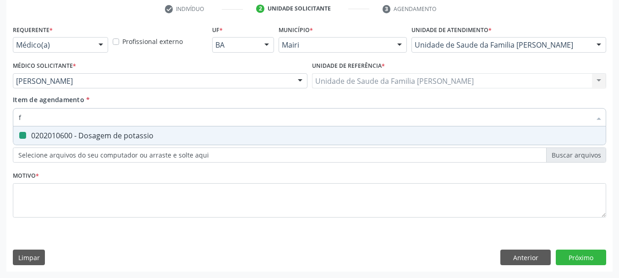
type input "fo"
checkbox potassio "false"
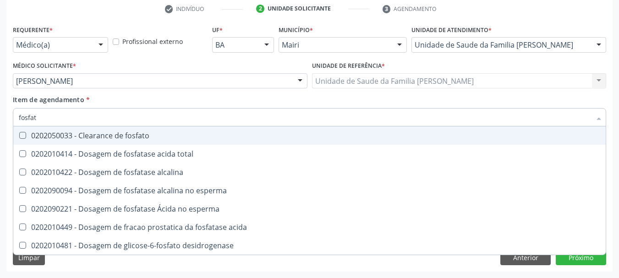
type input "fosfata"
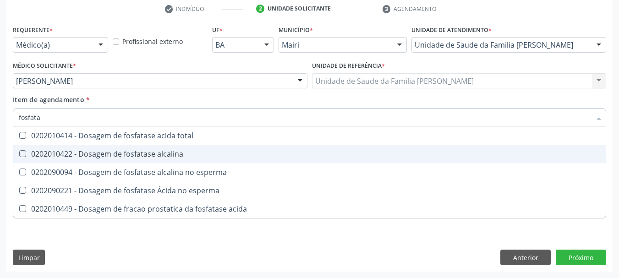
click at [55, 154] on div "0202010422 - Dosagem de fosfatase alcalina" at bounding box center [310, 153] width 582 height 7
checkbox alcalina "true"
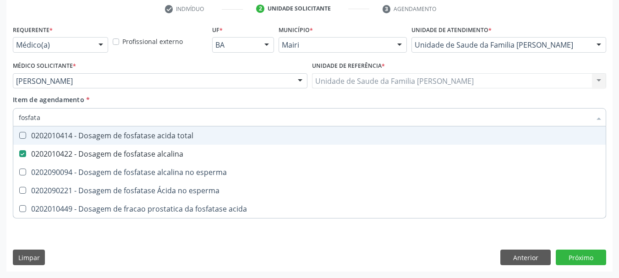
drag, startPoint x: 56, startPoint y: 116, endPoint x: 0, endPoint y: 120, distance: 56.5
click at [0, 120] on div "Acompanhamento Acompanhe a situação das marcações correntes e finalizadas Relat…" at bounding box center [309, 76] width 619 height 404
type input "cole"
checkbox alcalina "false"
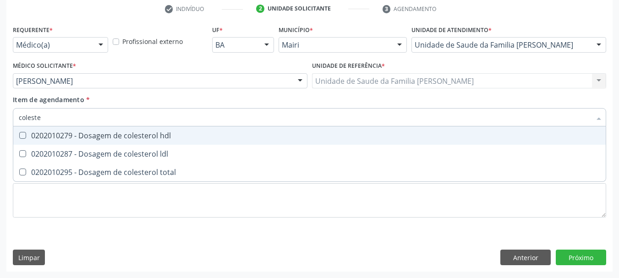
type input "colester"
click at [49, 139] on div "0202010279 - Dosagem de colesterol hdl" at bounding box center [310, 135] width 582 height 7
checkbox hdl "true"
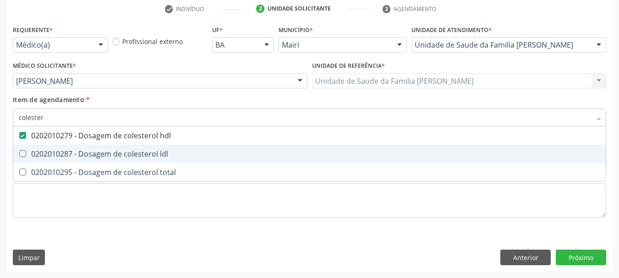
click at [69, 148] on span "0202010287 - Dosagem de colesterol ldl" at bounding box center [309, 154] width 593 height 18
checkbox ldl "true"
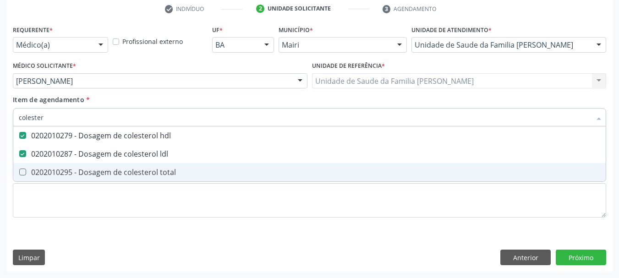
click at [78, 170] on div "0202010295 - Dosagem de colesterol total" at bounding box center [310, 172] width 582 height 7
checkbox total "true"
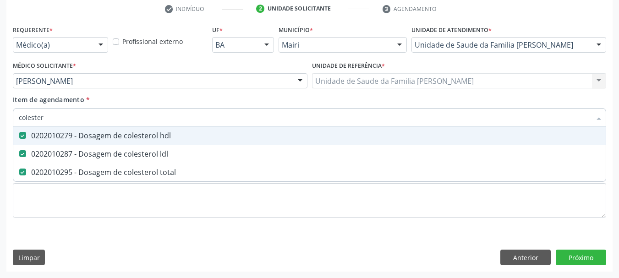
drag, startPoint x: 45, startPoint y: 121, endPoint x: 0, endPoint y: 117, distance: 45.2
click at [0, 117] on div "Acompanhamento Acompanhe a situação das marcações correntes e finalizadas Relat…" at bounding box center [309, 76] width 619 height 404
type input "tgo"
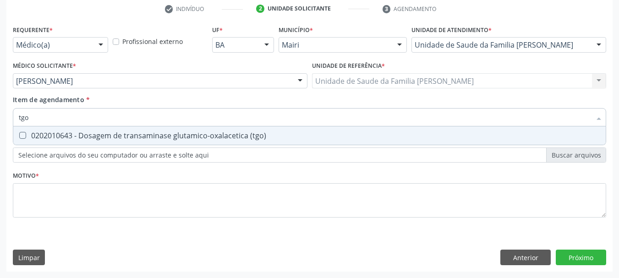
click at [33, 135] on div "0202010643 - Dosagem de transaminase glutamico-oxalacetica (tgo)" at bounding box center [310, 135] width 582 height 7
checkbox \(tgo\) "true"
drag, startPoint x: 36, startPoint y: 118, endPoint x: 0, endPoint y: 121, distance: 36.3
click at [0, 121] on div "Acompanhamento Acompanhe a situação das marcações correntes e finalizadas Relat…" at bounding box center [309, 76] width 619 height 404
type input "tg"
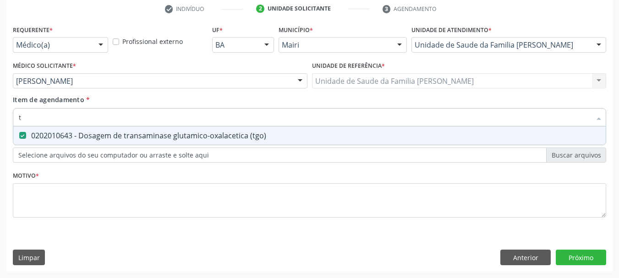
checkbox \(tgo\) "true"
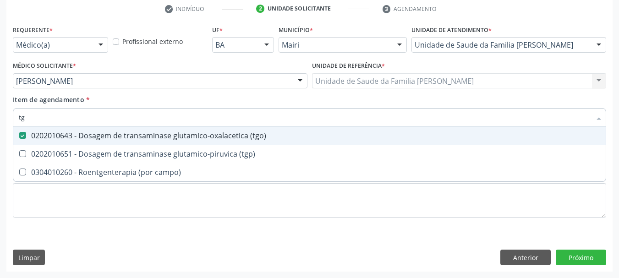
type input "tgp"
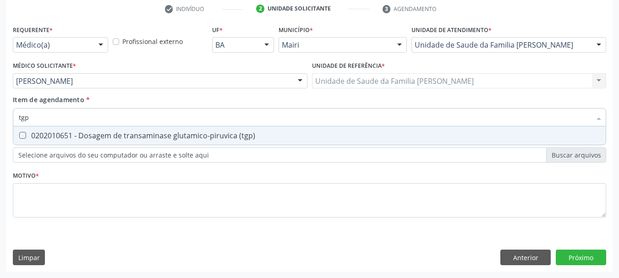
click at [58, 135] on div "0202010651 - Dosagem de transaminase glutamico-piruvica (tgp)" at bounding box center [310, 135] width 582 height 7
checkbox \(tgp\) "true"
drag, startPoint x: 42, startPoint y: 116, endPoint x: 0, endPoint y: 121, distance: 42.4
click at [0, 121] on div "Acompanhamento Acompanhe a situação das marcações correntes e finalizadas Relat…" at bounding box center [309, 76] width 619 height 404
type input "p"
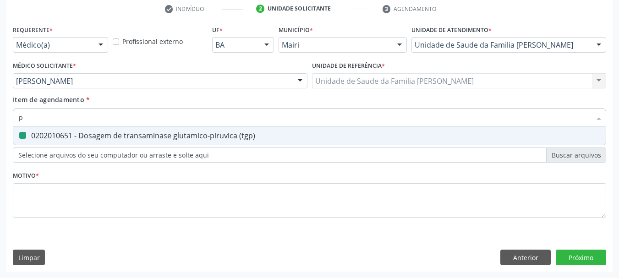
checkbox \(tgp\) "false"
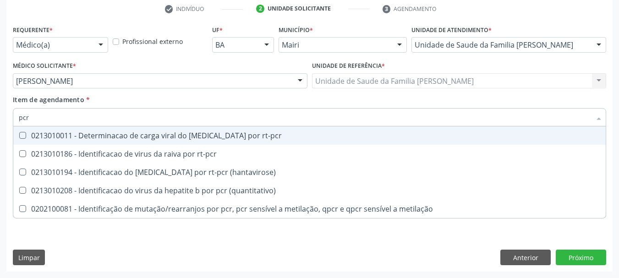
drag, startPoint x: 29, startPoint y: 121, endPoint x: 0, endPoint y: 122, distance: 29.4
click at [0, 122] on div "Acompanhamento Acompanhe a situação das marcações correntes e finalizadas Relat…" at bounding box center [309, 76] width 619 height 404
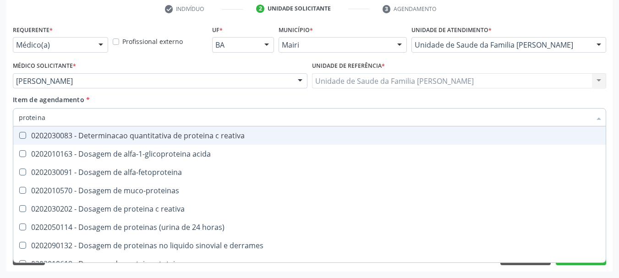
type input "proteina"
click at [165, 137] on div "0202030083 - Determinacao quantitativa de proteina c reativa" at bounding box center [310, 135] width 582 height 7
checkbox reativa "true"
click at [6, 110] on div "Acompanhamento Acompanhe a situação das marcações correntes e finalizadas Relat…" at bounding box center [309, 76] width 619 height 404
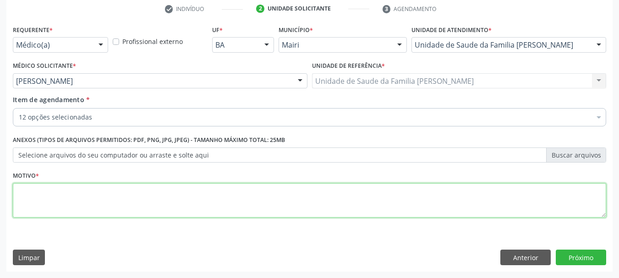
click at [45, 209] on textarea at bounding box center [310, 200] width 594 height 35
type textarea "Avaliação."
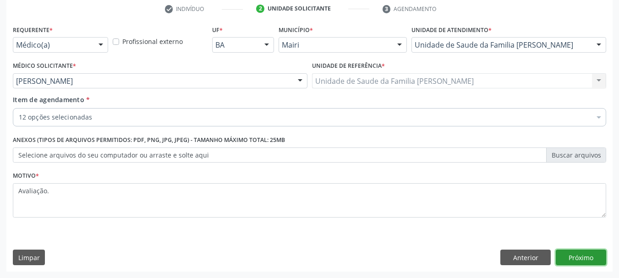
click at [585, 264] on button "Próximo" at bounding box center [581, 258] width 50 height 16
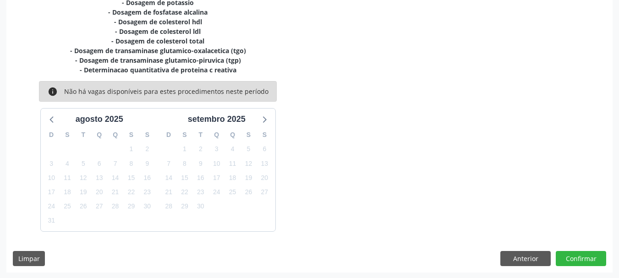
scroll to position [253, 0]
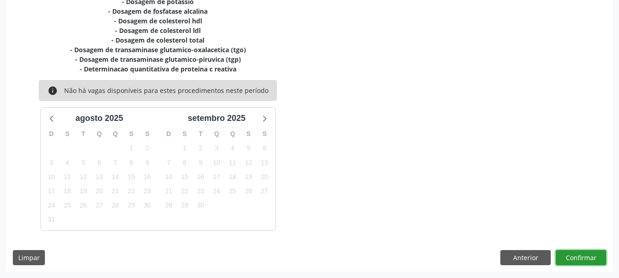
click at [567, 252] on button "Confirmar" at bounding box center [581, 258] width 50 height 16
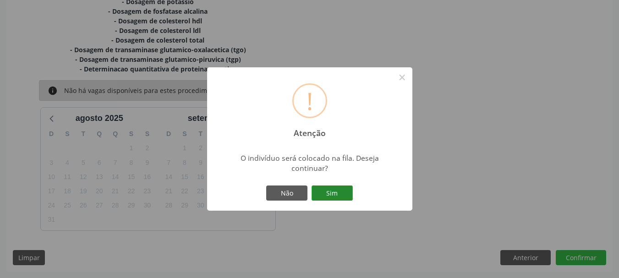
click at [347, 192] on button "Sim" at bounding box center [332, 194] width 41 height 16
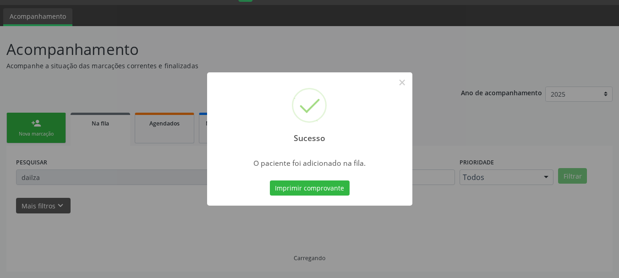
scroll to position [24, 0]
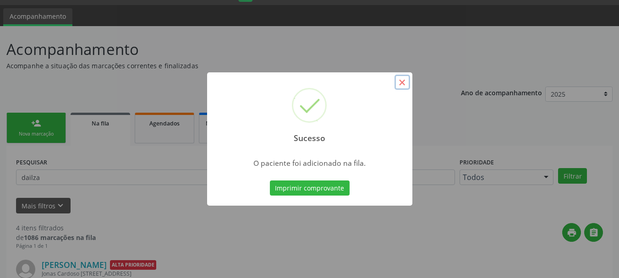
click at [402, 86] on button "×" at bounding box center [403, 83] width 16 height 16
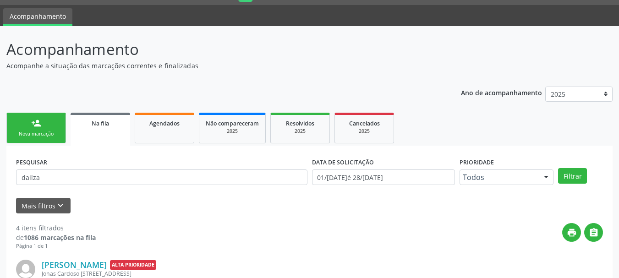
scroll to position [70, 0]
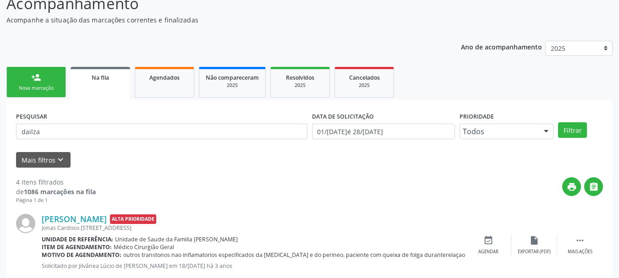
click at [242, 162] on div "Mais filtros keyboard_arrow_down" at bounding box center [310, 160] width 592 height 16
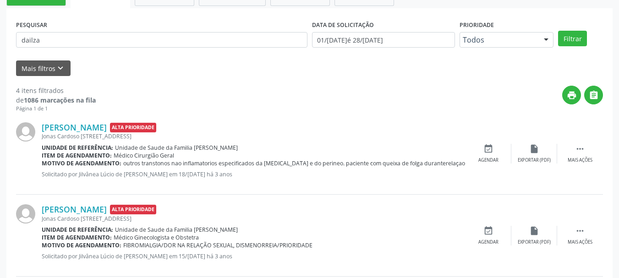
scroll to position [0, 0]
